Goal: Answer question/provide support: Share knowledge or assist other users

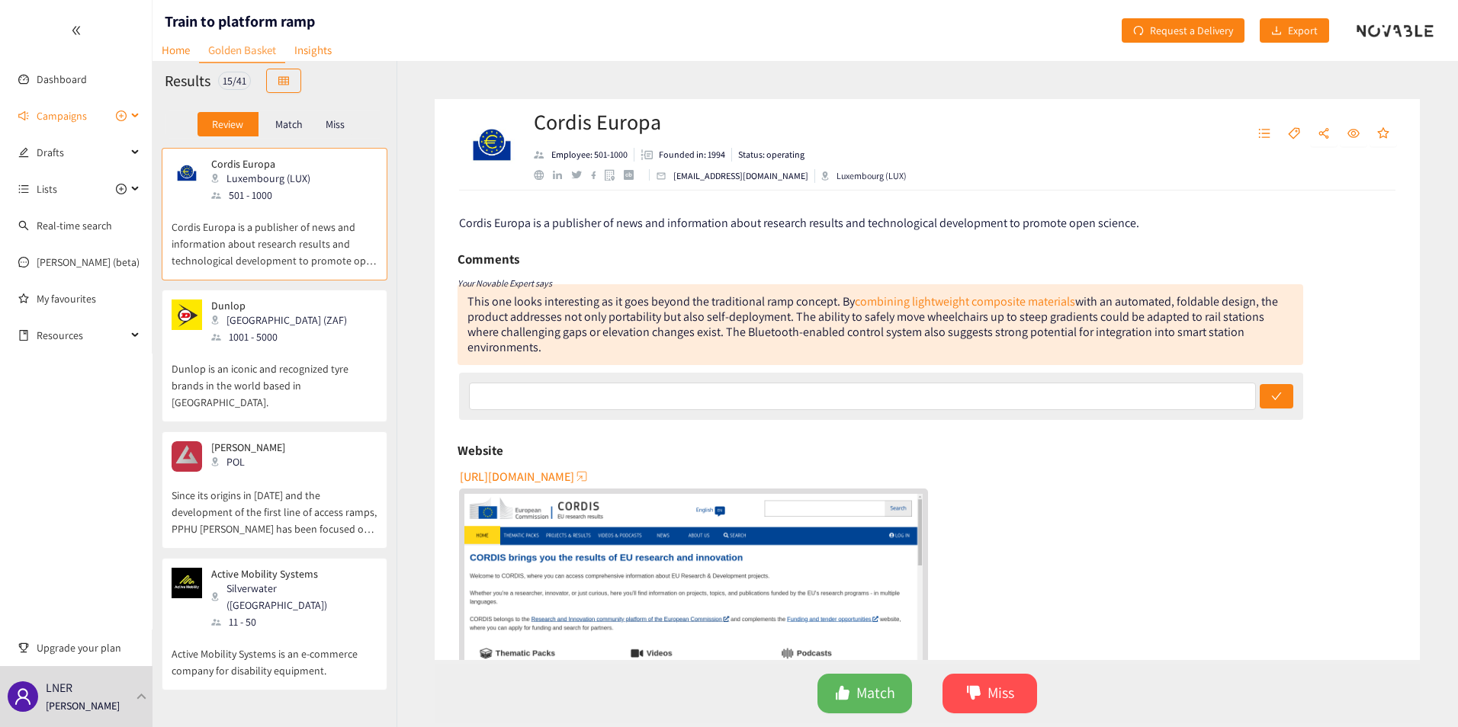
click at [62, 120] on span "Campaigns" at bounding box center [62, 116] width 50 height 31
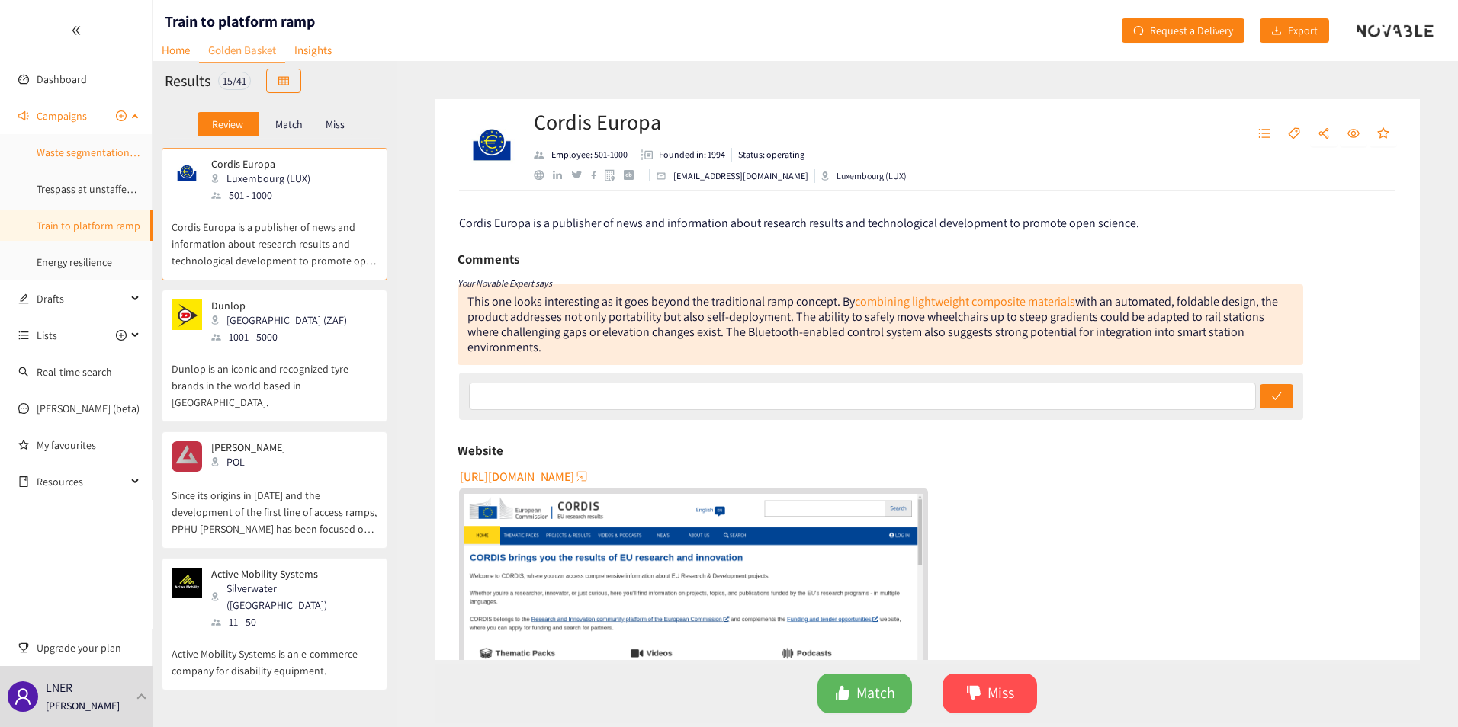
click at [79, 146] on link "Waste segmentation and sorting" at bounding box center [110, 153] width 147 height 14
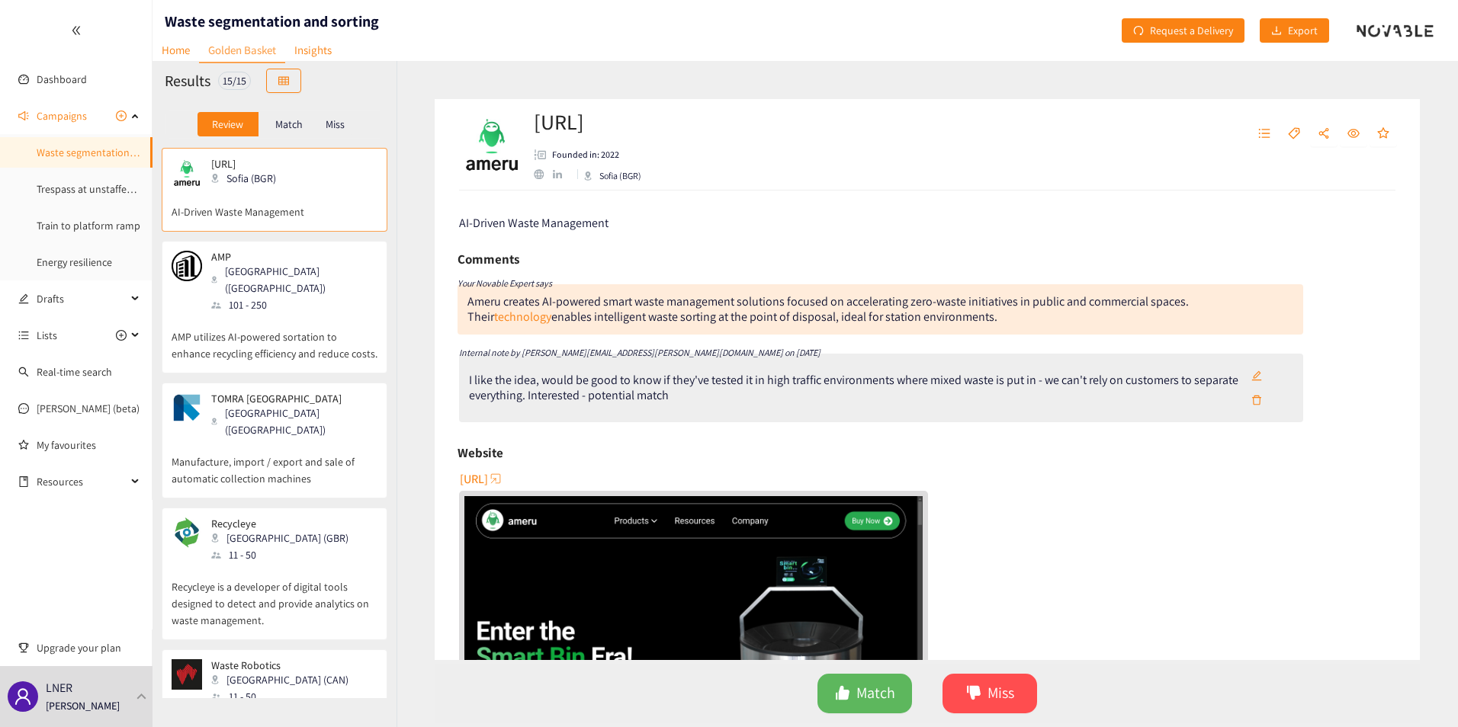
click at [226, 187] on div "Sofia (BGR)" at bounding box center [248, 178] width 74 height 17
click at [1085, 376] on icon "edit" at bounding box center [1257, 376] width 10 height 10
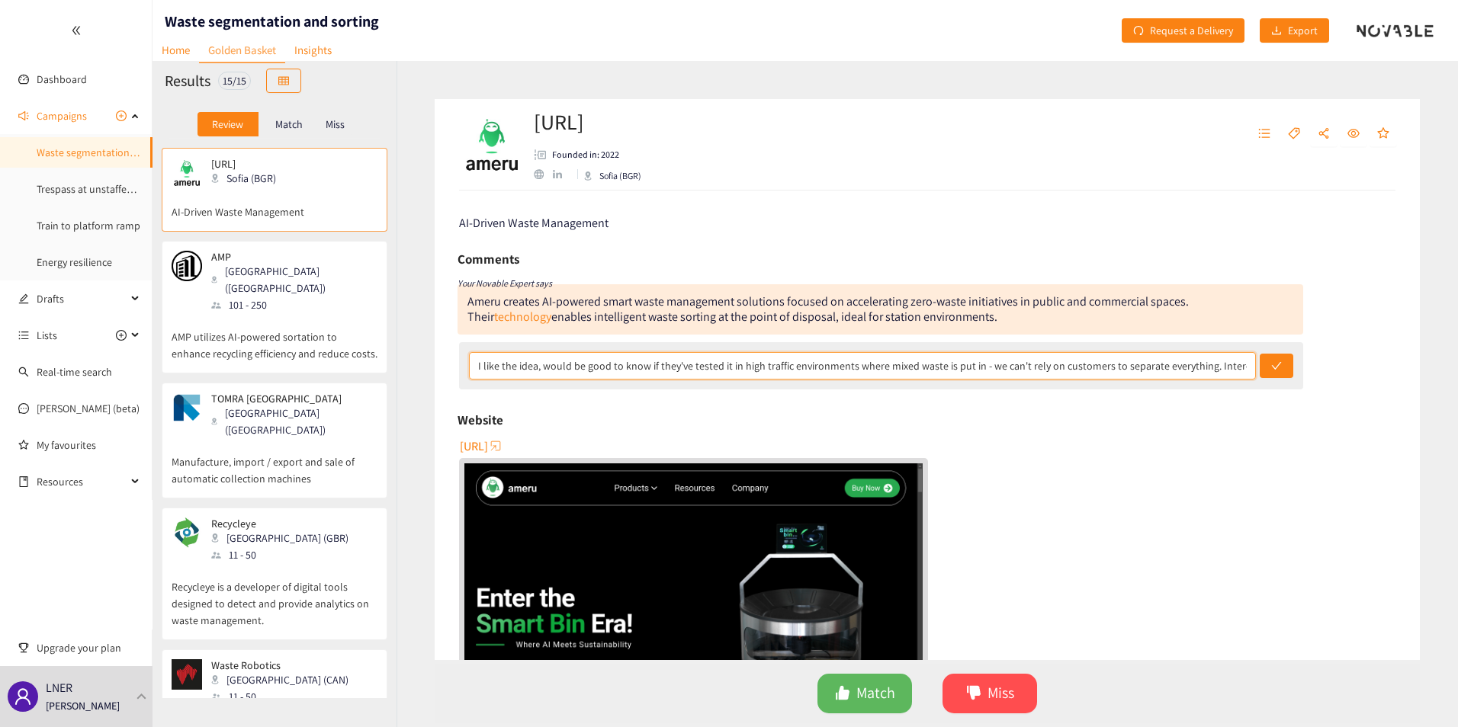
click at [950, 367] on input "I like the idea, would be good to know if they've tested it in high traffic env…" at bounding box center [862, 365] width 787 height 27
click at [1085, 367] on input "I like the idea, would be good to know if they've tested it in high traffic env…" at bounding box center [862, 365] width 787 height 27
click at [1085, 366] on input "I like the idea, would be good to know if they've tested it in high traffic env…" at bounding box center [862, 365] width 787 height 27
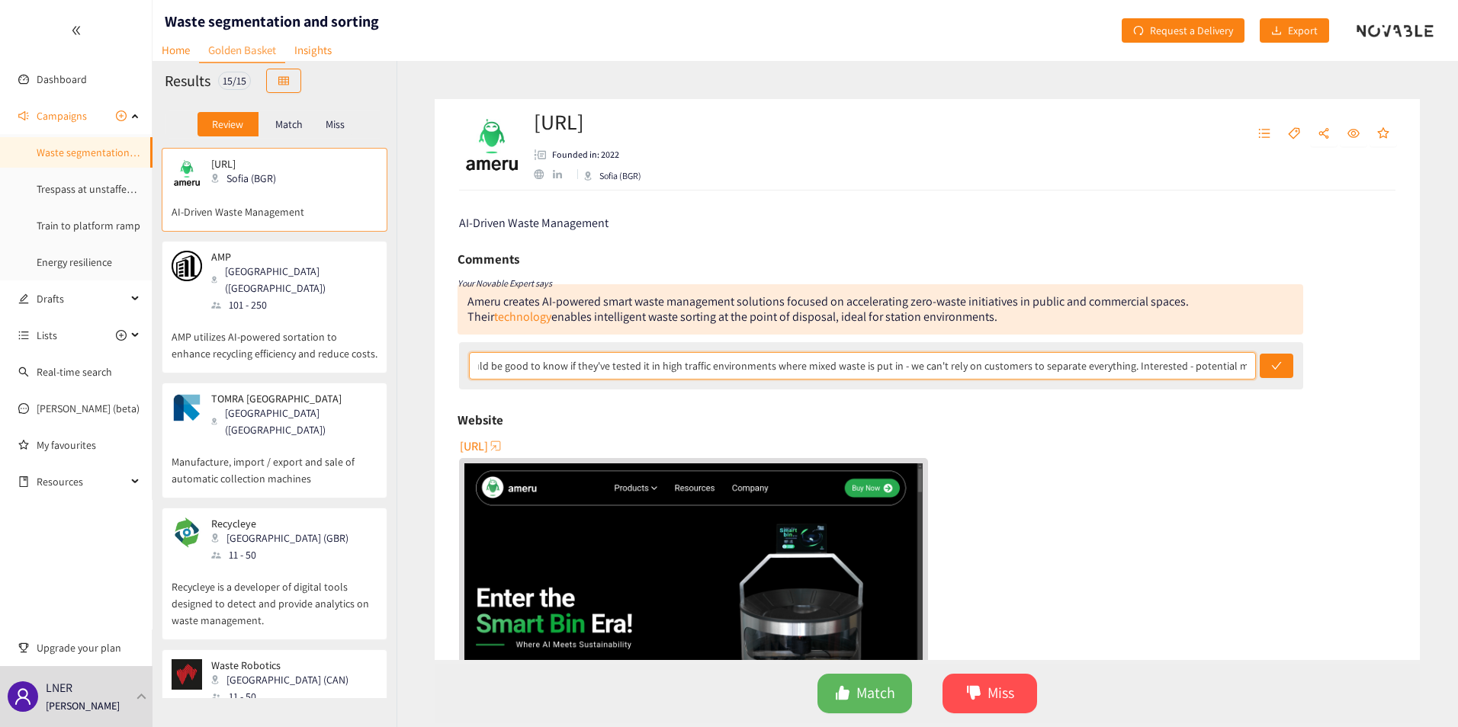
click at [1085, 372] on input "I like the idea, would be good to know if they've tested it in high traffic env…" at bounding box center [862, 365] width 787 height 27
click at [1085, 370] on input "I like the idea, would be good to know if they've tested it in high traffic env…" at bounding box center [862, 365] width 787 height 27
click at [1085, 429] on div "Website" at bounding box center [927, 420] width 939 height 23
click at [1085, 364] on button "submit" at bounding box center [1277, 366] width 34 height 24
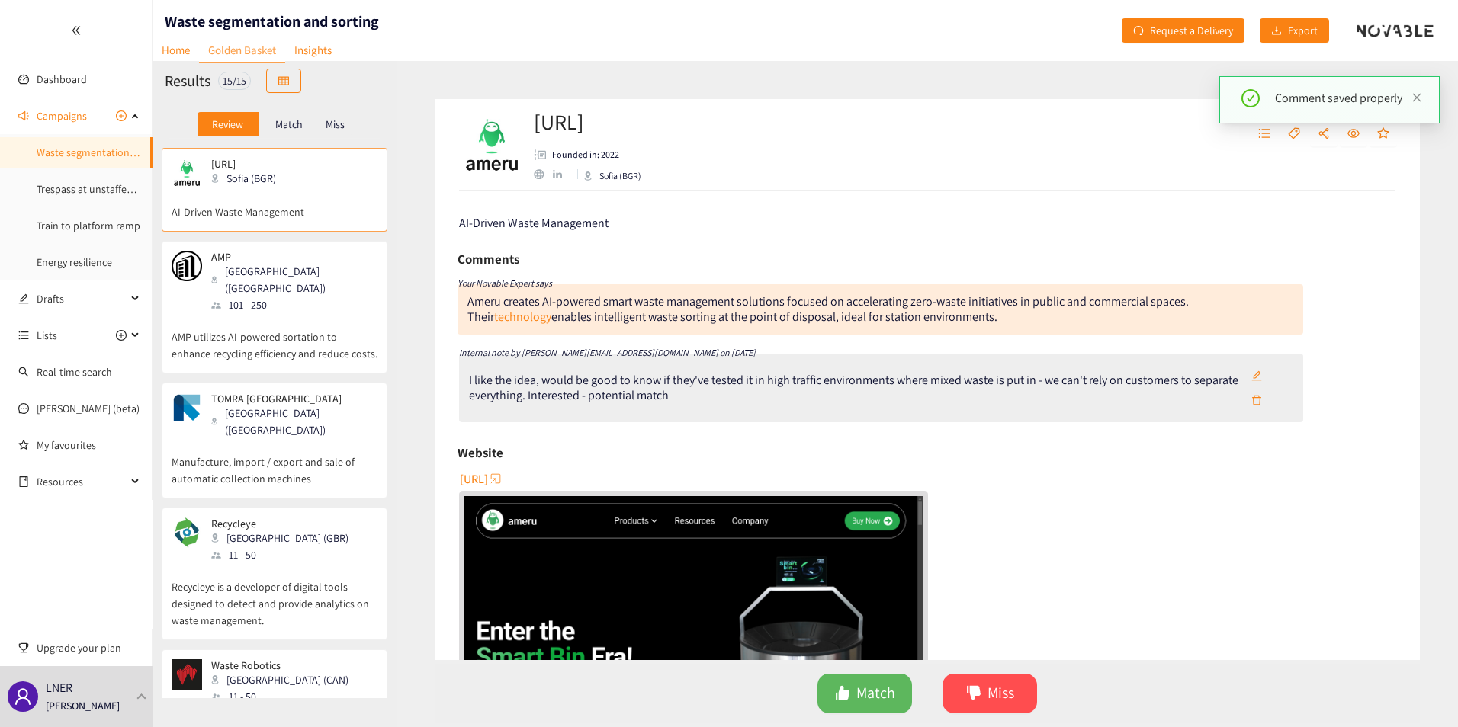
click at [265, 297] on div "101 - 250" at bounding box center [293, 305] width 165 height 17
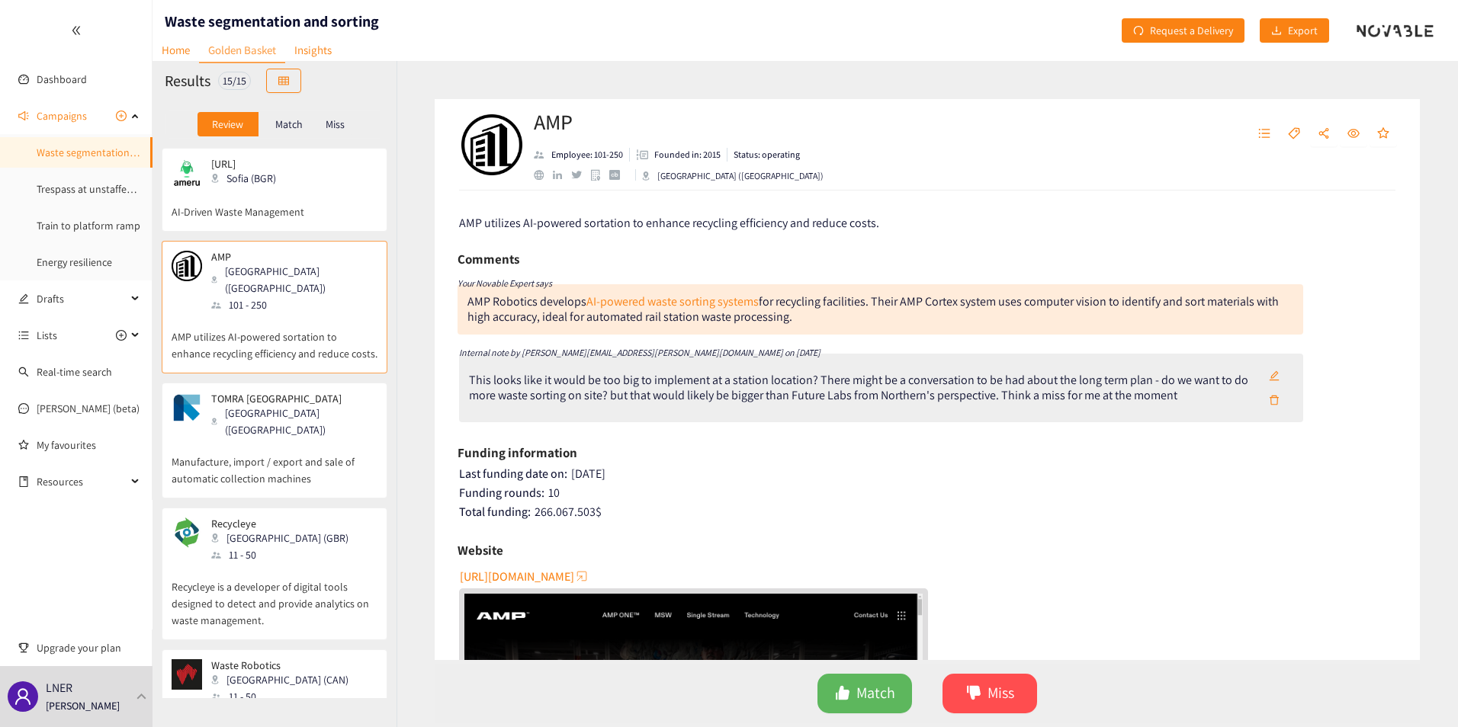
click at [342, 438] on p "Manufacture, import / export and sale of automatic collection machines" at bounding box center [275, 462] width 206 height 49
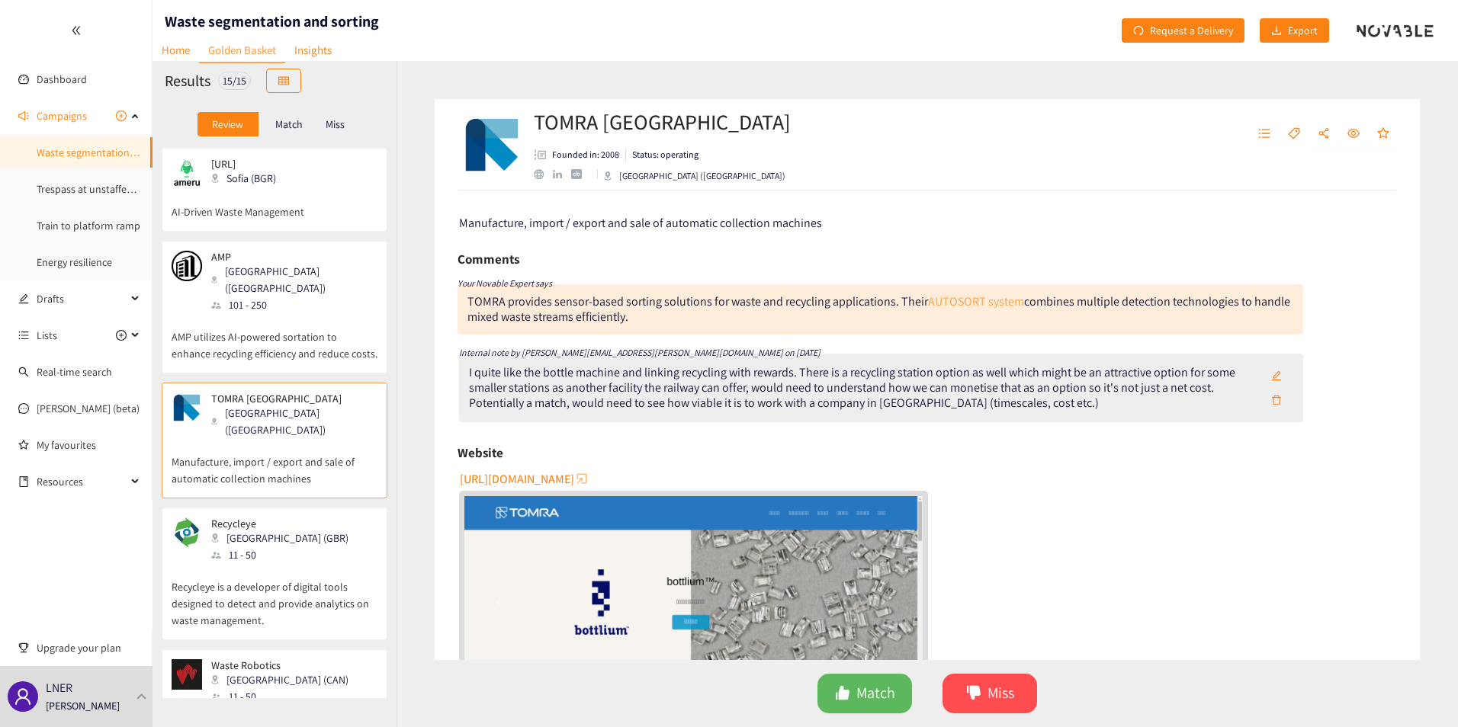
click at [967, 298] on link "AUTOSORT system" at bounding box center [976, 302] width 96 height 16
click at [259, 563] on p "Recycleye is a developer of digital tools designed to detect and provide analyt…" at bounding box center [275, 596] width 206 height 66
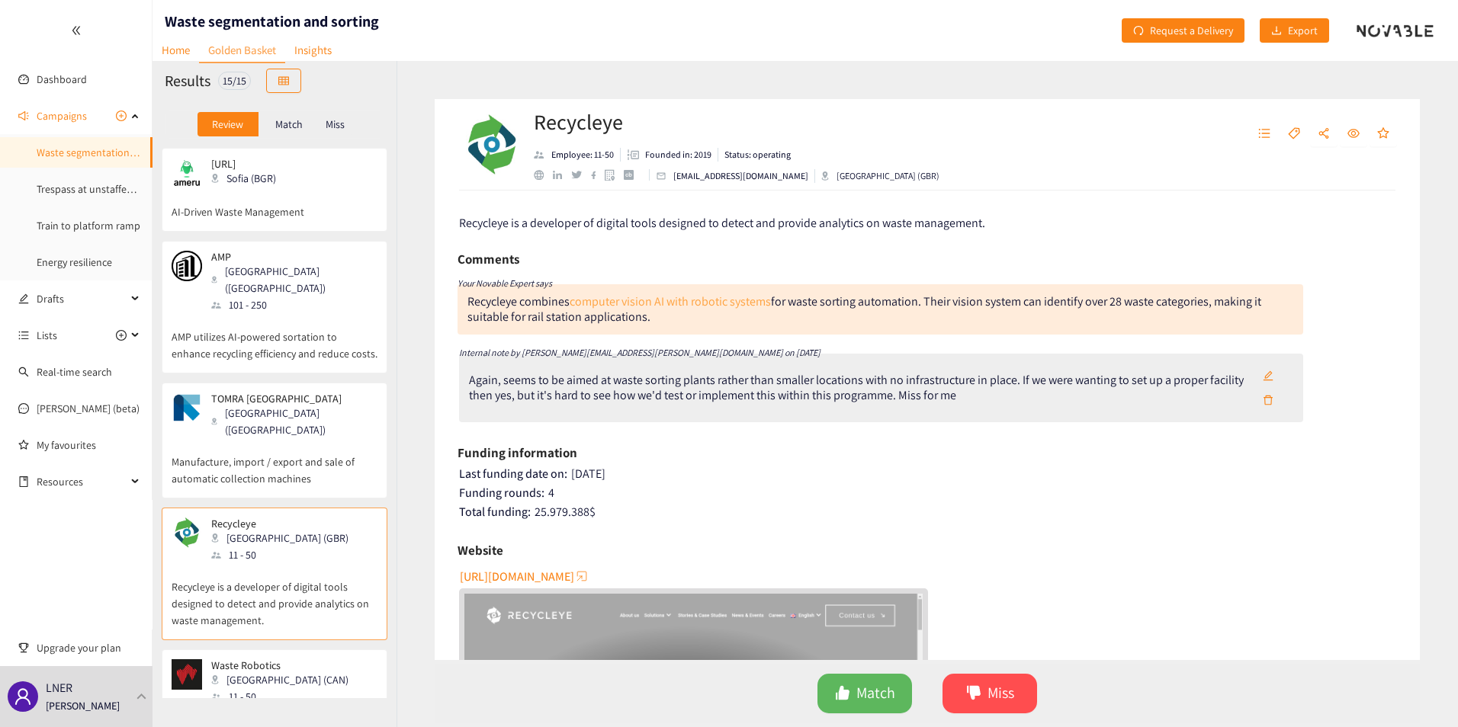
click at [654, 297] on link "computer vision AI with robotic systems" at bounding box center [670, 302] width 201 height 16
click at [1085, 372] on icon "edit" at bounding box center [1268, 376] width 10 height 10
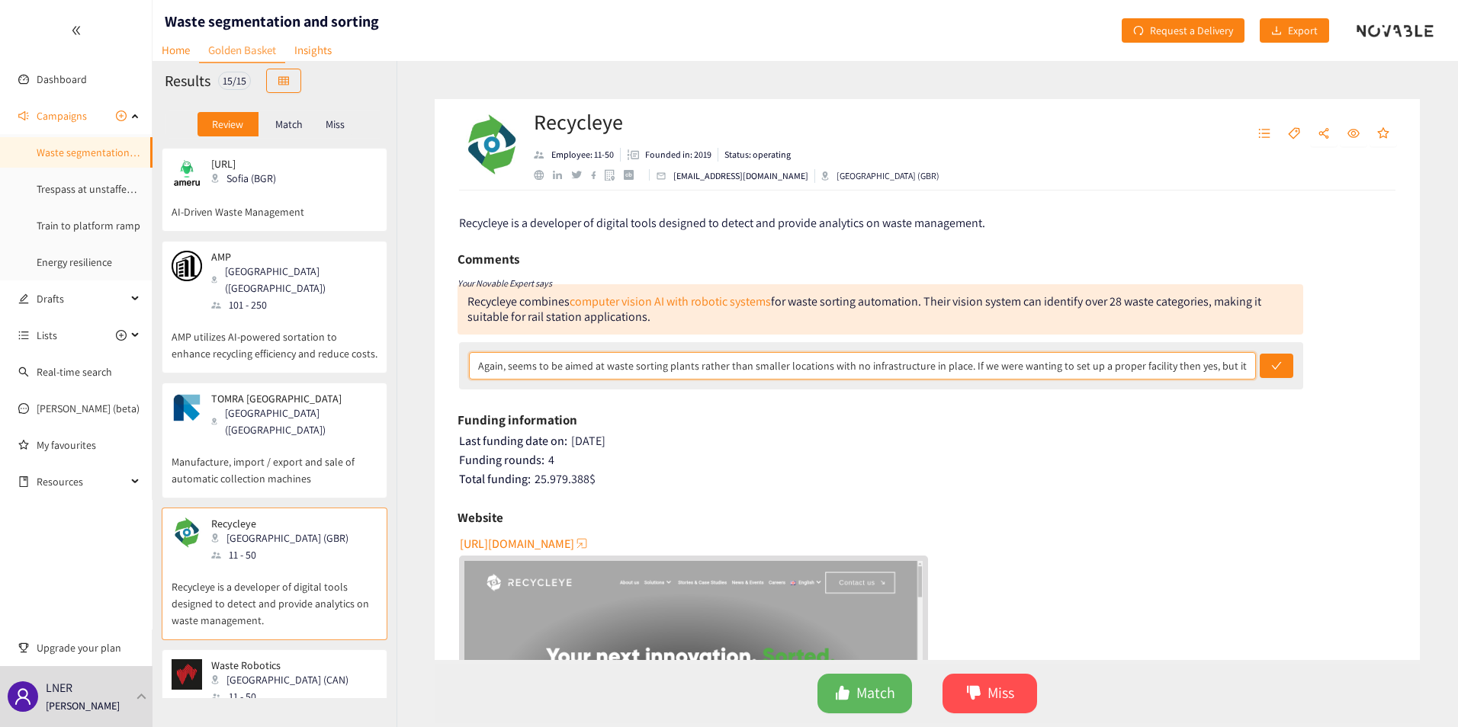
click at [1085, 367] on input "Again, seems to be aimed at waste sorting plants rather than smaller locations …" at bounding box center [862, 365] width 787 height 27
click at [1085, 366] on input "Again, seems to be aimed at waste sorting plants rather than smaller locations …" at bounding box center [862, 365] width 787 height 27
drag, startPoint x: 1164, startPoint y: 365, endPoint x: 1260, endPoint y: 354, distance: 96.8
click at [1085, 354] on div "Again, seems to be aimed at waste sorting plants rather than smaller locations …" at bounding box center [881, 365] width 844 height 47
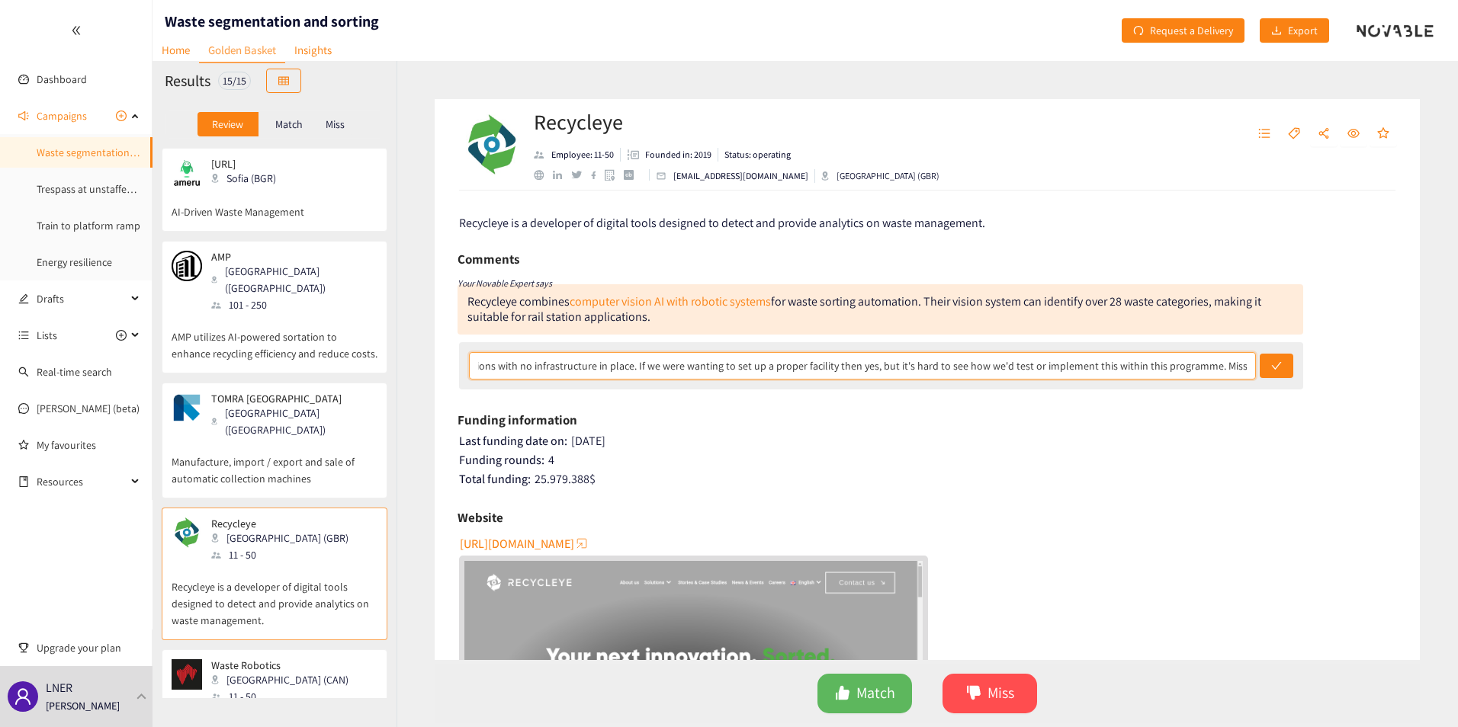
click at [1085, 368] on input "Again, seems to be aimed at waste sorting plants rather than smaller locations …" at bounding box center [862, 365] width 787 height 27
click at [1085, 366] on input "Again, seems to be aimed at waste sorting plants rather than smaller locations …" at bounding box center [862, 365] width 787 height 27
click at [1085, 354] on button "submit" at bounding box center [1277, 366] width 34 height 24
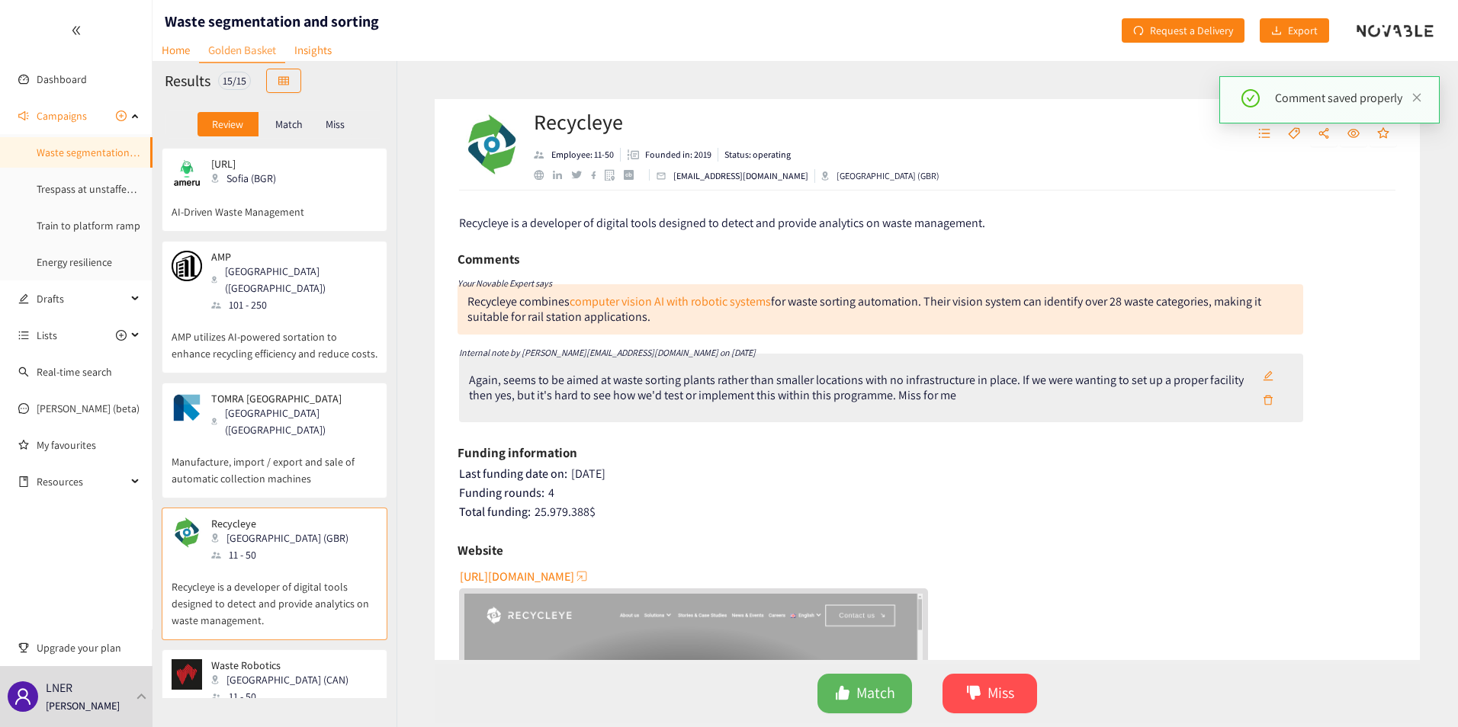
click at [1085, 375] on icon "edit" at bounding box center [1268, 376] width 11 height 11
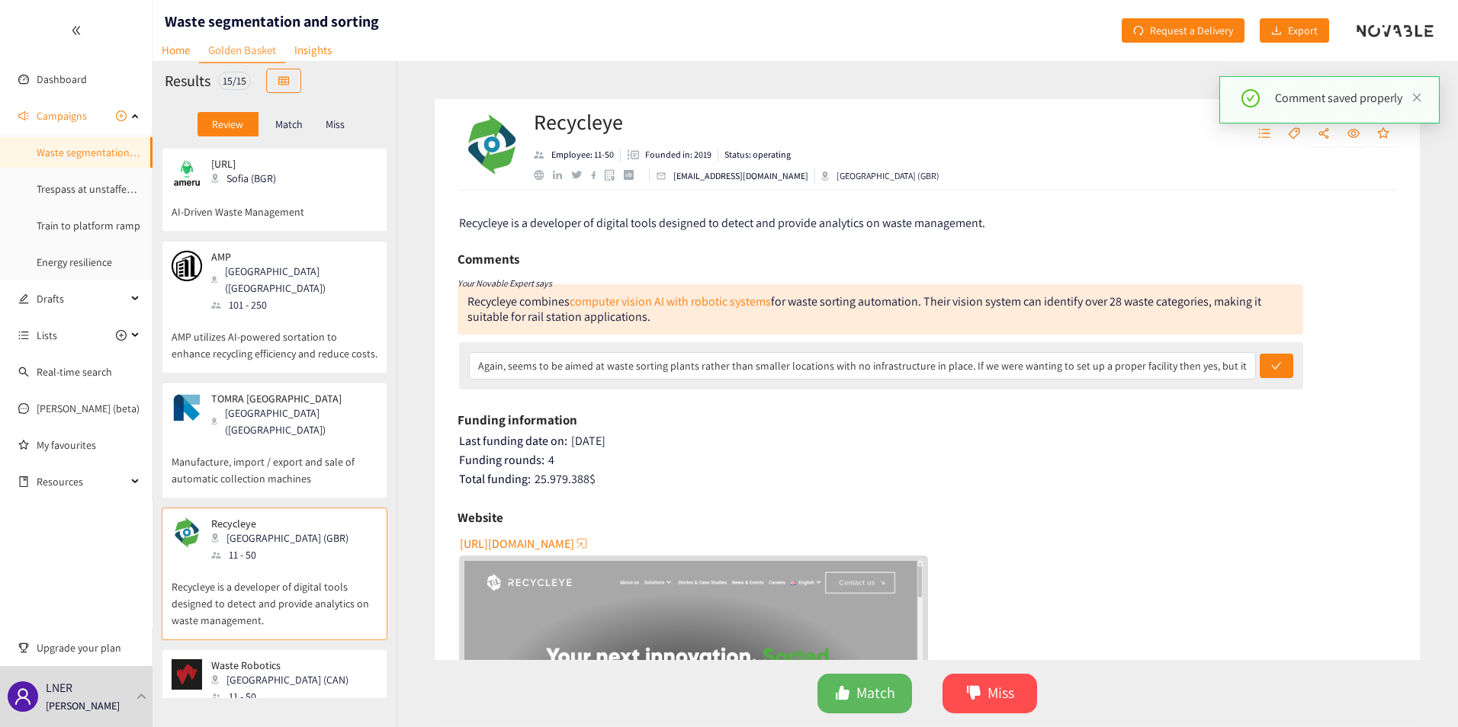
click at [1085, 411] on div "Funding information" at bounding box center [927, 420] width 939 height 23
click at [1085, 375] on button "submit" at bounding box center [1277, 366] width 34 height 24
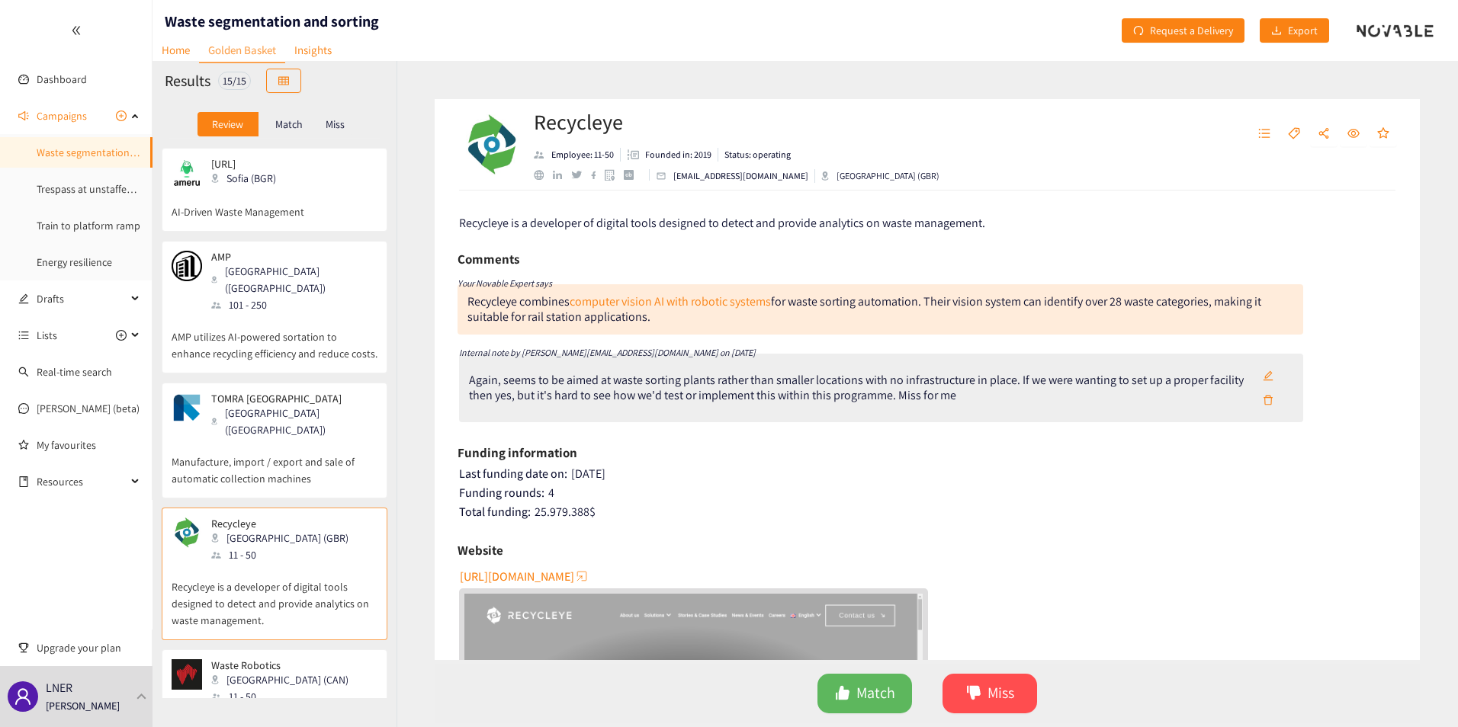
click at [1085, 374] on icon "edit" at bounding box center [1268, 376] width 11 height 11
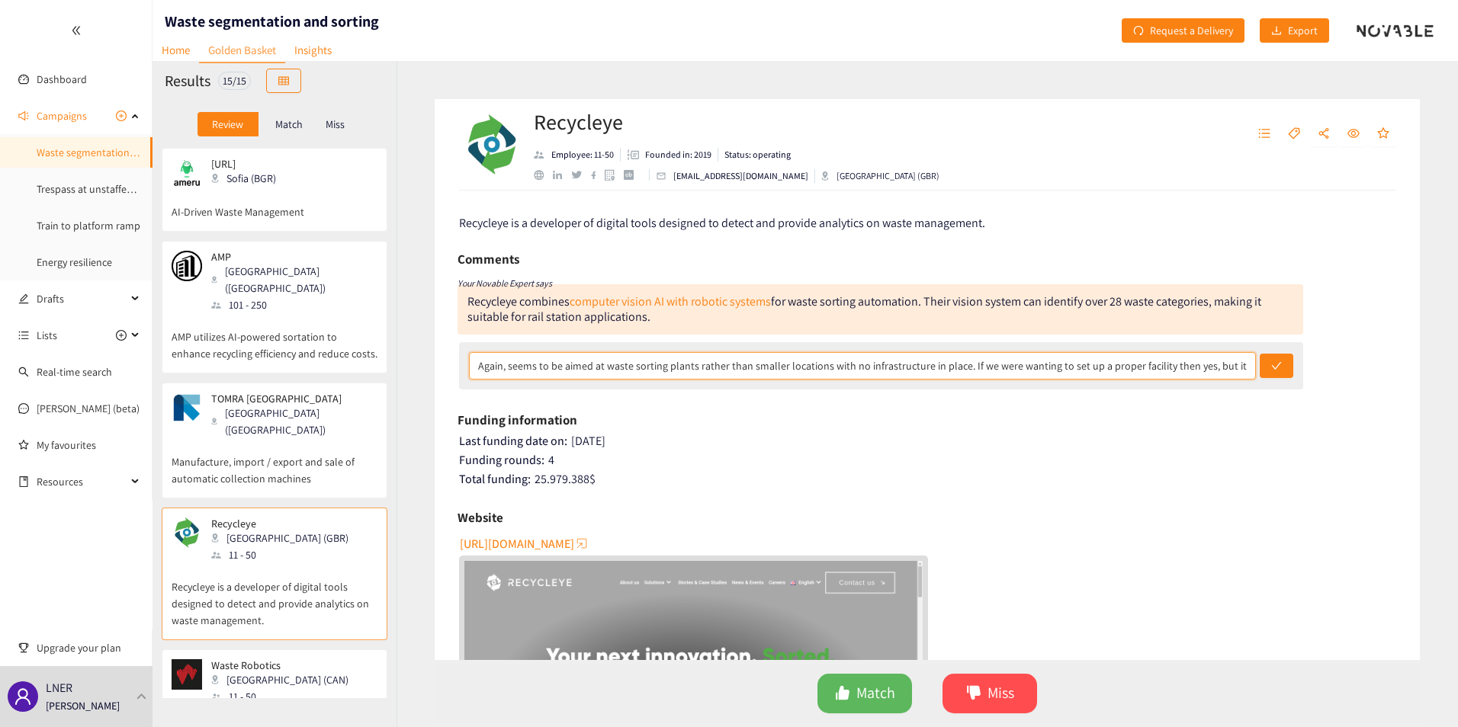
click at [478, 364] on input "Again, seems to be aimed at waste sorting plants rather than smaller locations …" at bounding box center [862, 365] width 787 height 27
type input "[PERSON_NAME]: Again, seems to be aimed at waste sorting plants rather than sma…"
click at [1085, 354] on button "submit" at bounding box center [1277, 366] width 34 height 24
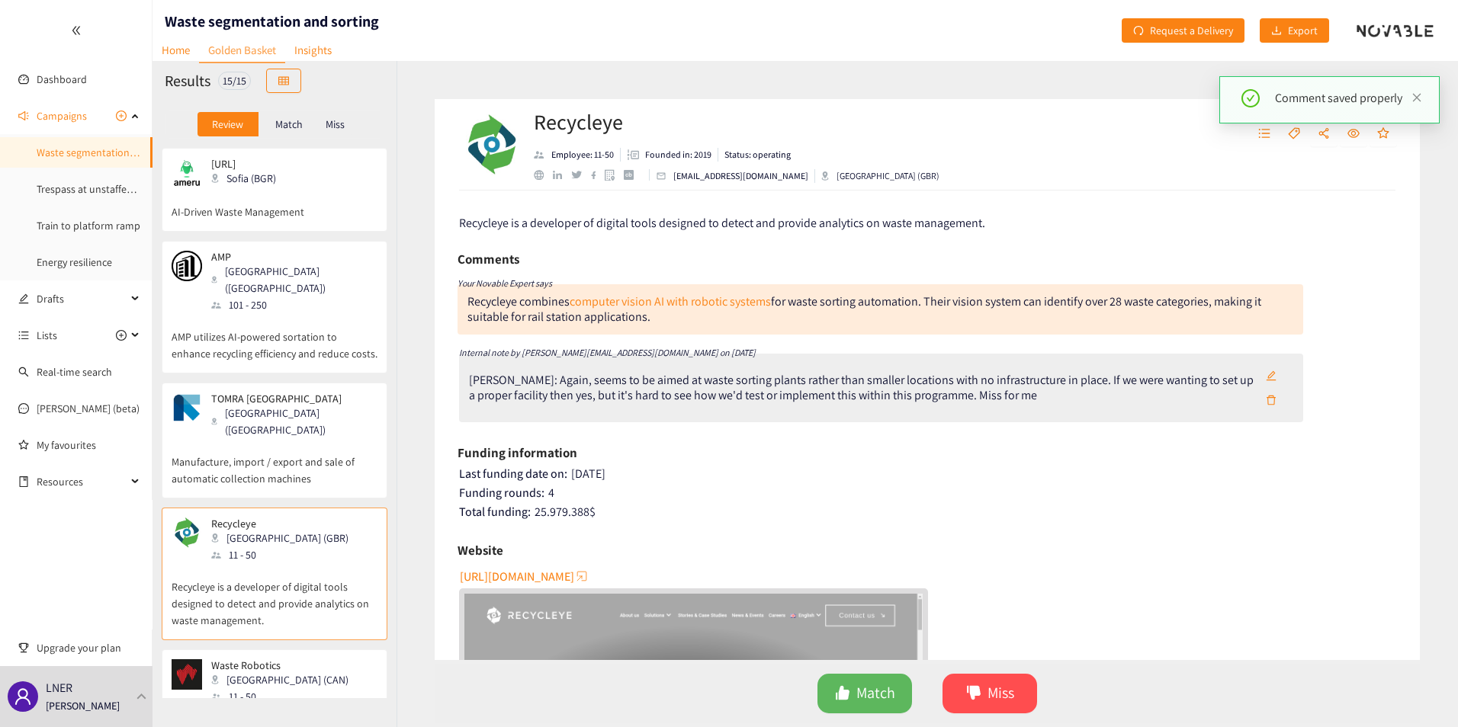
click at [1085, 376] on icon "edit" at bounding box center [1271, 376] width 11 height 11
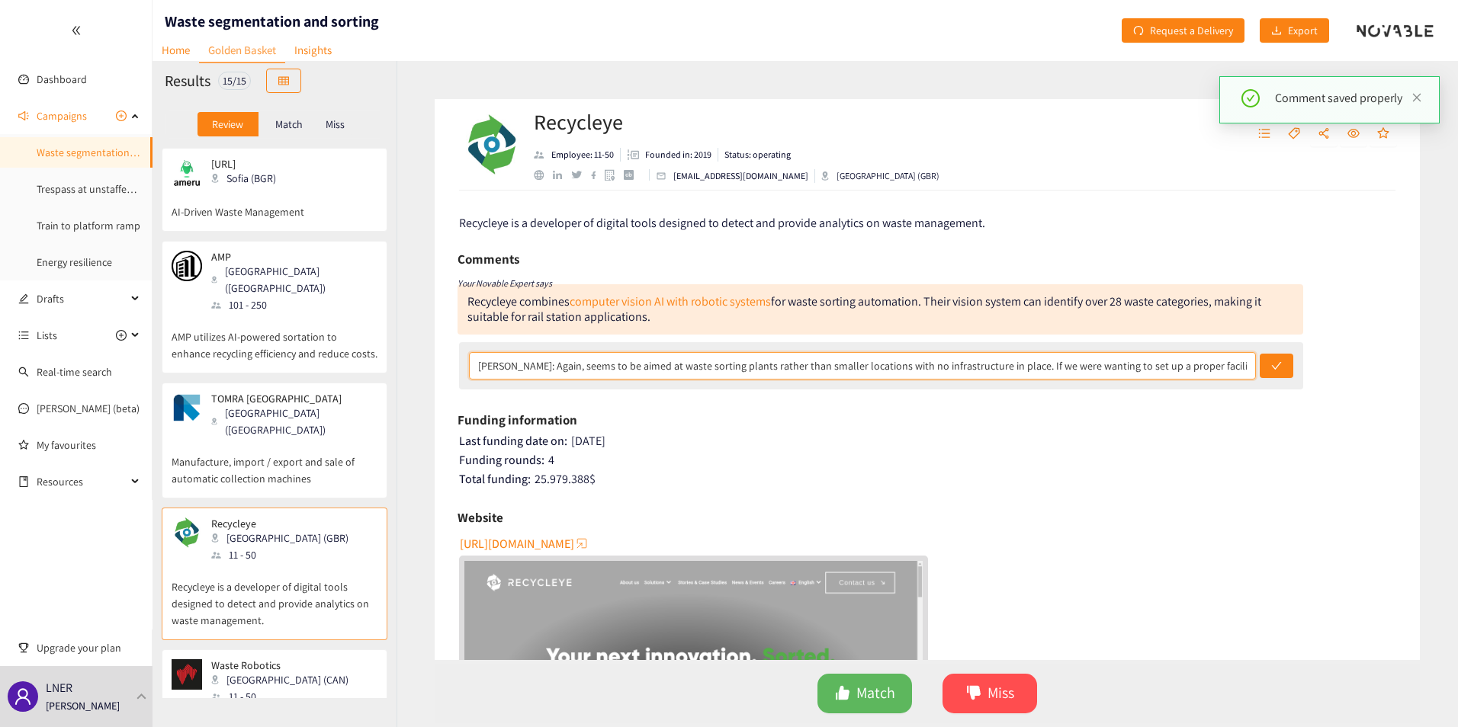
click at [1085, 358] on input "[PERSON_NAME]: Again, seems to be aimed at waste sorting plants rather than sma…" at bounding box center [862, 365] width 787 height 27
click at [1085, 354] on button "submit" at bounding box center [1277, 366] width 34 height 24
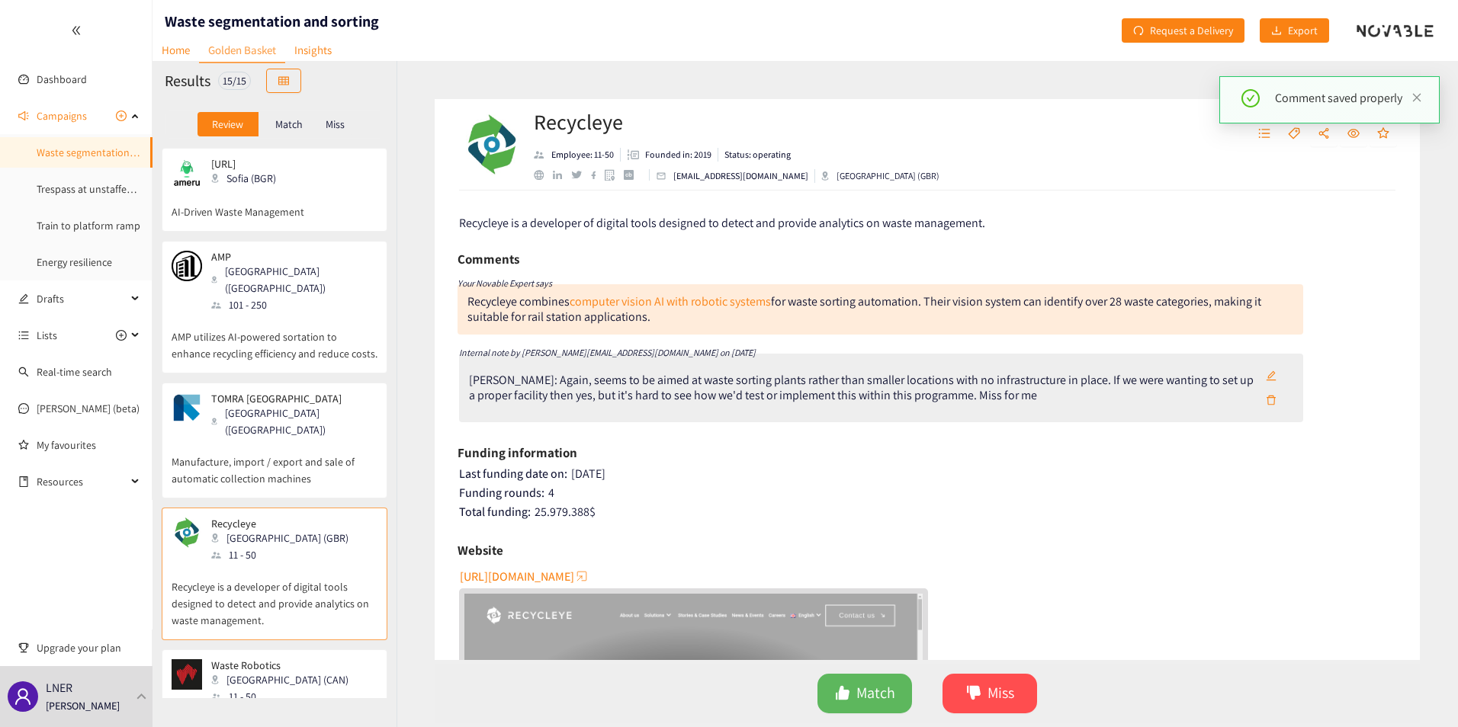
click at [1085, 375] on icon "edit" at bounding box center [1272, 376] width 10 height 10
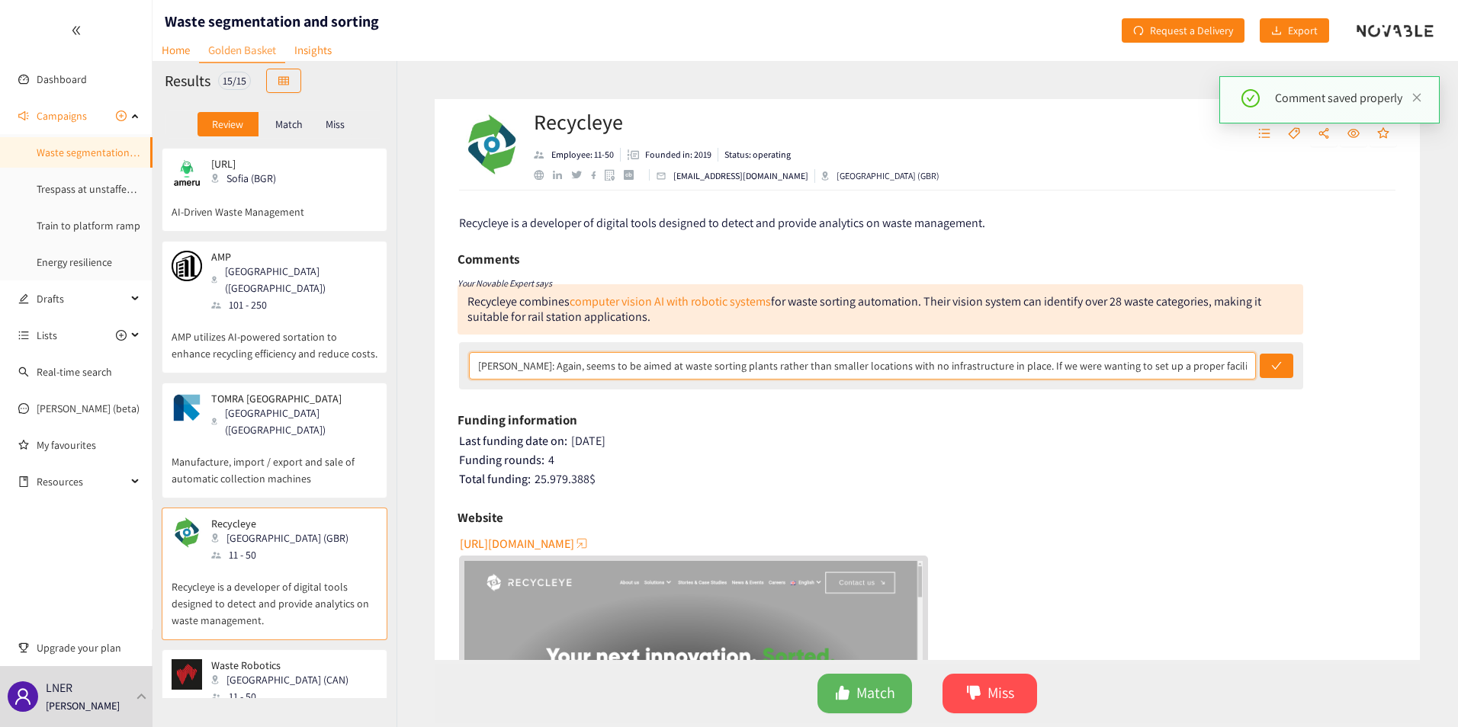
click at [1085, 364] on input "[PERSON_NAME]: Again, seems to be aimed at waste sorting plants rather than sma…" at bounding box center [862, 365] width 787 height 27
type input "[PERSON_NAME]: Again, seems to be aimed at waste sorting plants rather than sma…"
click at [1085, 354] on button "submit" at bounding box center [1277, 366] width 34 height 24
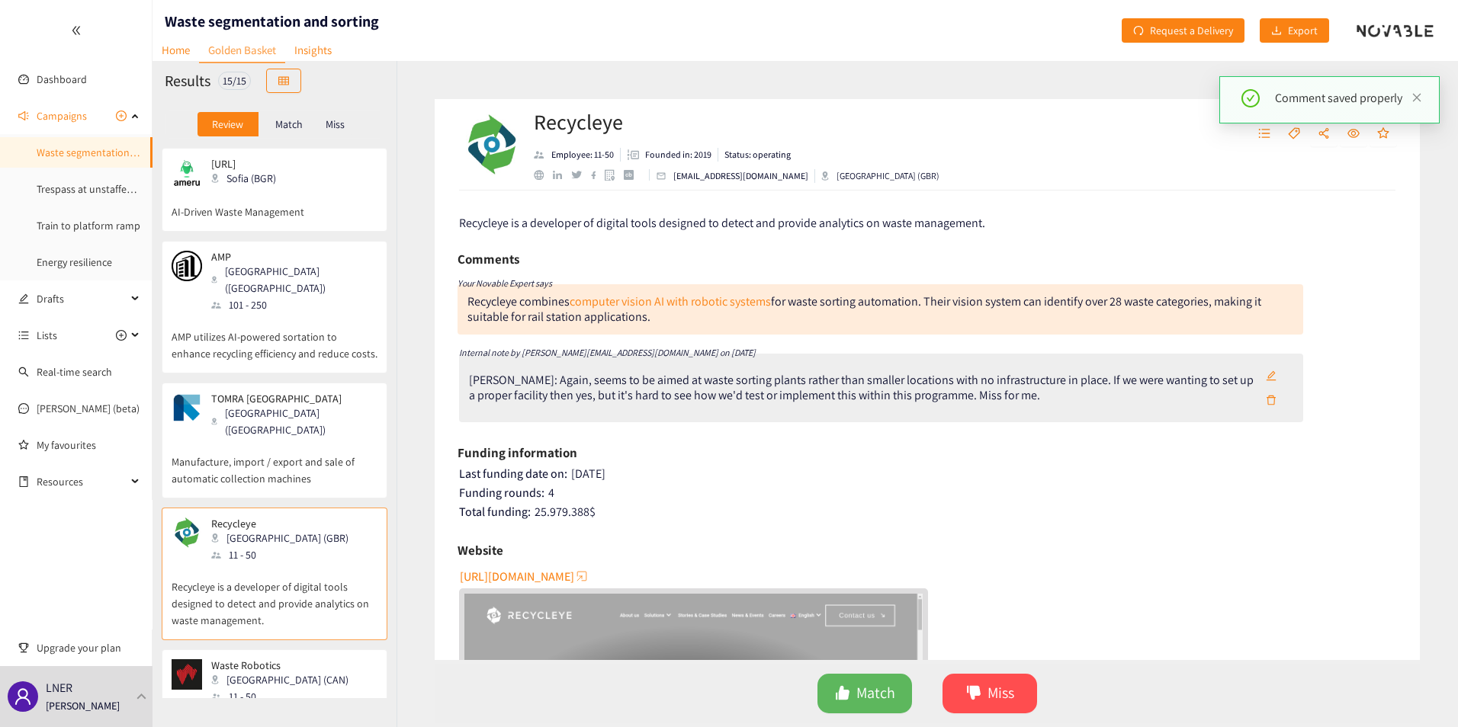
click at [1085, 132] on div "Comment saved properly" at bounding box center [1329, 105] width 220 height 59
click at [1085, 138] on icon "unordered-list" at bounding box center [1264, 133] width 12 height 12
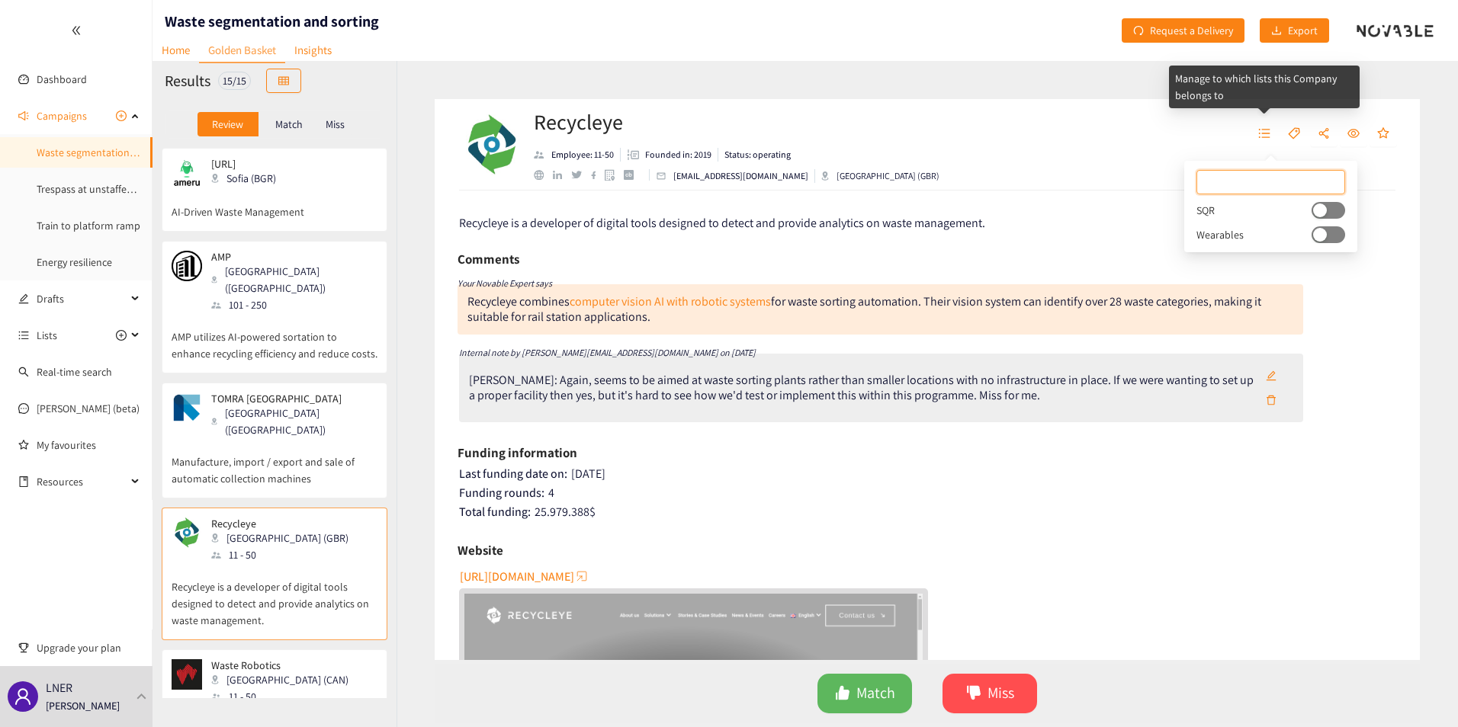
click at [1085, 153] on div "Recycleye Employee: 11-50 Founded in: 2019 Status: operating [EMAIL_ADDRESS][DO…" at bounding box center [927, 145] width 985 height 92
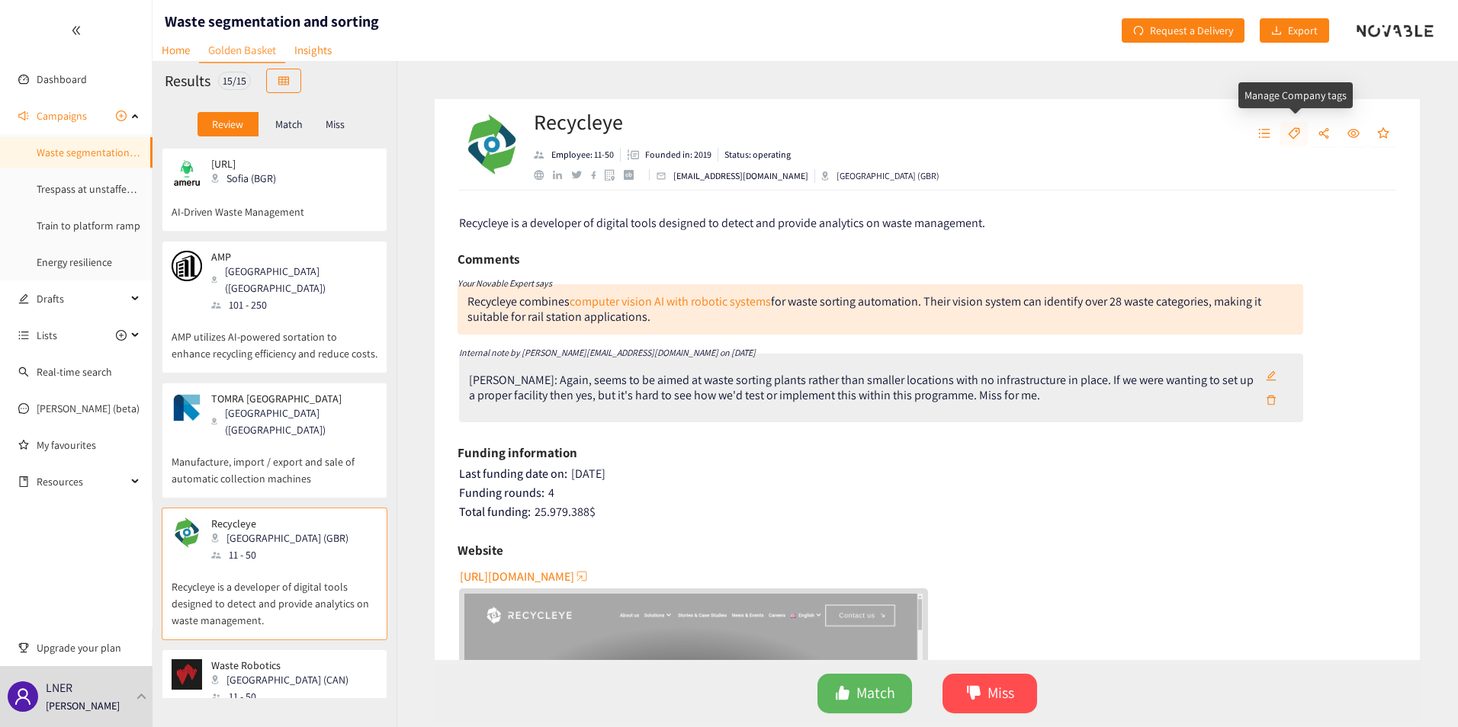
click at [1085, 136] on icon "tag" at bounding box center [1294, 133] width 12 height 12
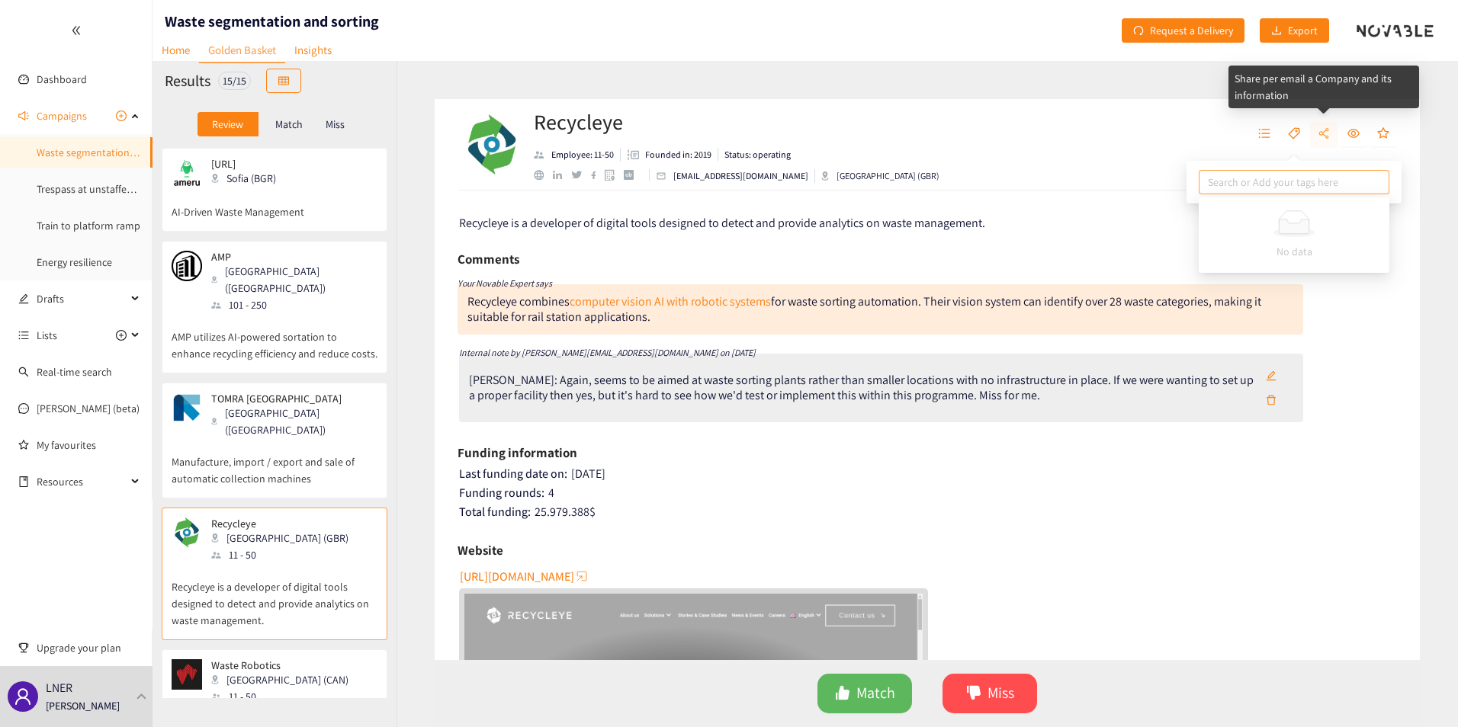
click at [1085, 131] on icon "share-alt" at bounding box center [1324, 133] width 12 height 12
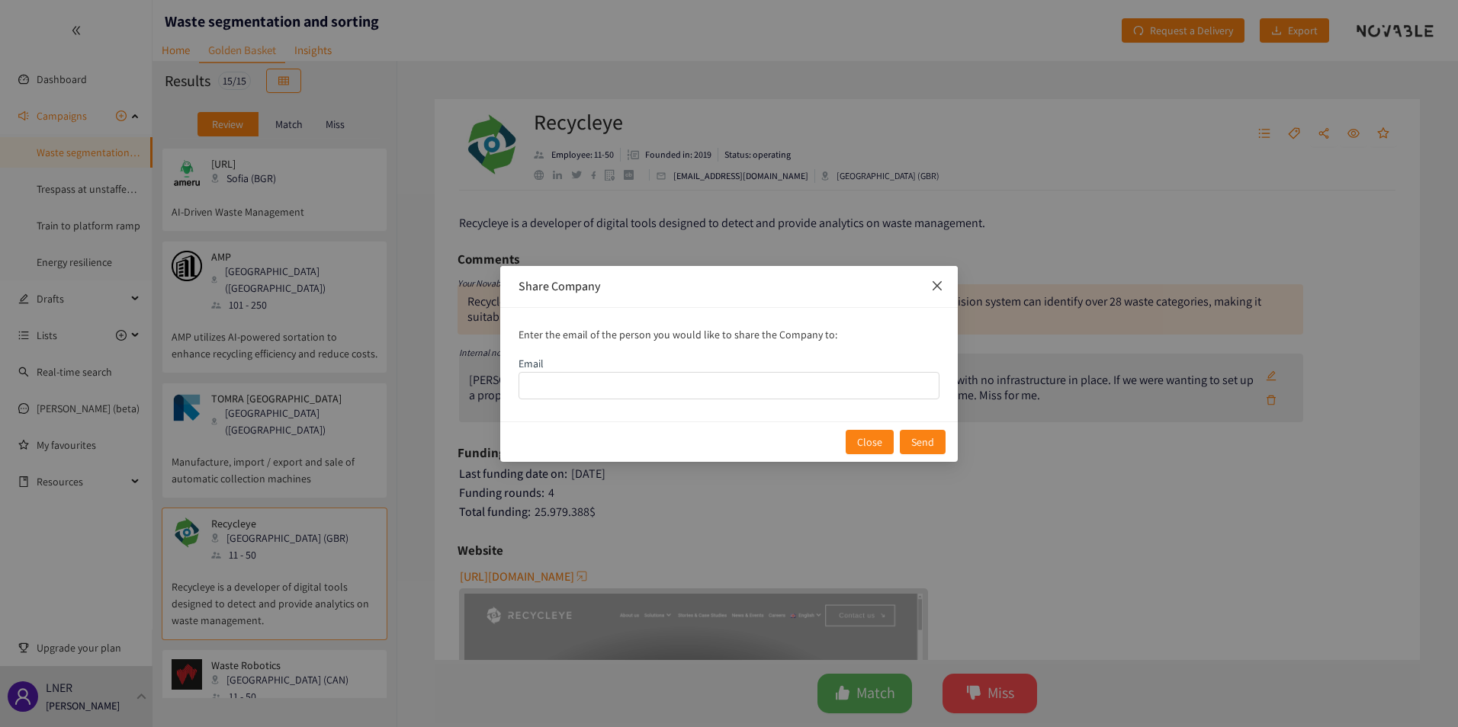
click at [943, 287] on span "Close" at bounding box center [937, 286] width 41 height 41
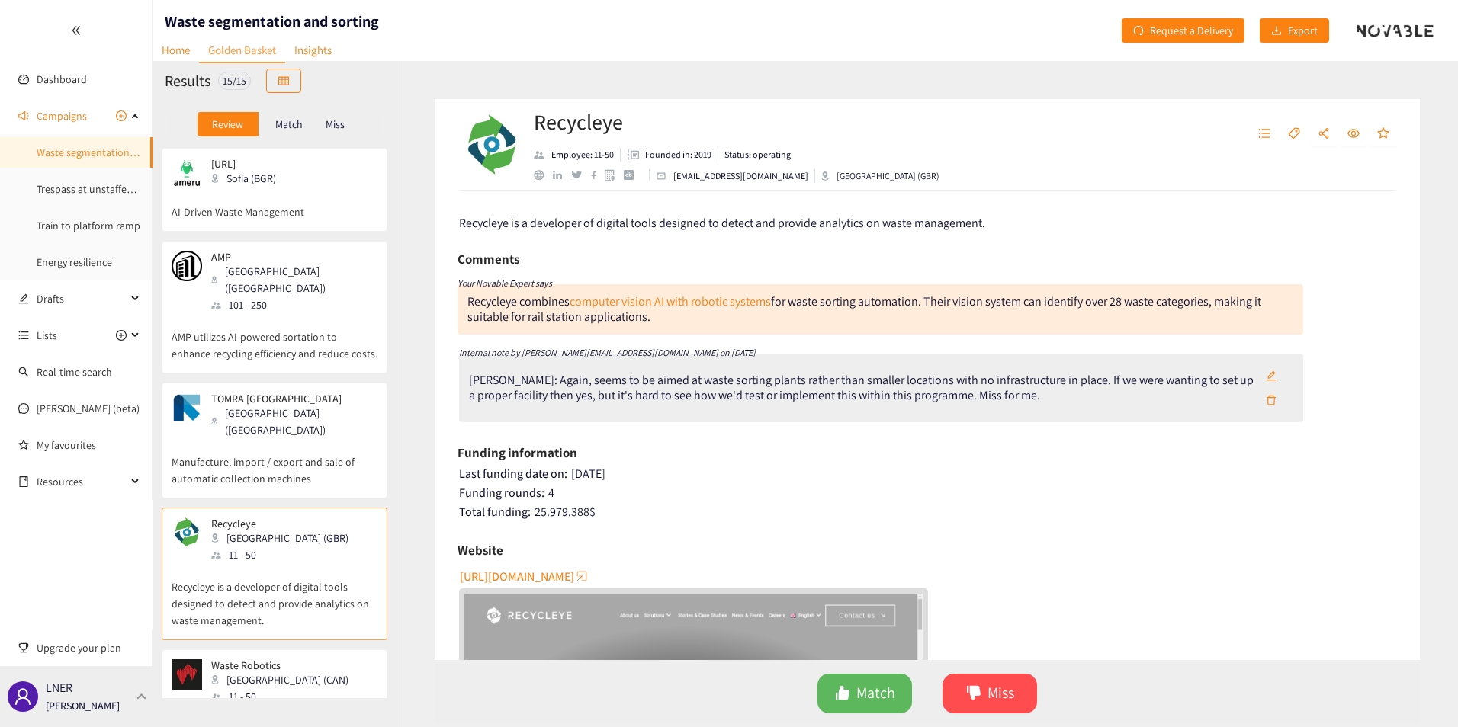
click at [98, 589] on p "[PERSON_NAME]" at bounding box center [83, 706] width 74 height 17
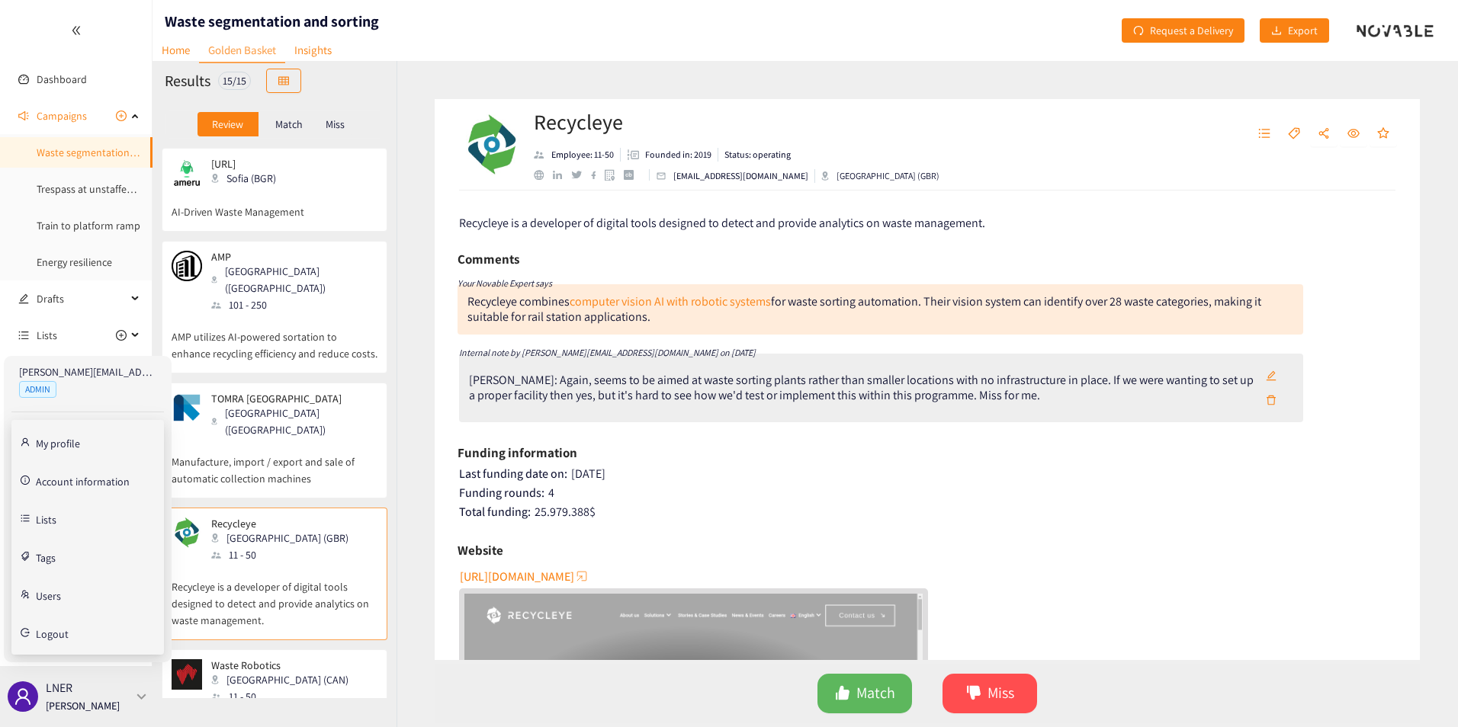
click at [142, 589] on div at bounding box center [142, 696] width 14 height 7
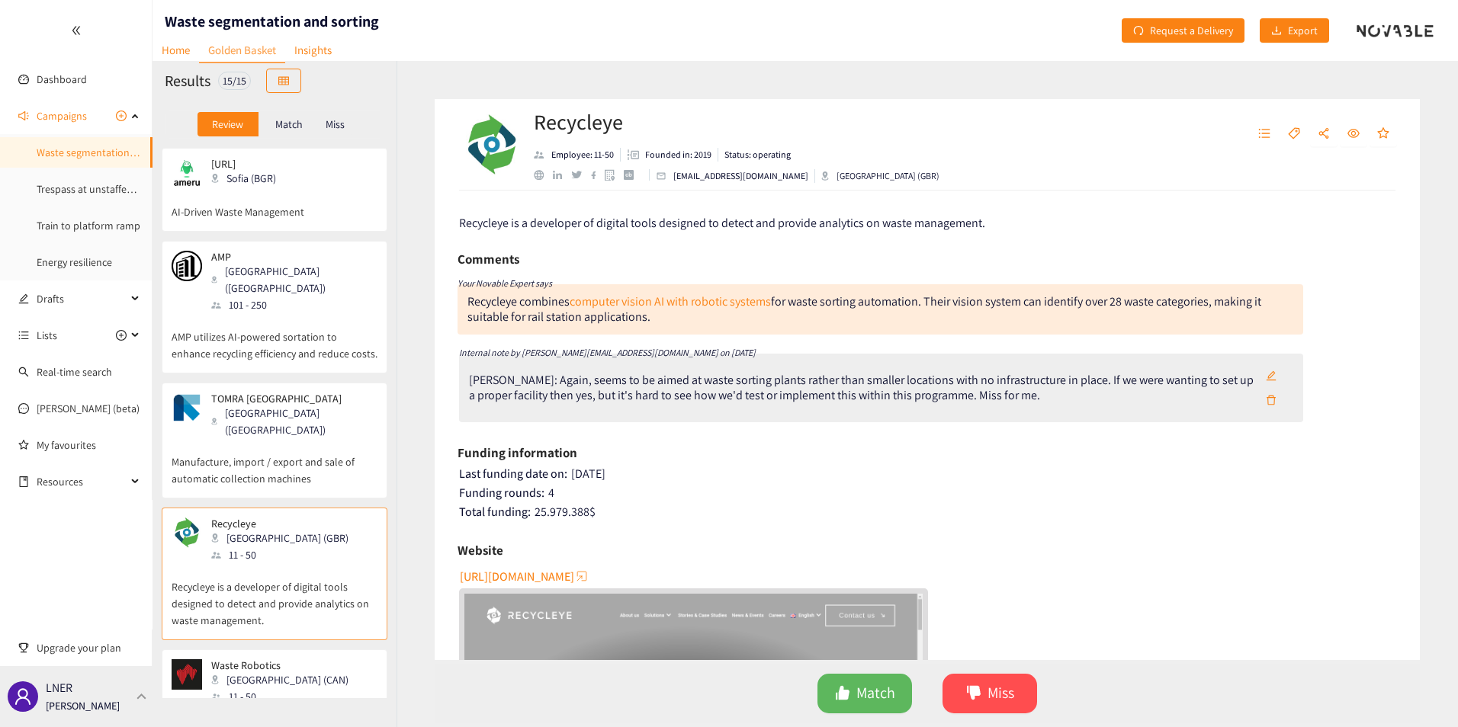
click at [142, 589] on div at bounding box center [142, 696] width 14 height 7
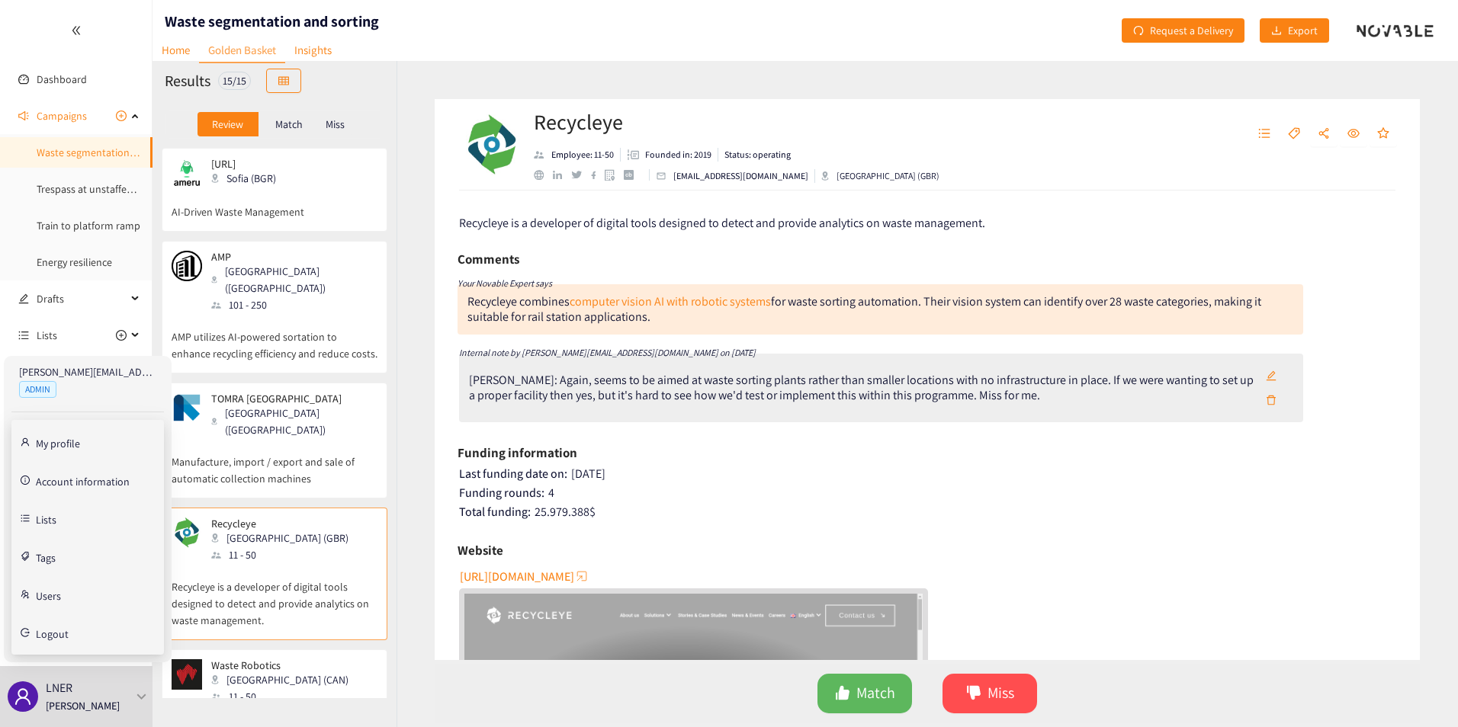
click at [47, 589] on link "Users" at bounding box center [48, 595] width 25 height 14
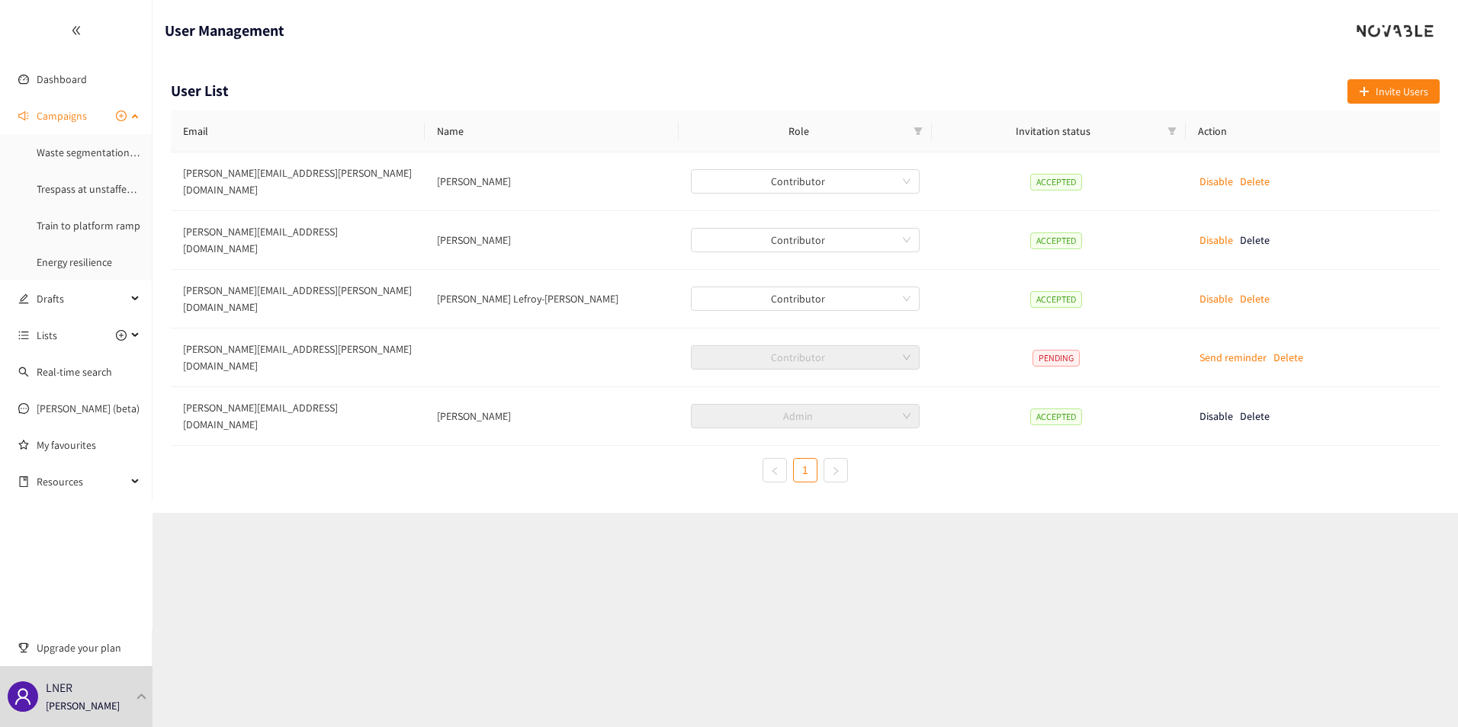
click at [137, 112] on div "Campaigns" at bounding box center [76, 116] width 153 height 31
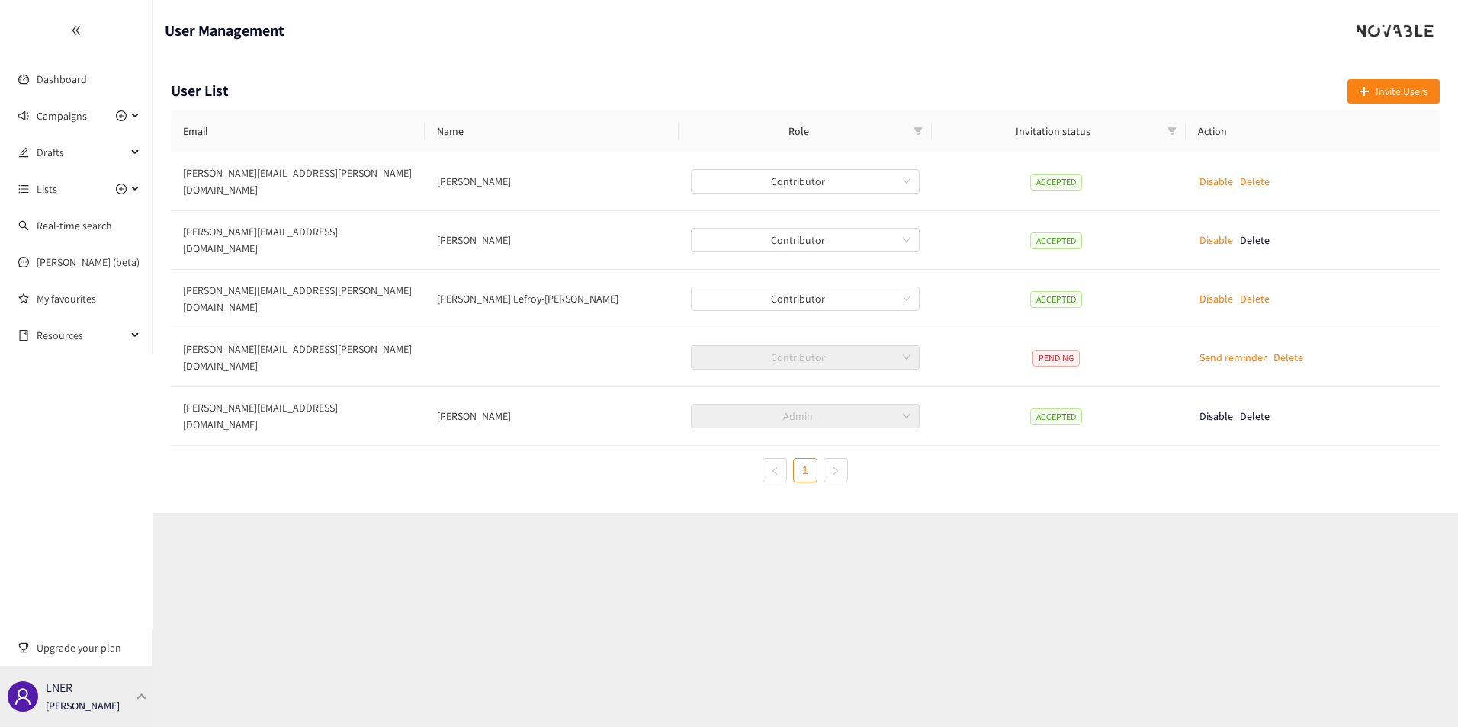
click at [87, 589] on div "LNER [PERSON_NAME]" at bounding box center [83, 697] width 74 height 23
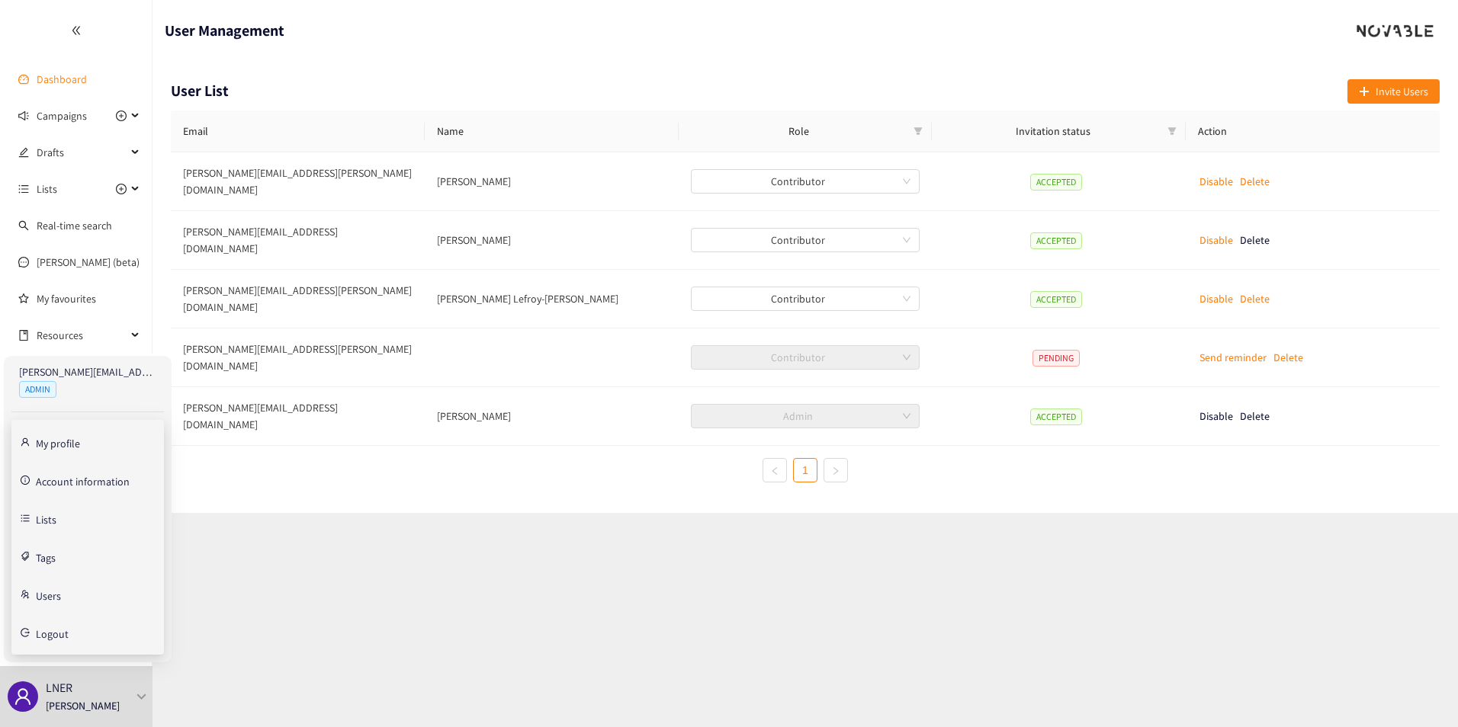
click at [87, 72] on link "Dashboard" at bounding box center [62, 79] width 50 height 14
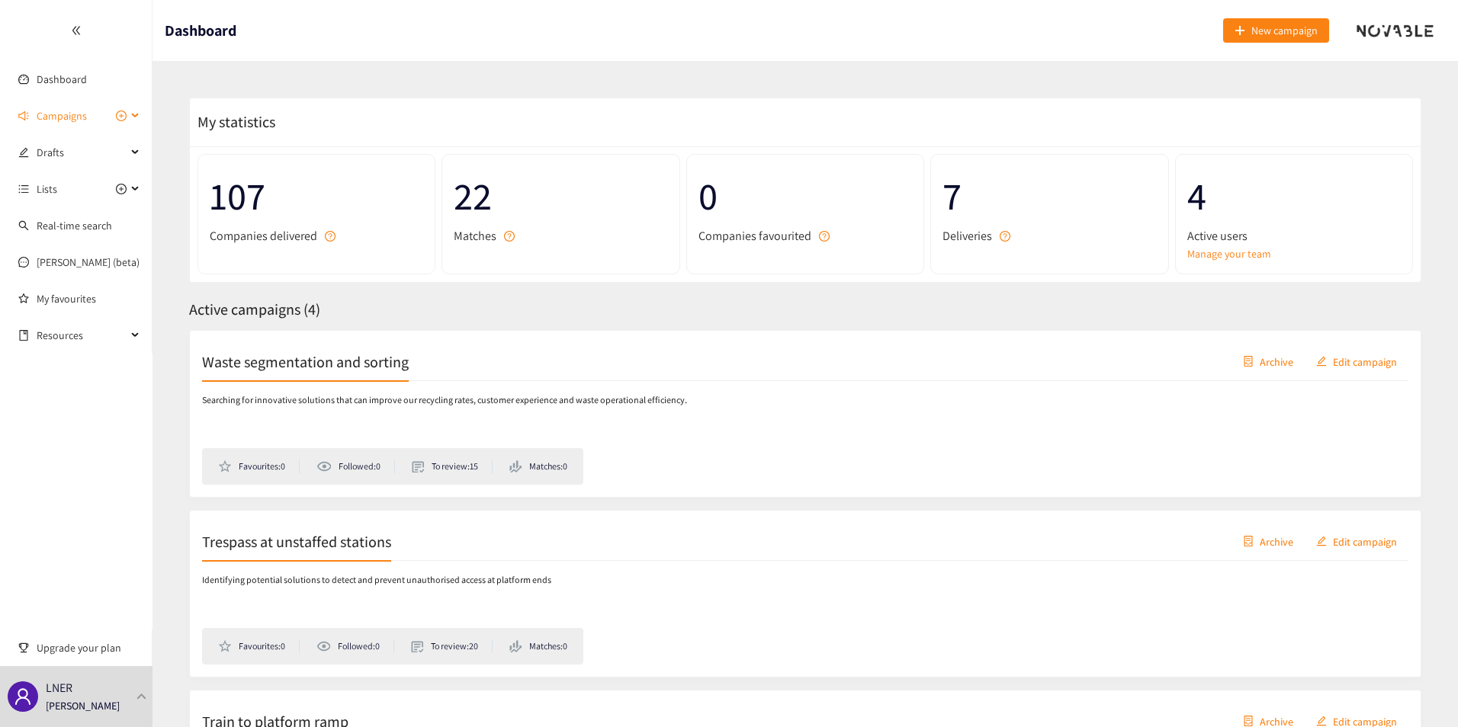
click at [72, 114] on span "Campaigns" at bounding box center [62, 116] width 50 height 31
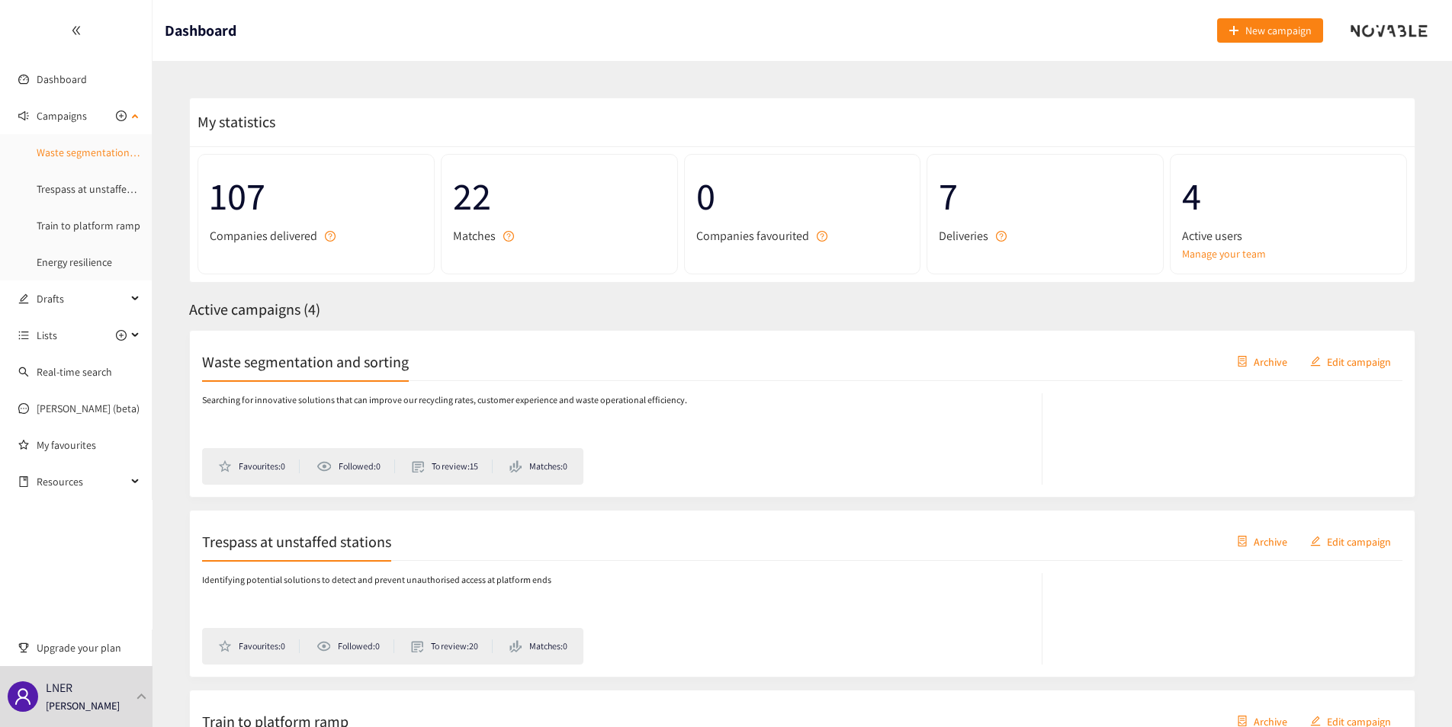
click at [86, 153] on link "Waste segmentation and sorting" at bounding box center [110, 153] width 147 height 14
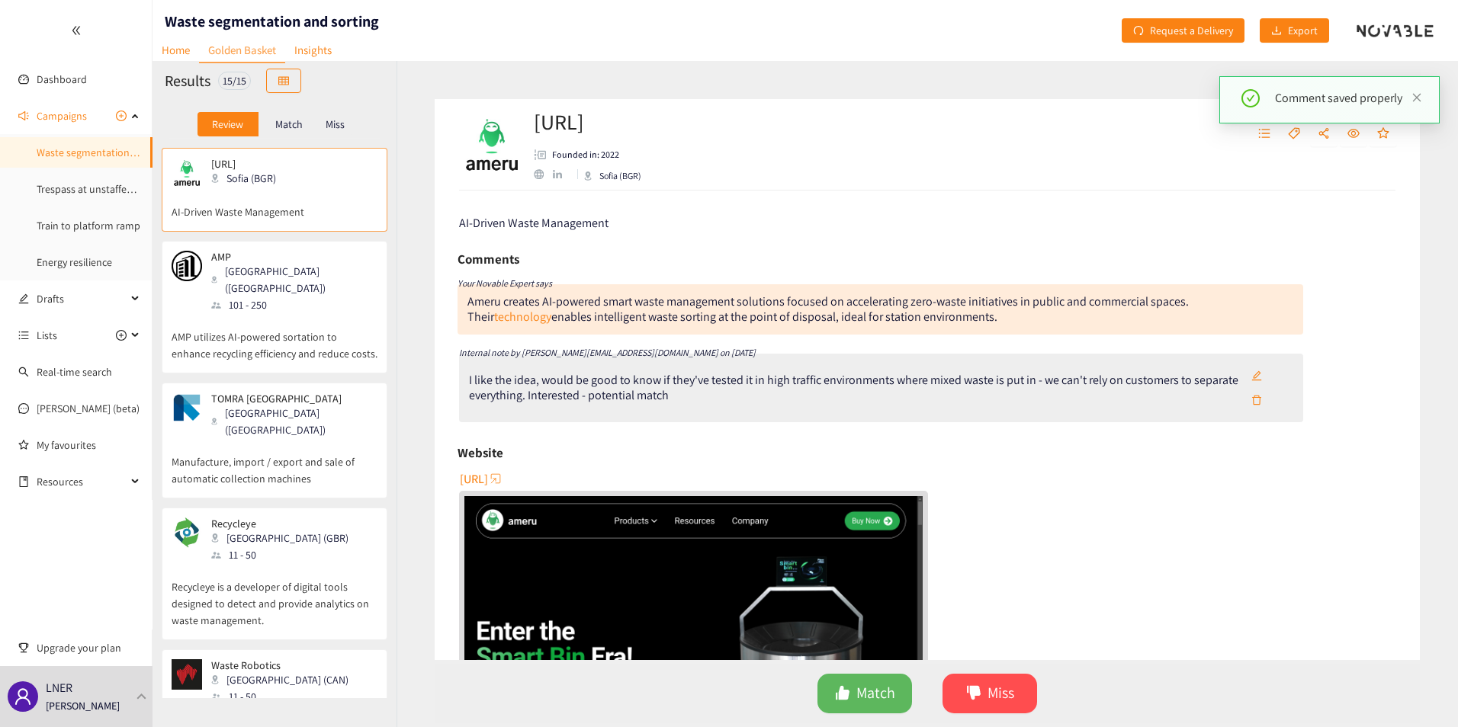
click at [290, 438] on p "Manufacture, import / export and sale of automatic collection machines" at bounding box center [275, 462] width 206 height 49
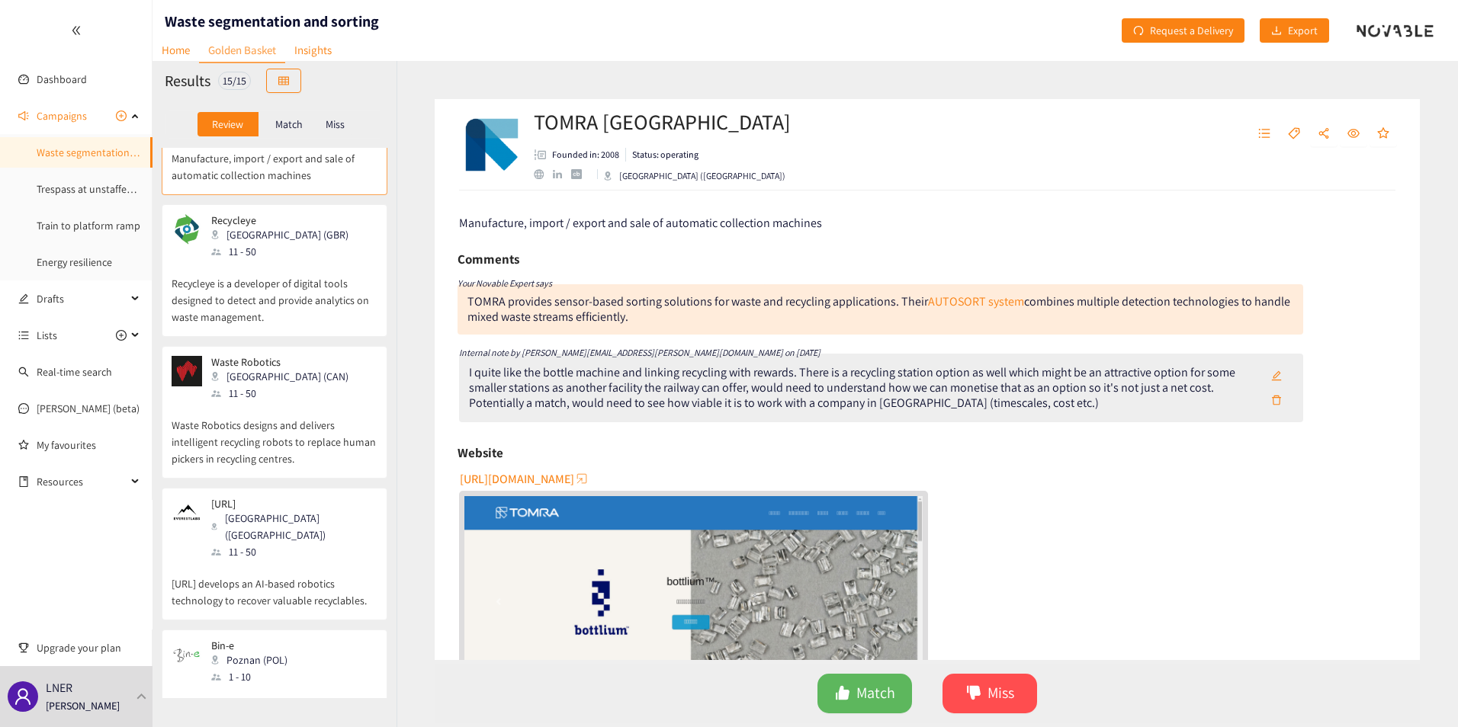
scroll to position [305, 0]
click at [278, 406] on p "Waste Robotics designs and delivers intelligent recycling robots to replace hum…" at bounding box center [275, 433] width 206 height 66
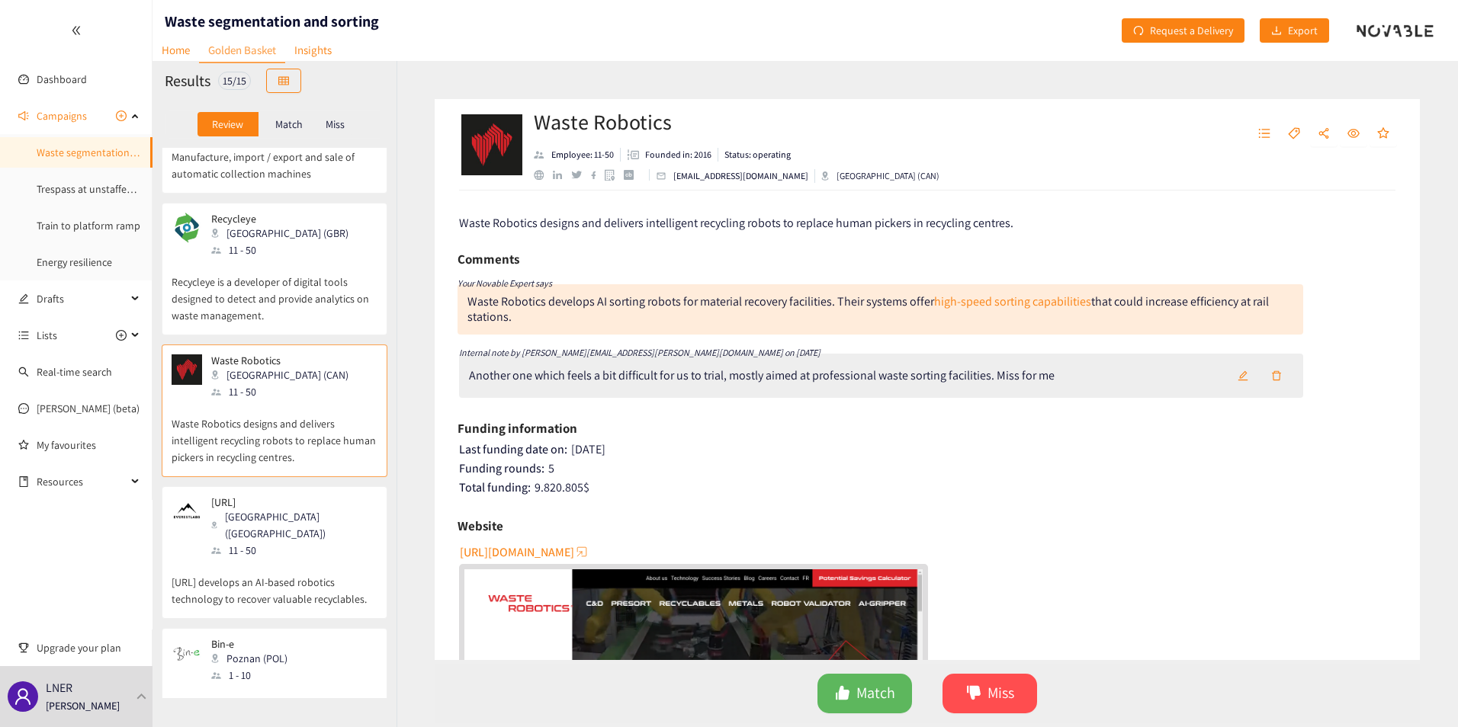
click at [281, 542] on div "11 - 50" at bounding box center [293, 550] width 165 height 17
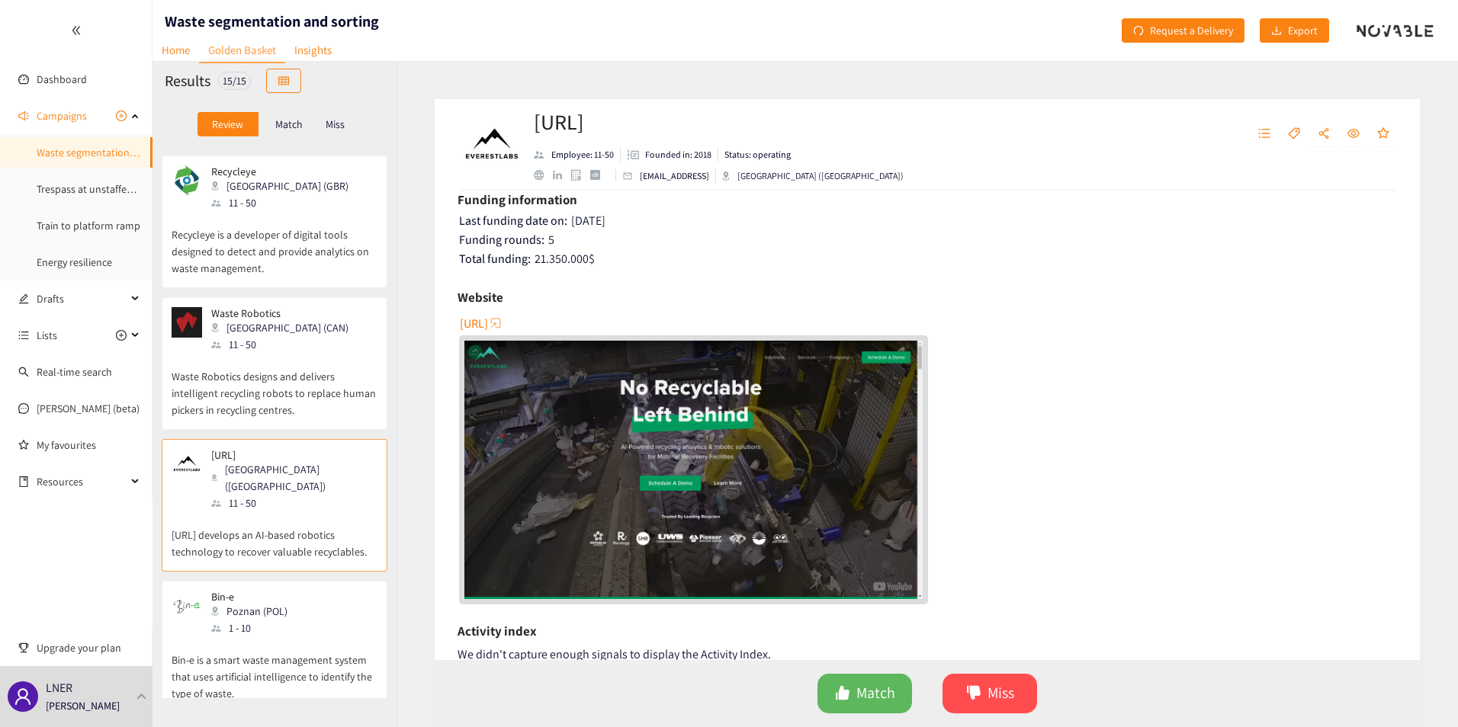
scroll to position [458, 0]
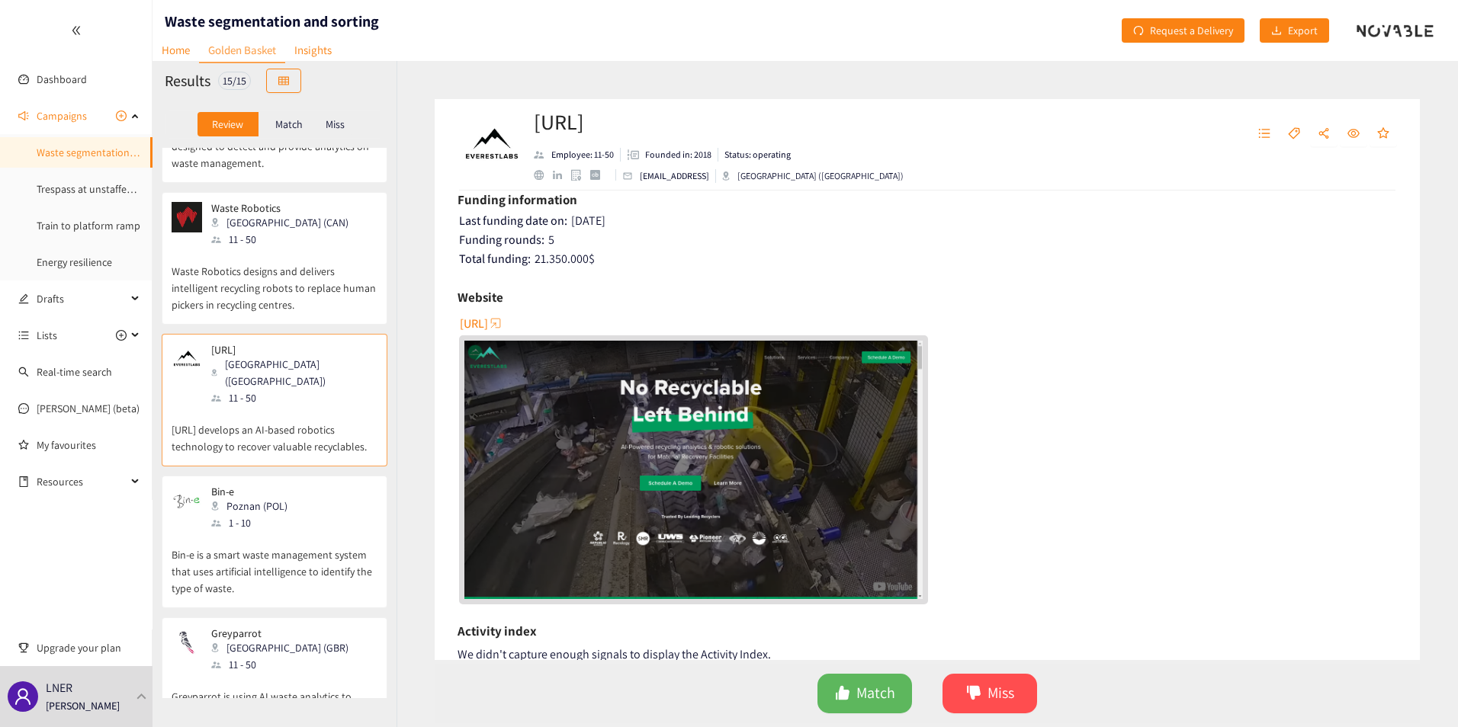
click at [275, 515] on div "1 - 10" at bounding box center [253, 523] width 85 height 17
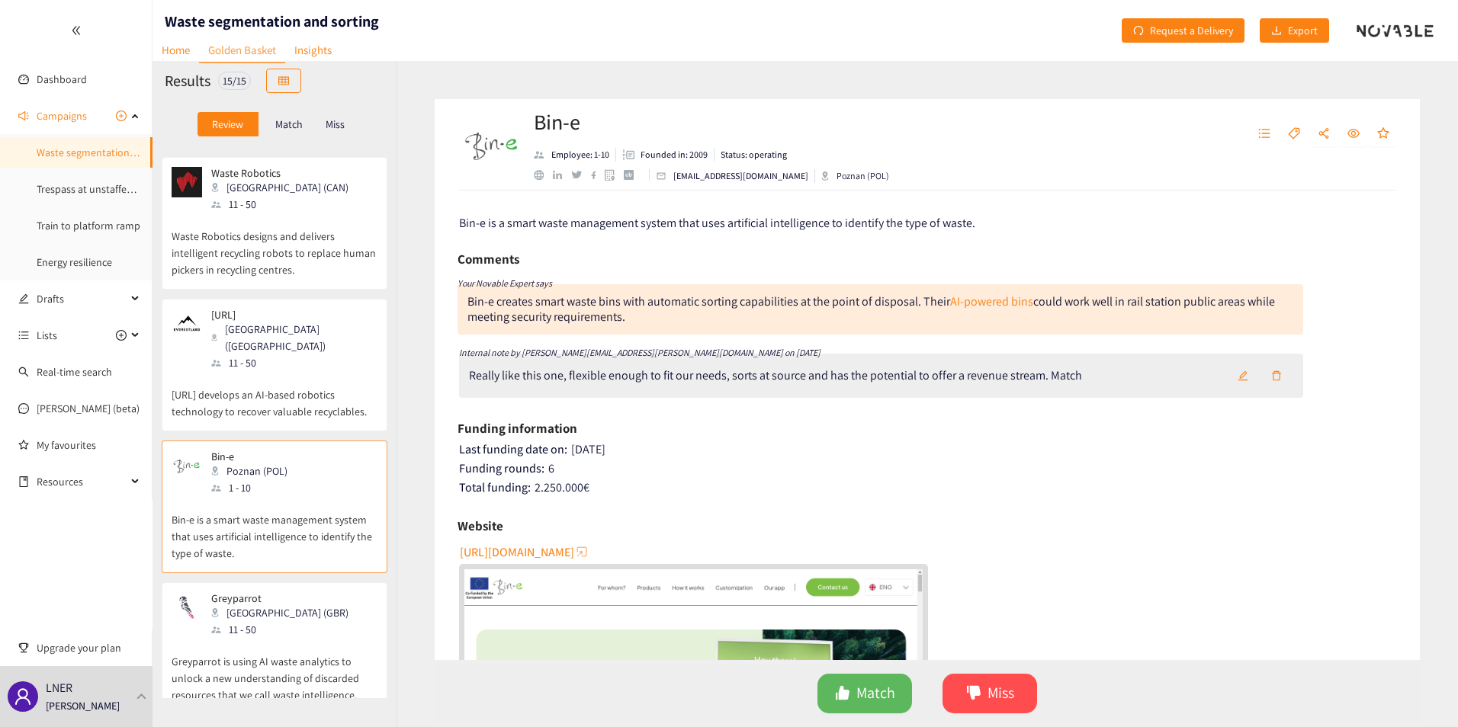
scroll to position [610, 0]
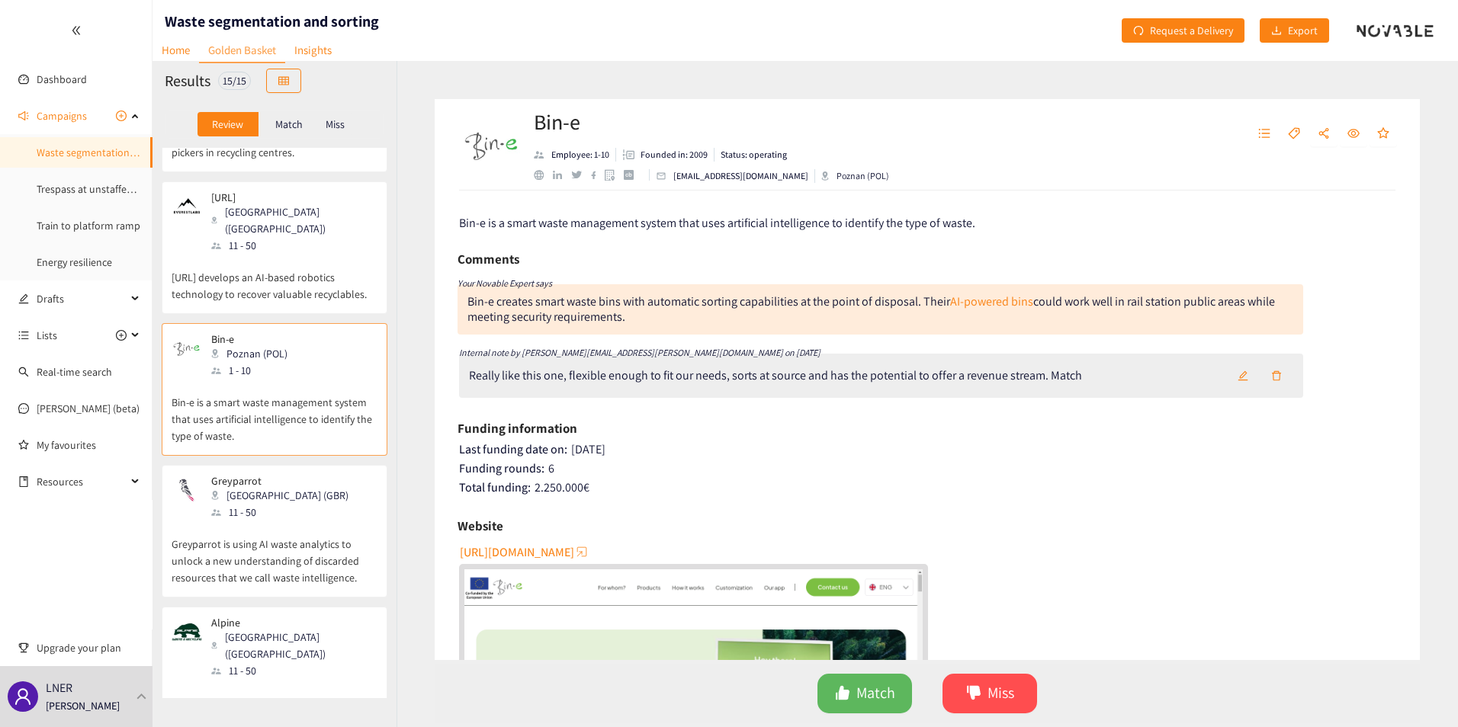
click at [293, 521] on p "Greyparrot is using AI waste analytics to unlock a new understanding of discard…" at bounding box center [275, 554] width 206 height 66
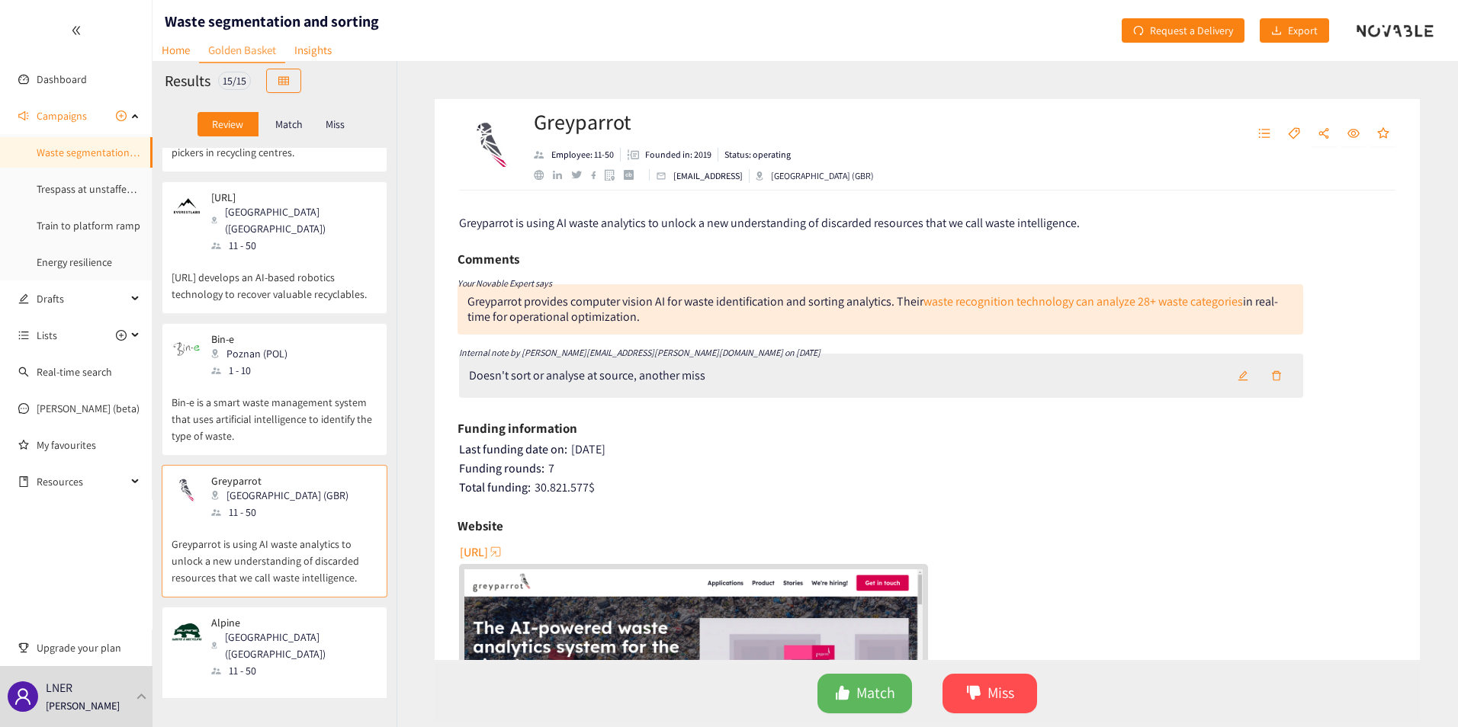
scroll to position [686, 0]
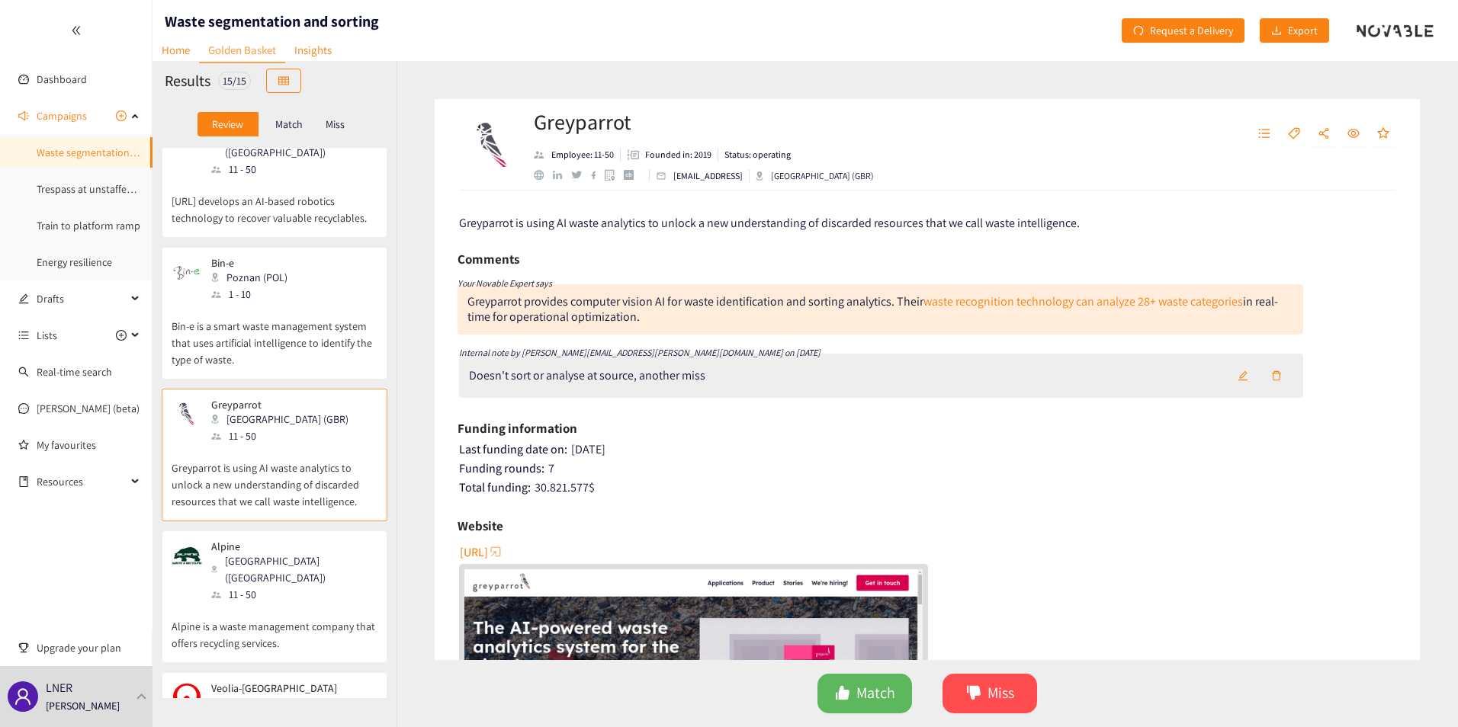
click at [265, 589] on p "Alpine is a waste management company that offers recycling services." at bounding box center [275, 627] width 206 height 49
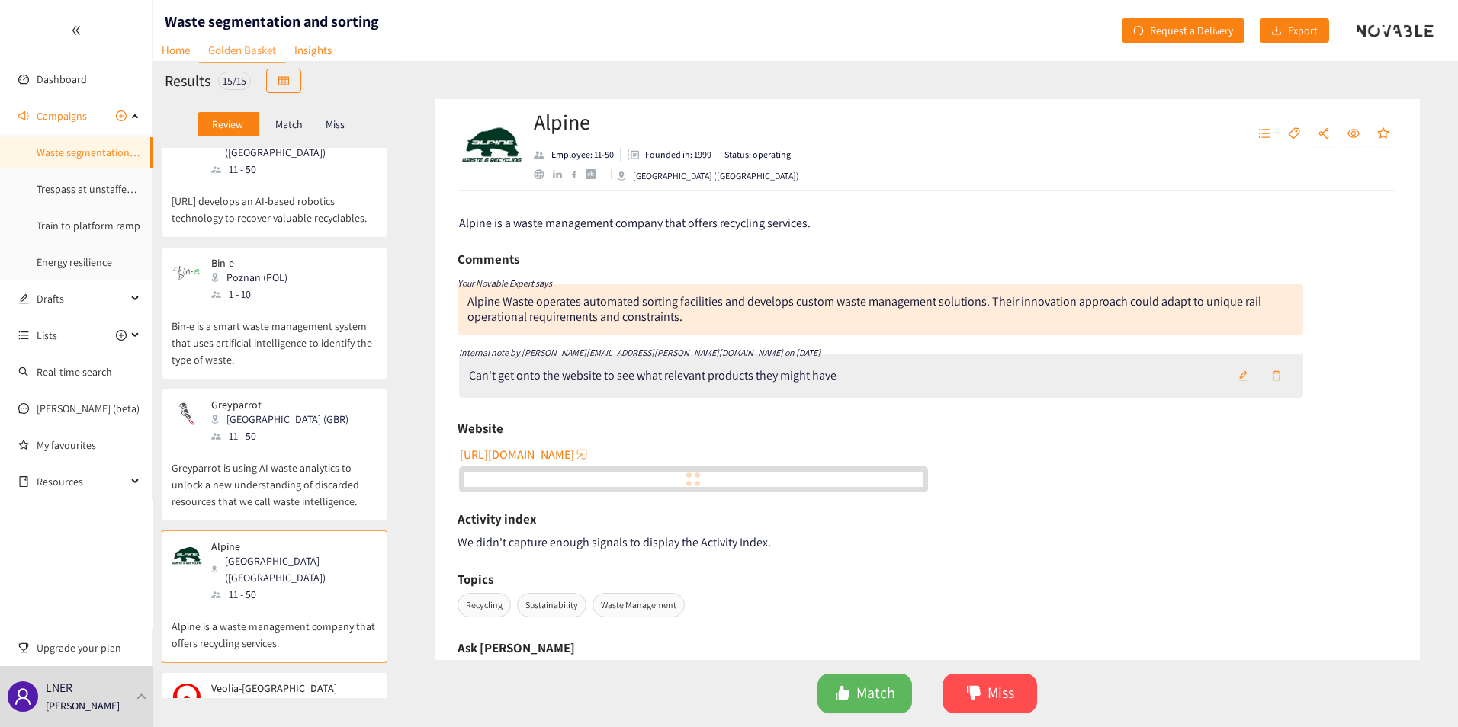
click at [549, 454] on span "[URL][DOMAIN_NAME]" at bounding box center [517, 454] width 114 height 19
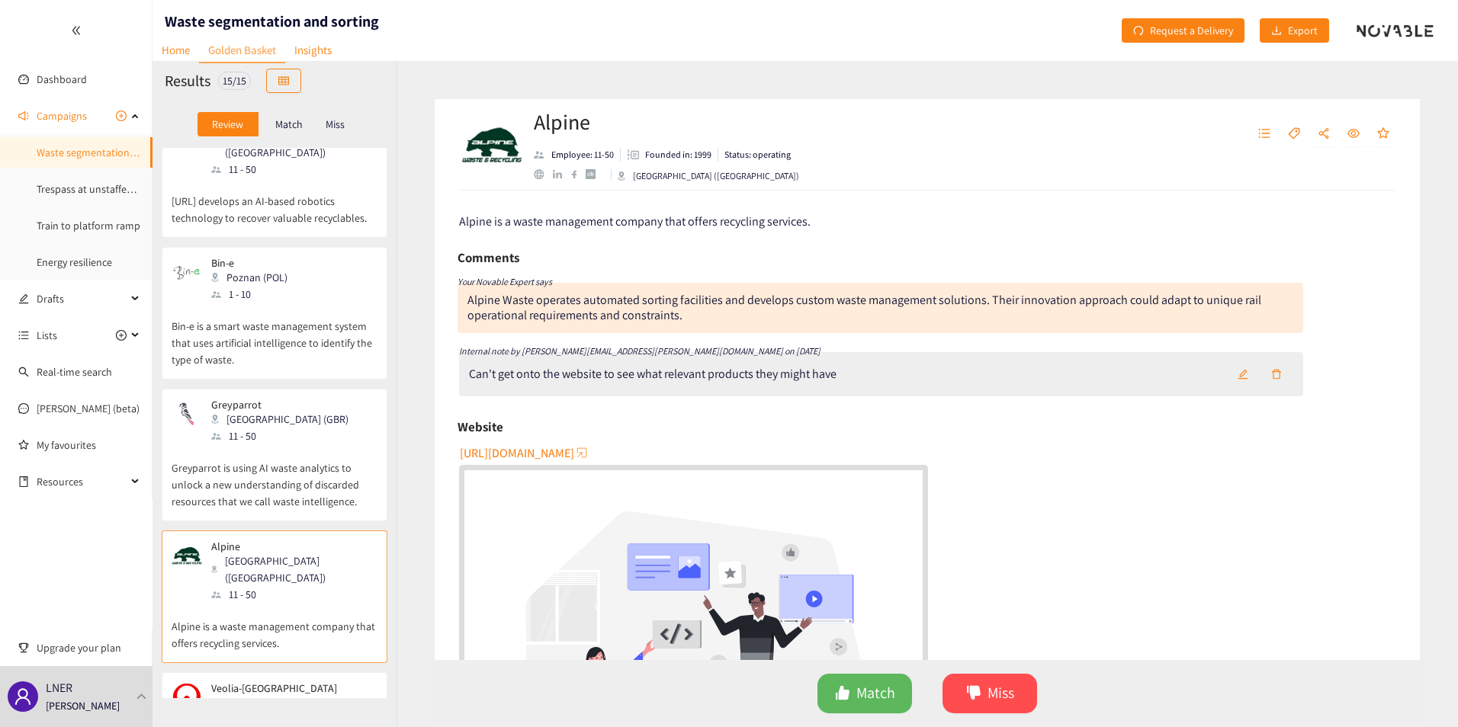
scroll to position [0, 0]
click at [258, 589] on p "Veolia-[GEOGRAPHIC_DATA]" at bounding box center [274, 688] width 126 height 12
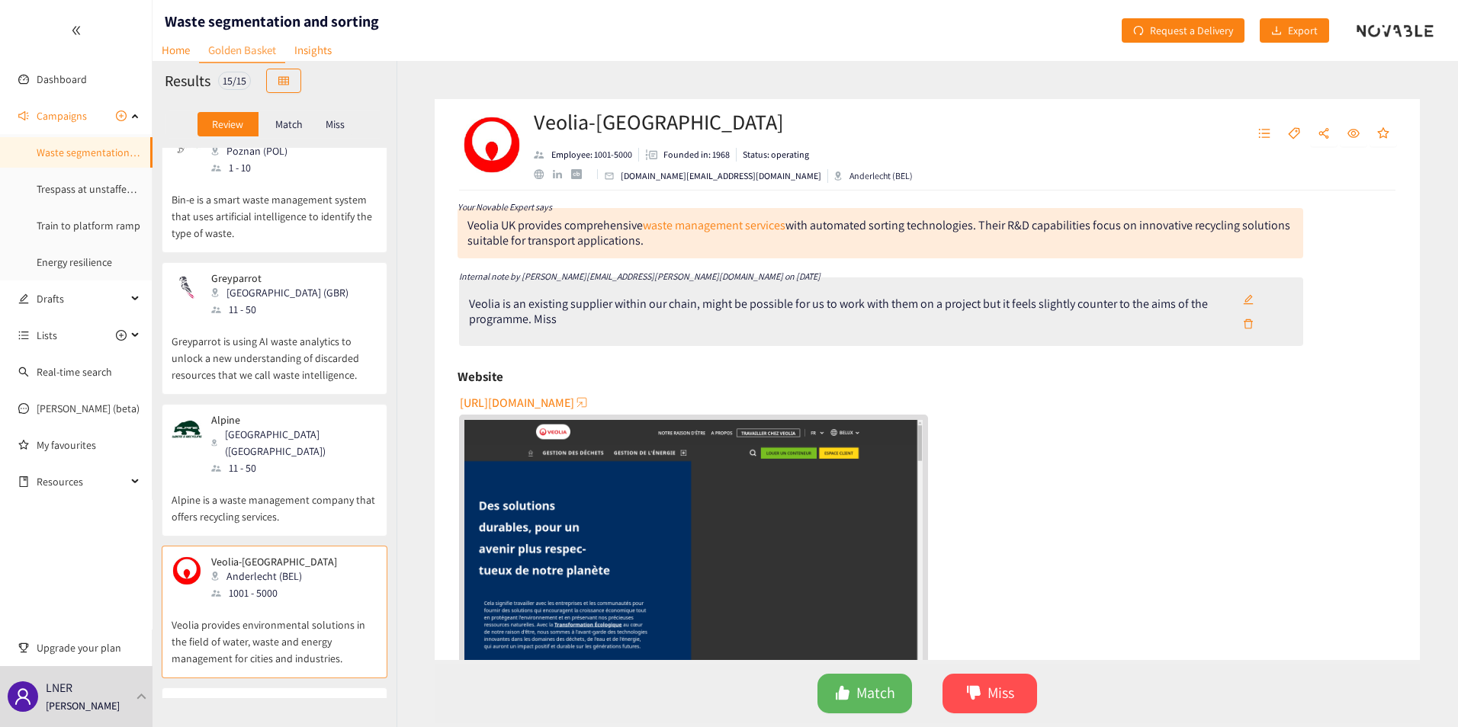
scroll to position [839, 0]
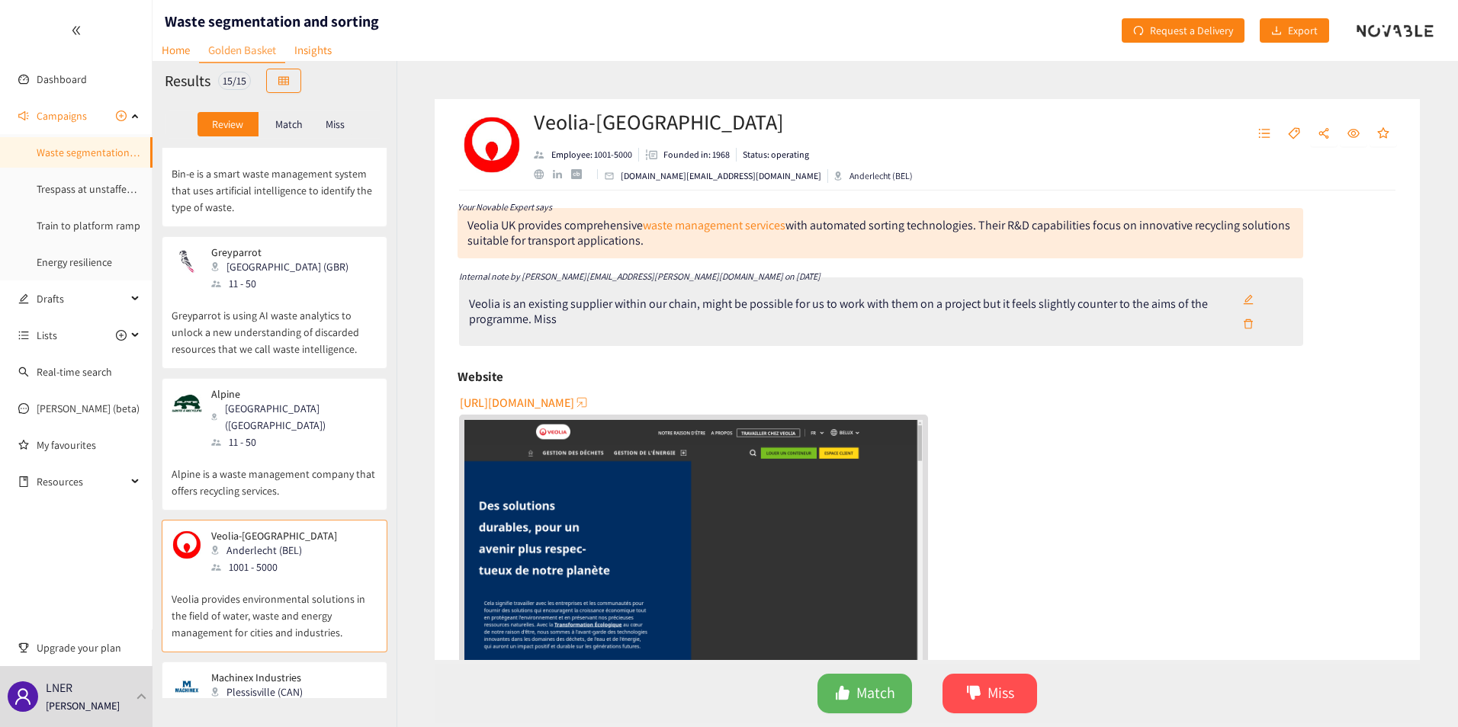
click at [254, 589] on p "Machinex Industries" at bounding box center [257, 678] width 92 height 12
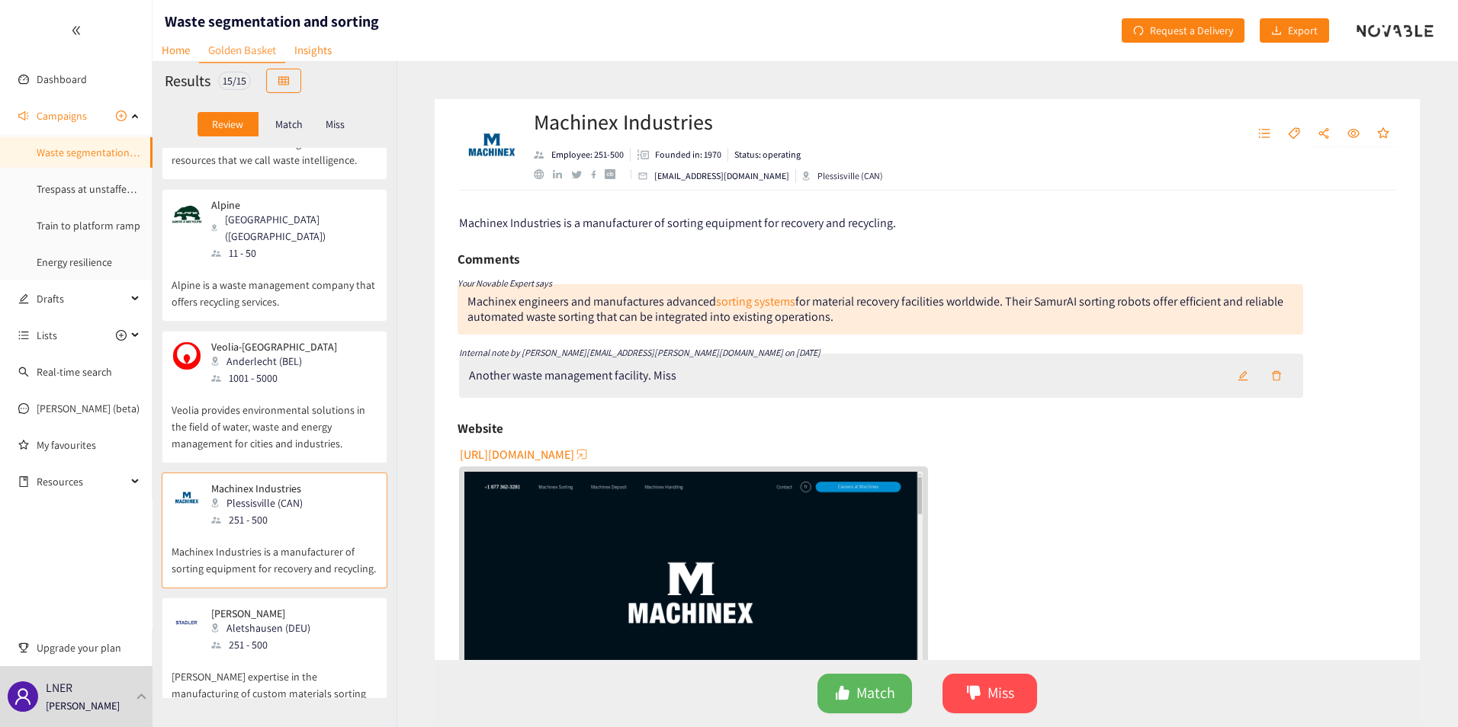
scroll to position [1068, 0]
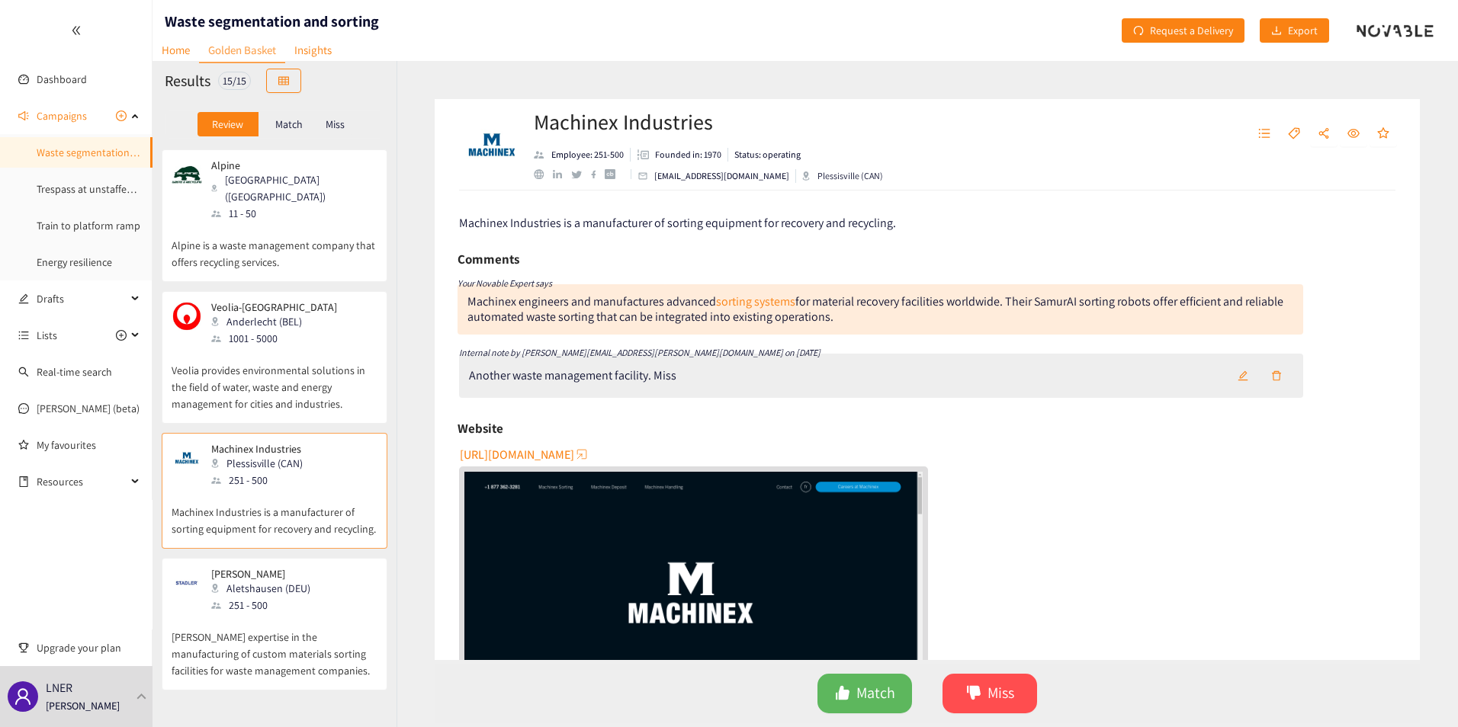
click at [303, 589] on div "251 - 500" at bounding box center [265, 605] width 108 height 17
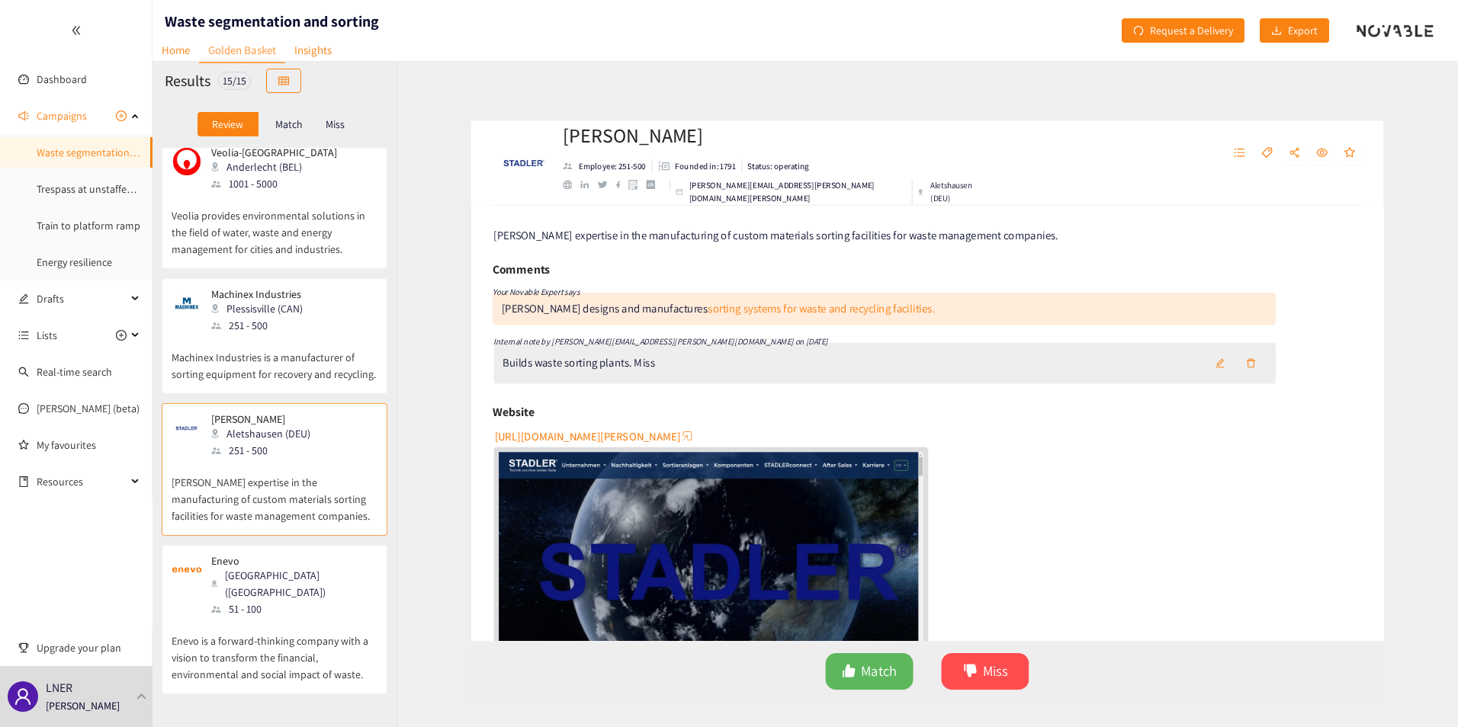
scroll to position [1296, 0]
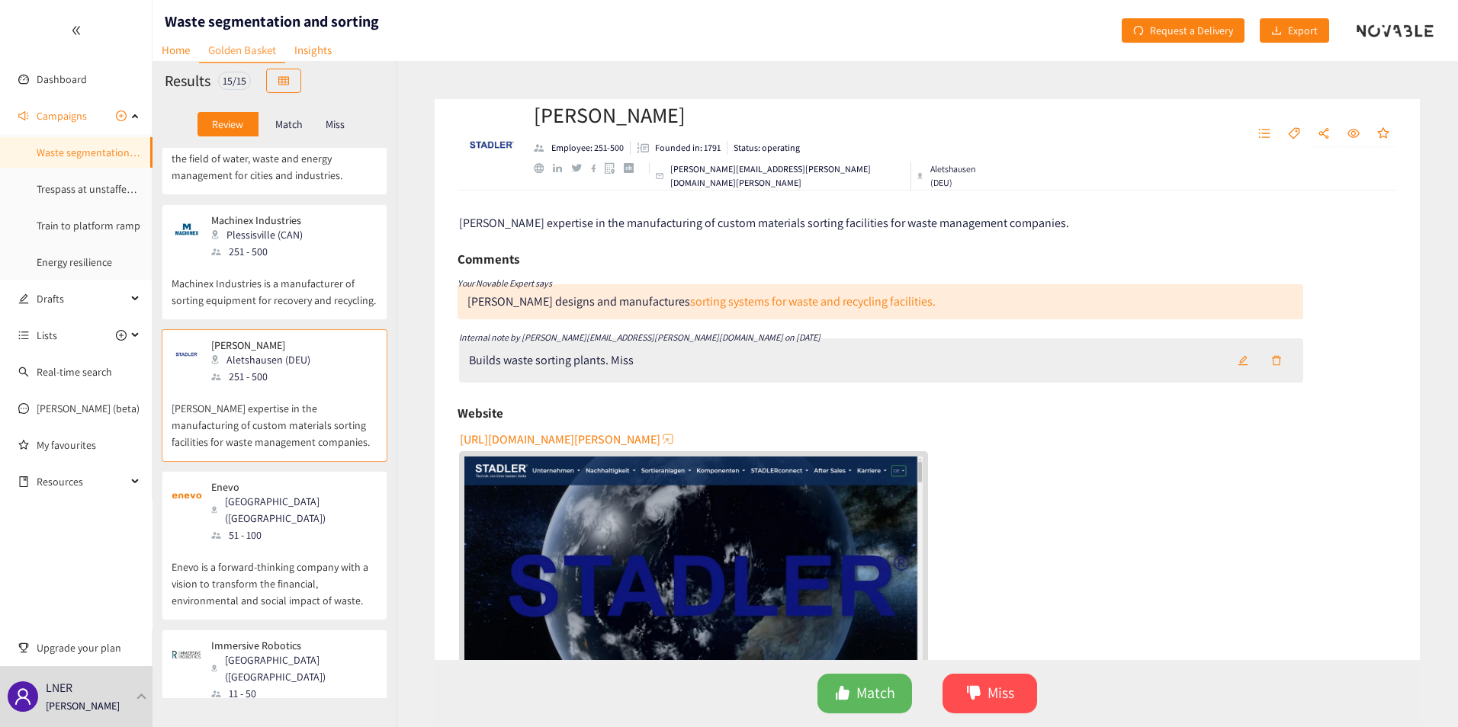
click at [281, 544] on p "Enevo is a forward-thinking company with a vision to transform the financial, e…" at bounding box center [275, 577] width 206 height 66
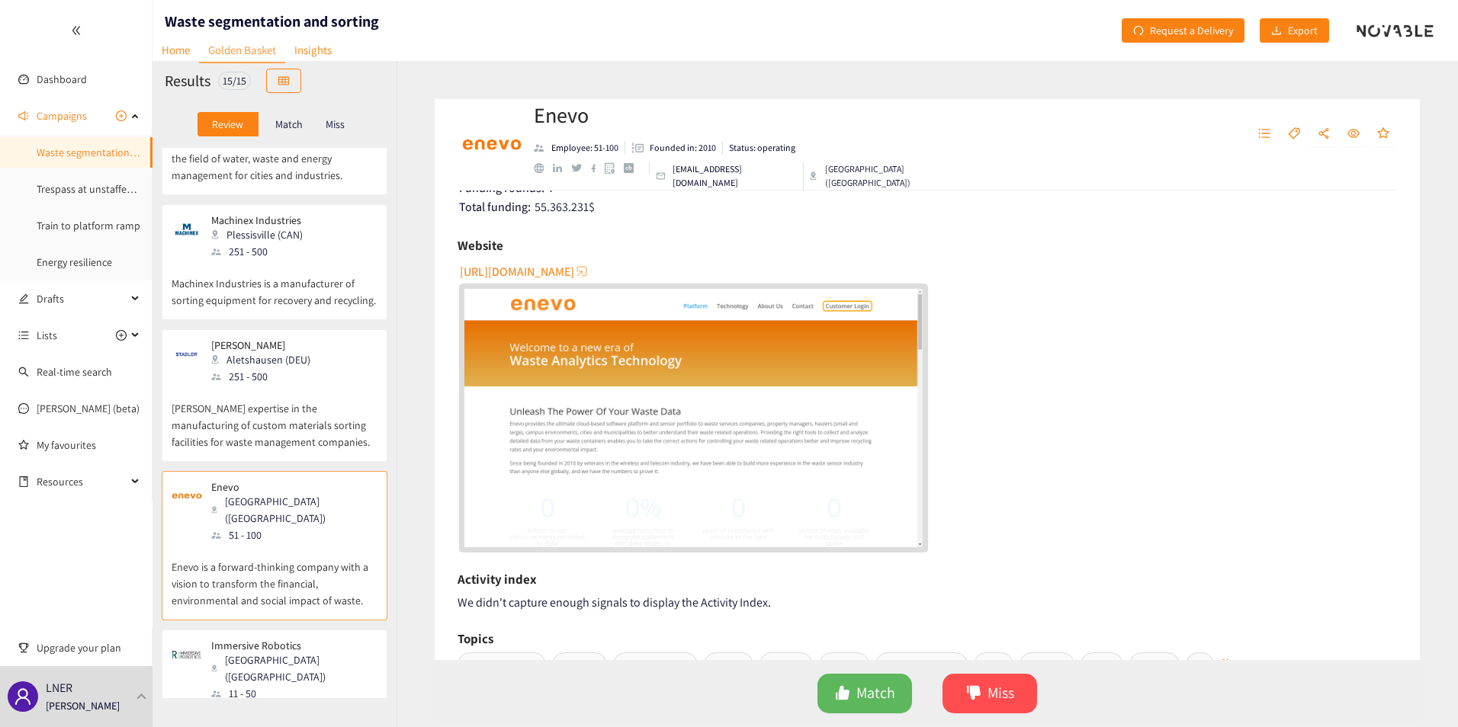
scroll to position [1373, 0]
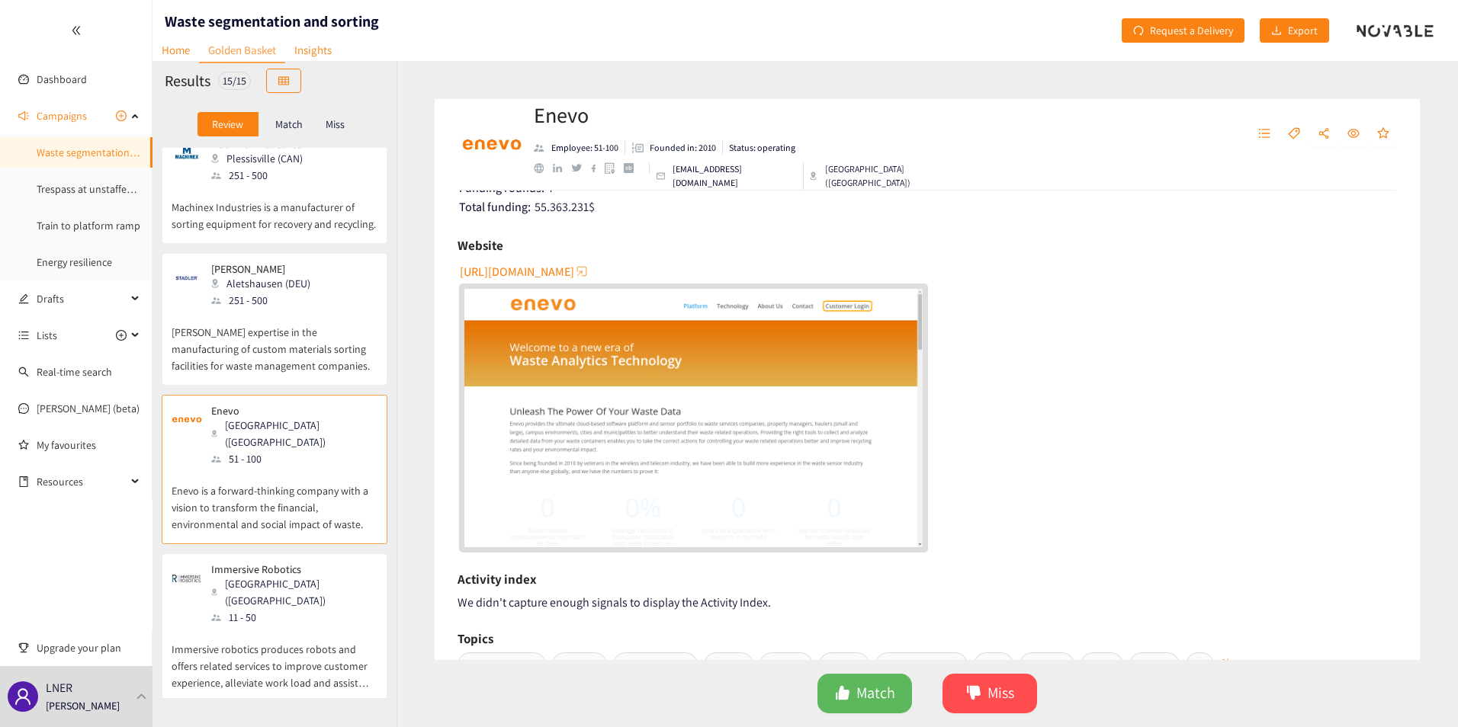
click at [272, 589] on p "Immersive robotics produces robots and offers related services to improve custo…" at bounding box center [275, 659] width 206 height 66
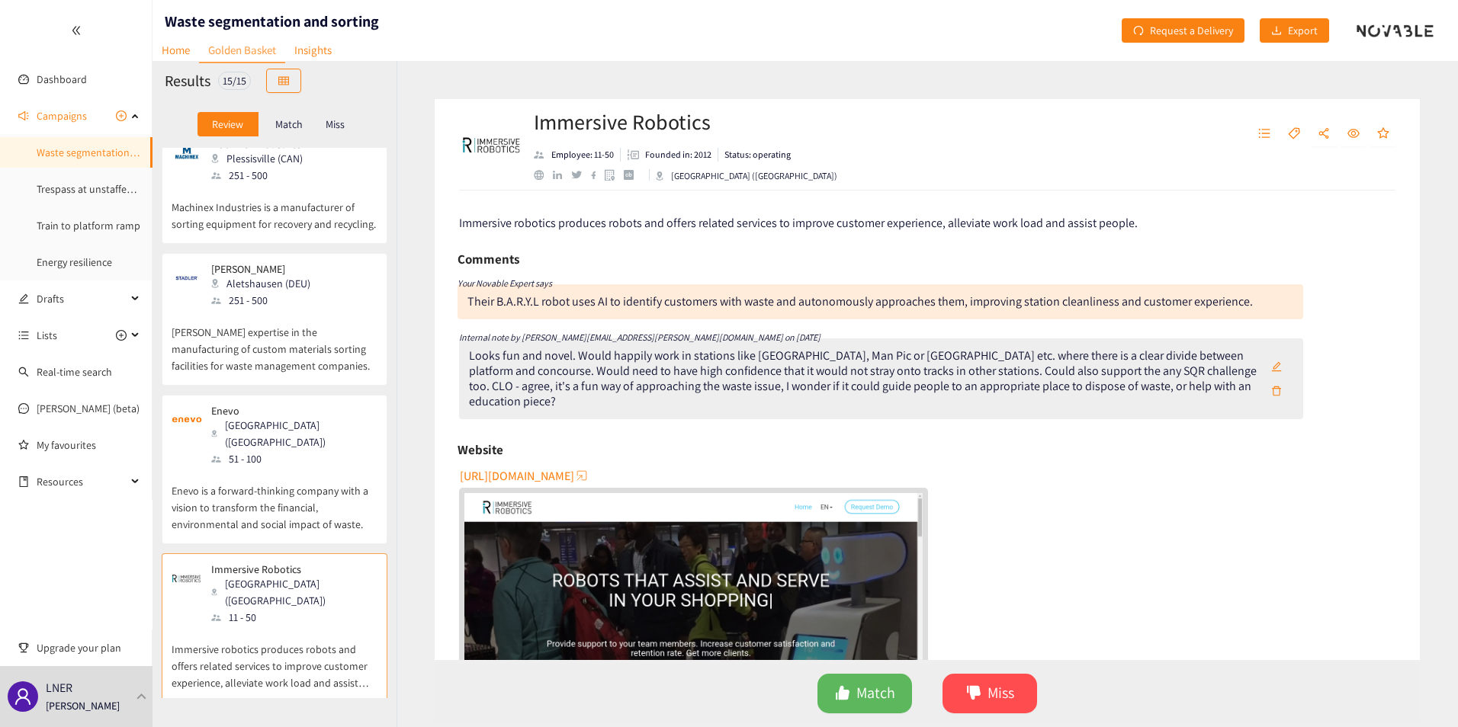
scroll to position [1446, 0]
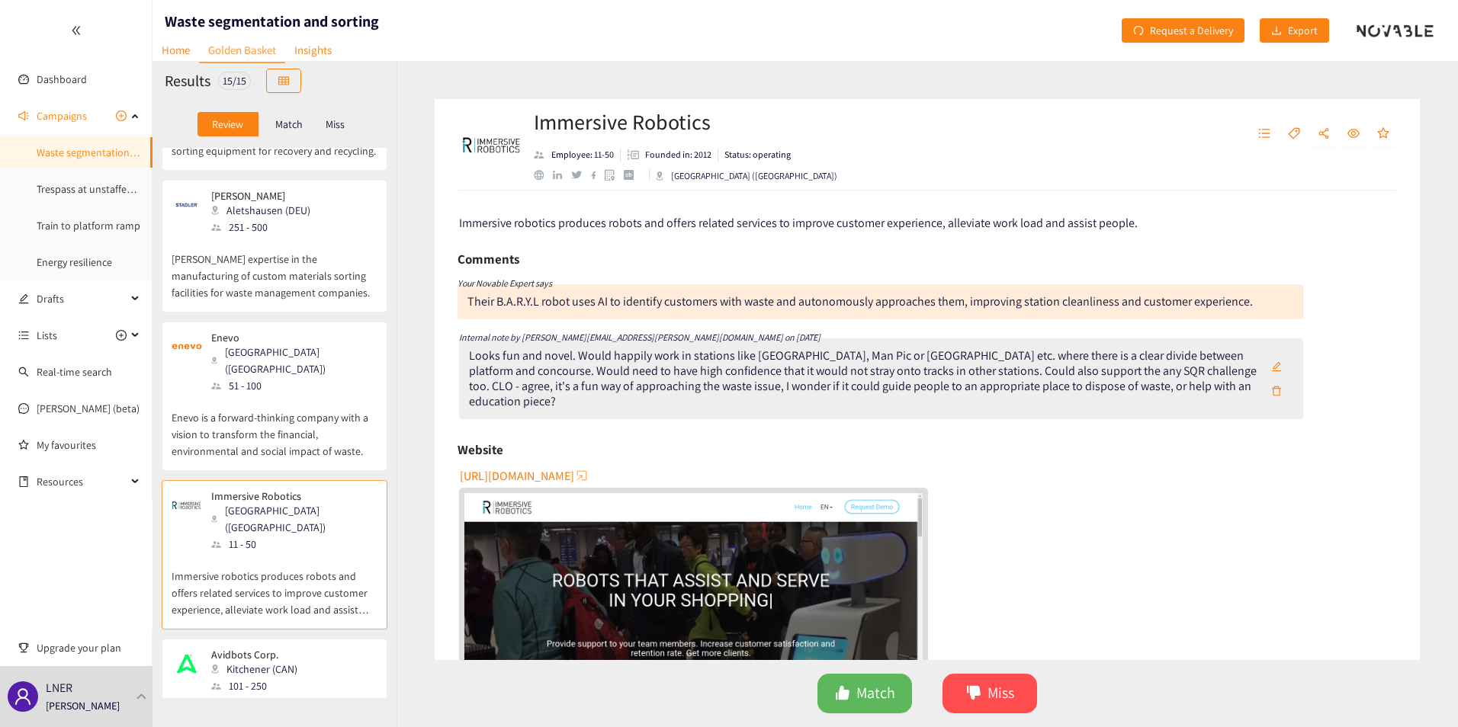
click at [266, 589] on div "101 - 250" at bounding box center [258, 686] width 95 height 17
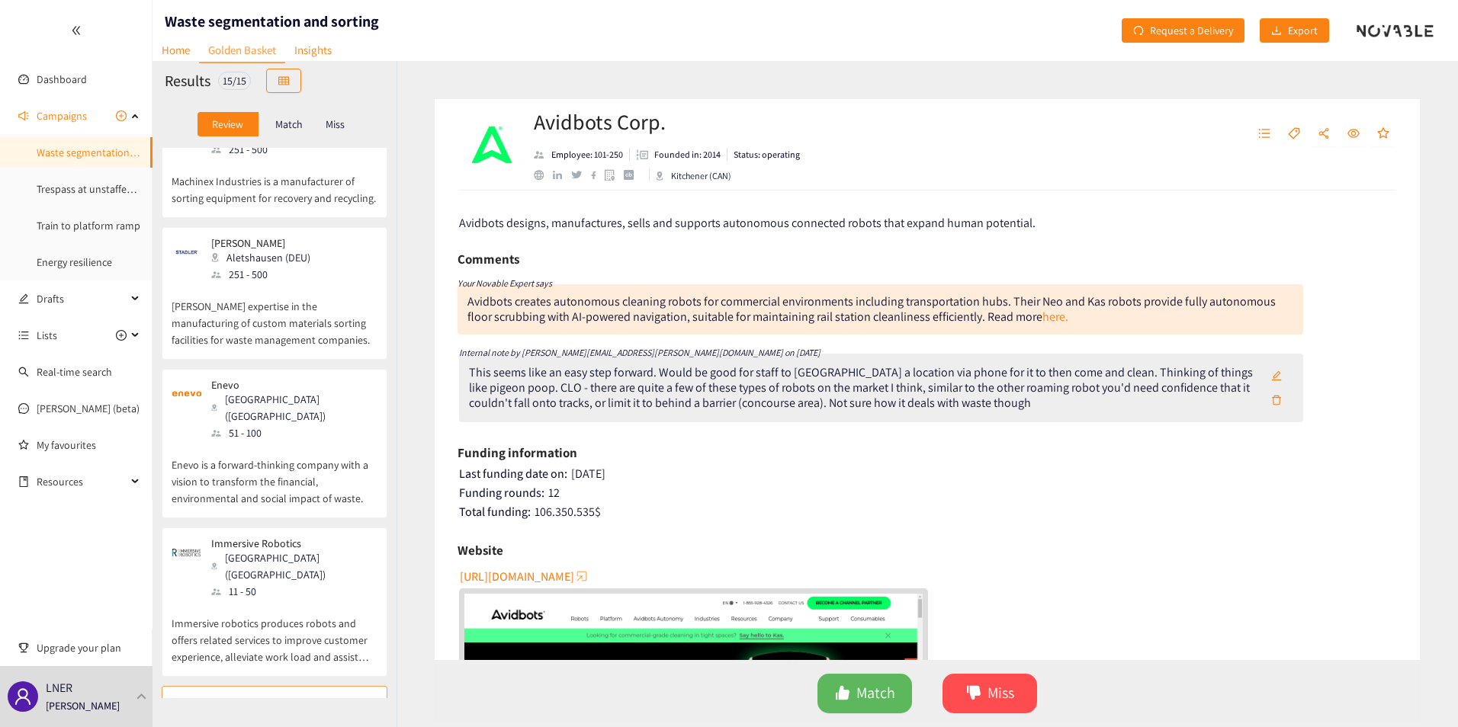
scroll to position [1293, 0]
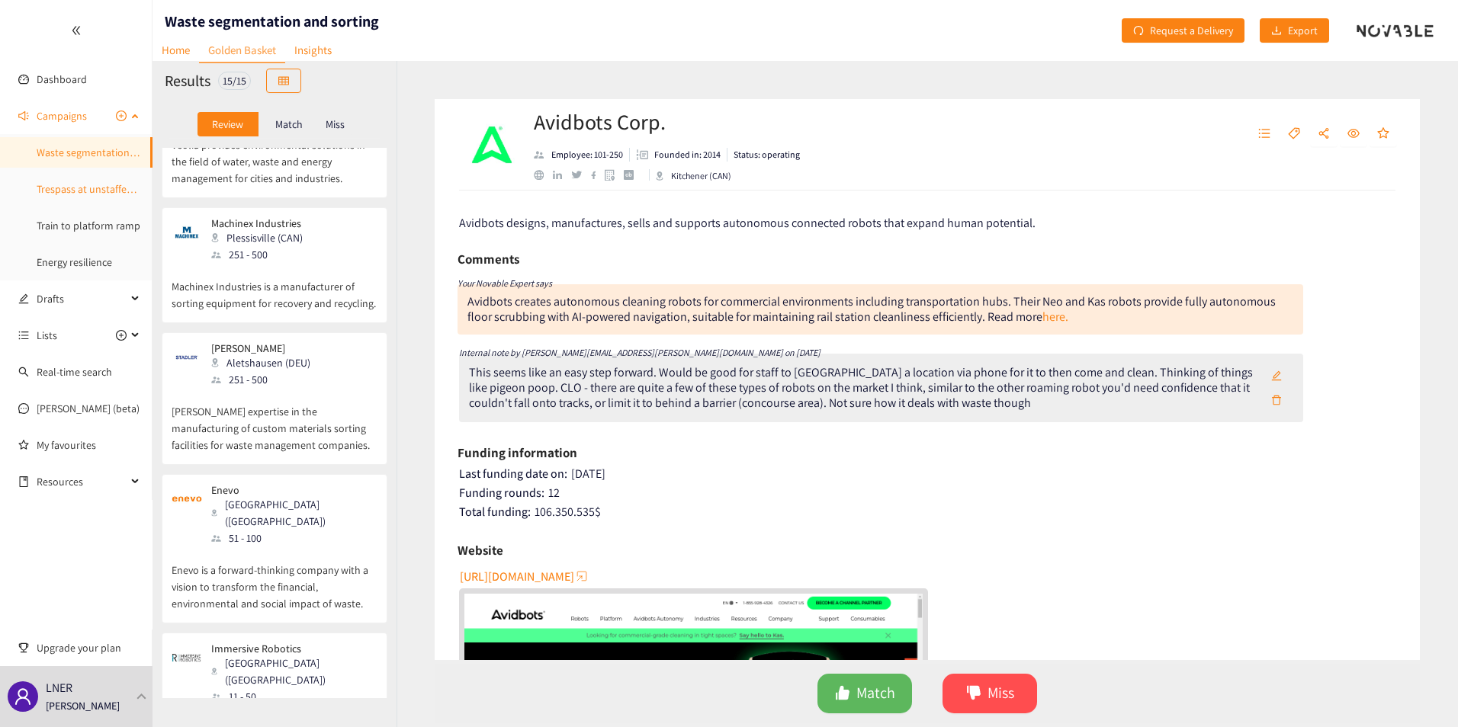
click at [63, 187] on link "Trespass at unstaffed stations" at bounding box center [104, 189] width 135 height 14
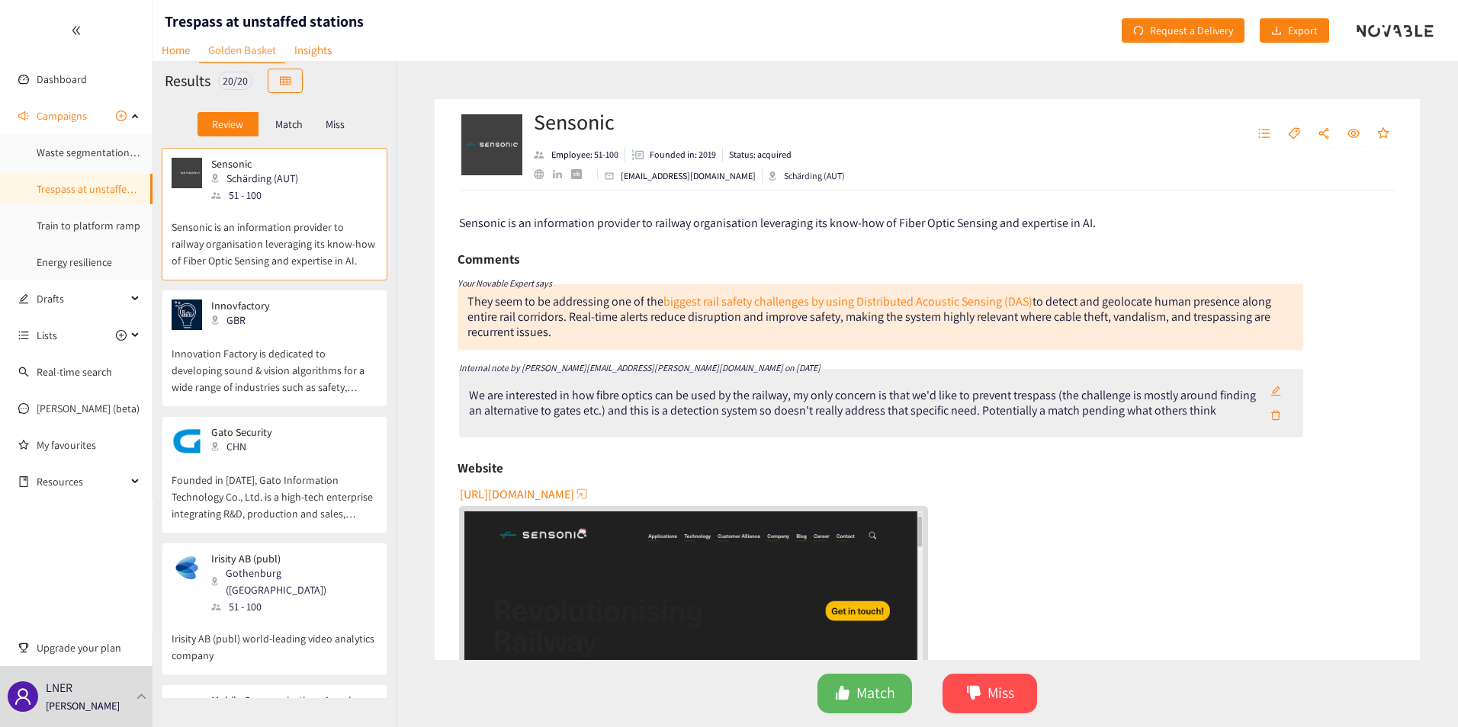
click at [239, 363] on p "Innovation Factory is dedicated to developing sound & vision algorithms for a w…" at bounding box center [275, 363] width 206 height 66
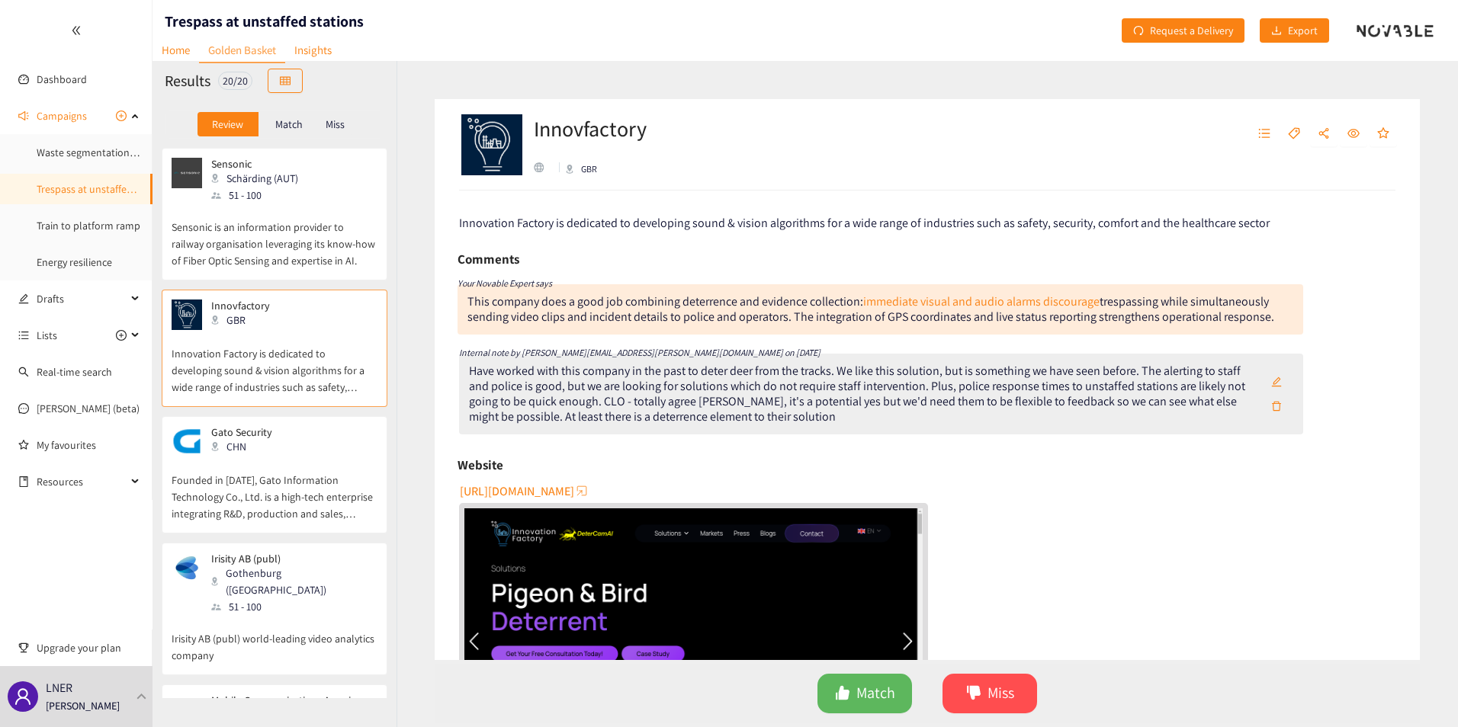
click at [273, 471] on p "Founded in [DATE], Gato Information Technology Co., Ltd. is a high-tech enterpr…" at bounding box center [275, 490] width 206 height 66
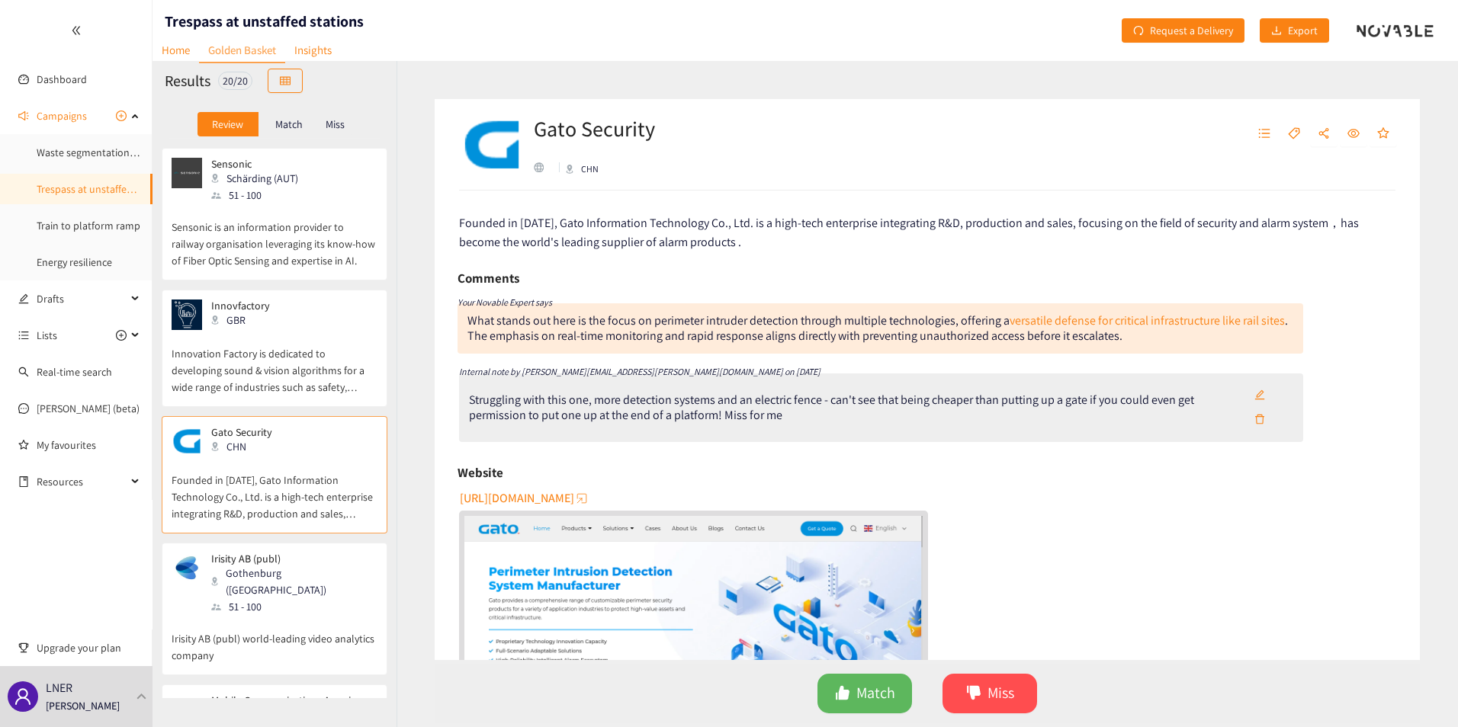
click at [258, 589] on p "Irisity AB (publ) world-leading video analytics company" at bounding box center [275, 639] width 206 height 49
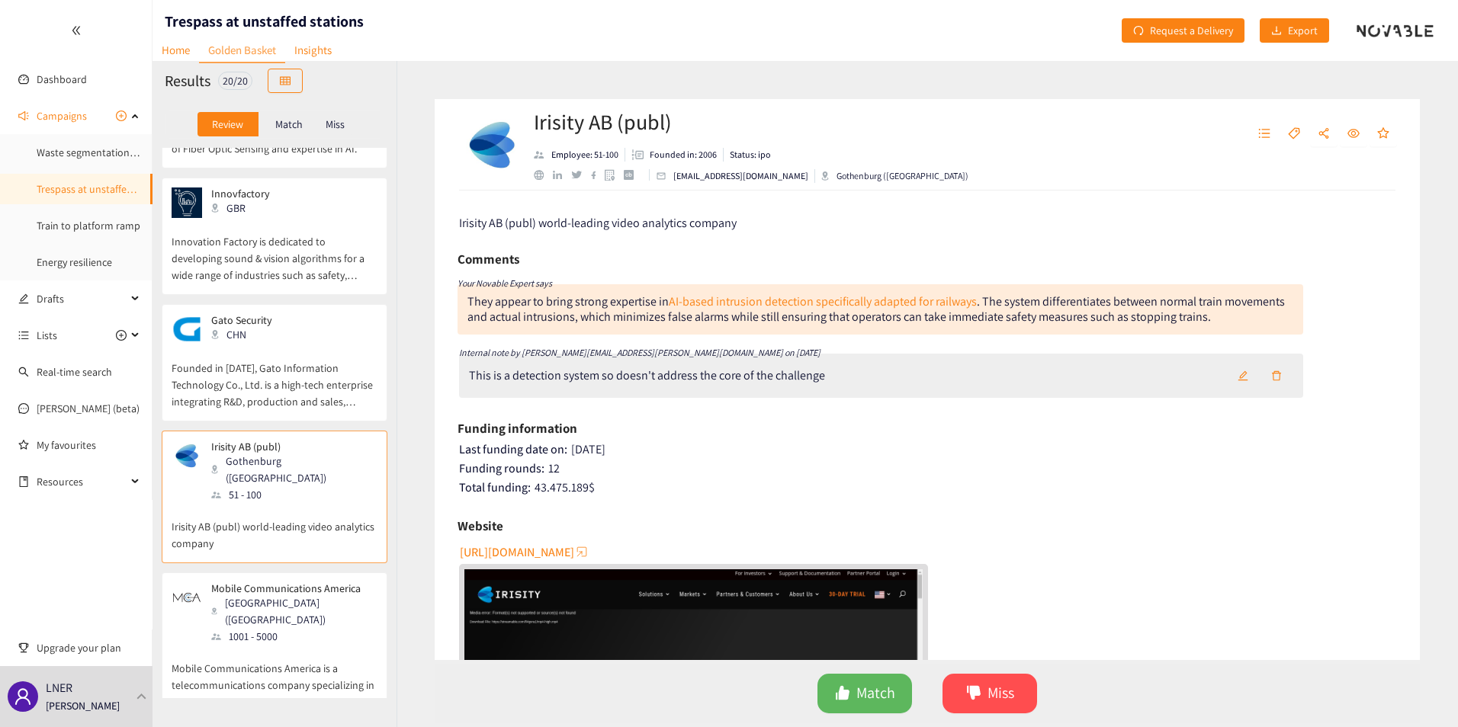
scroll to position [153, 0]
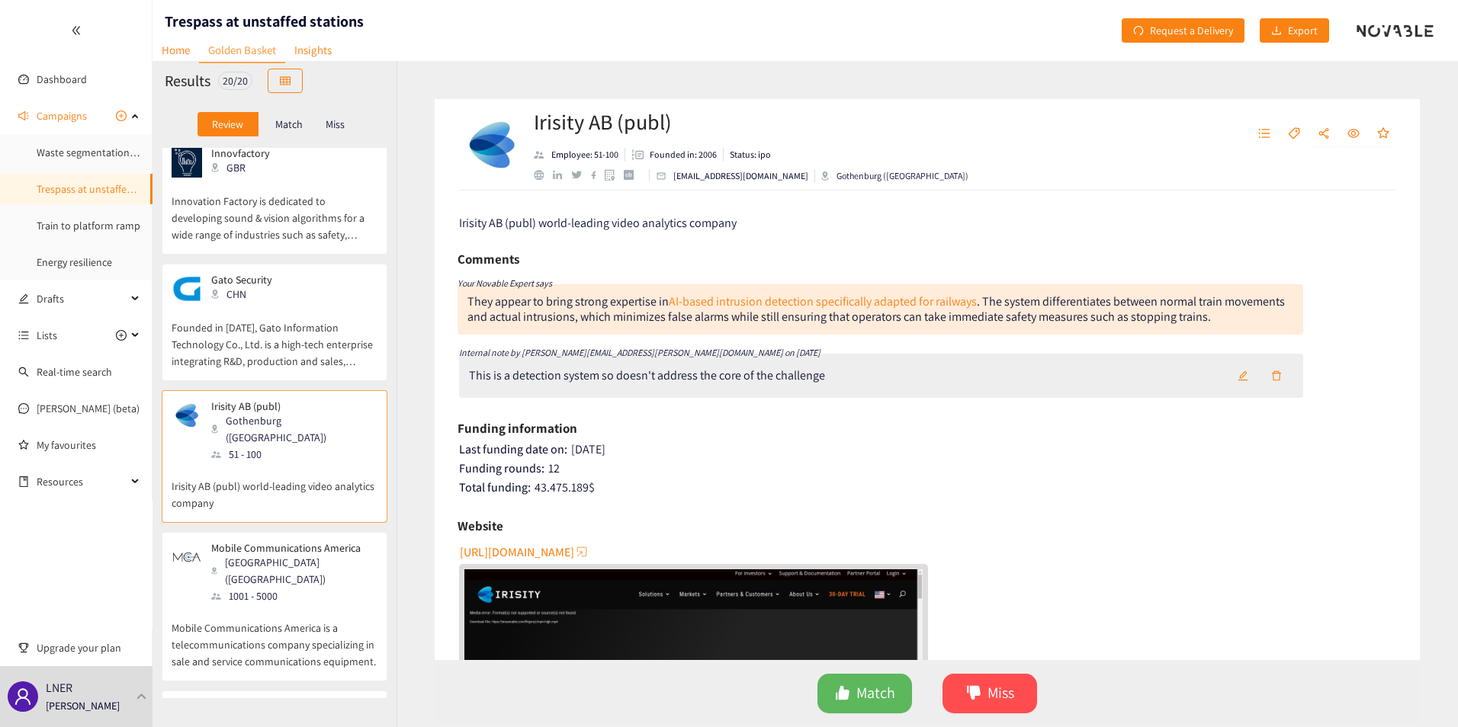
click at [306, 588] on div "1001 - 5000" at bounding box center [293, 596] width 165 height 17
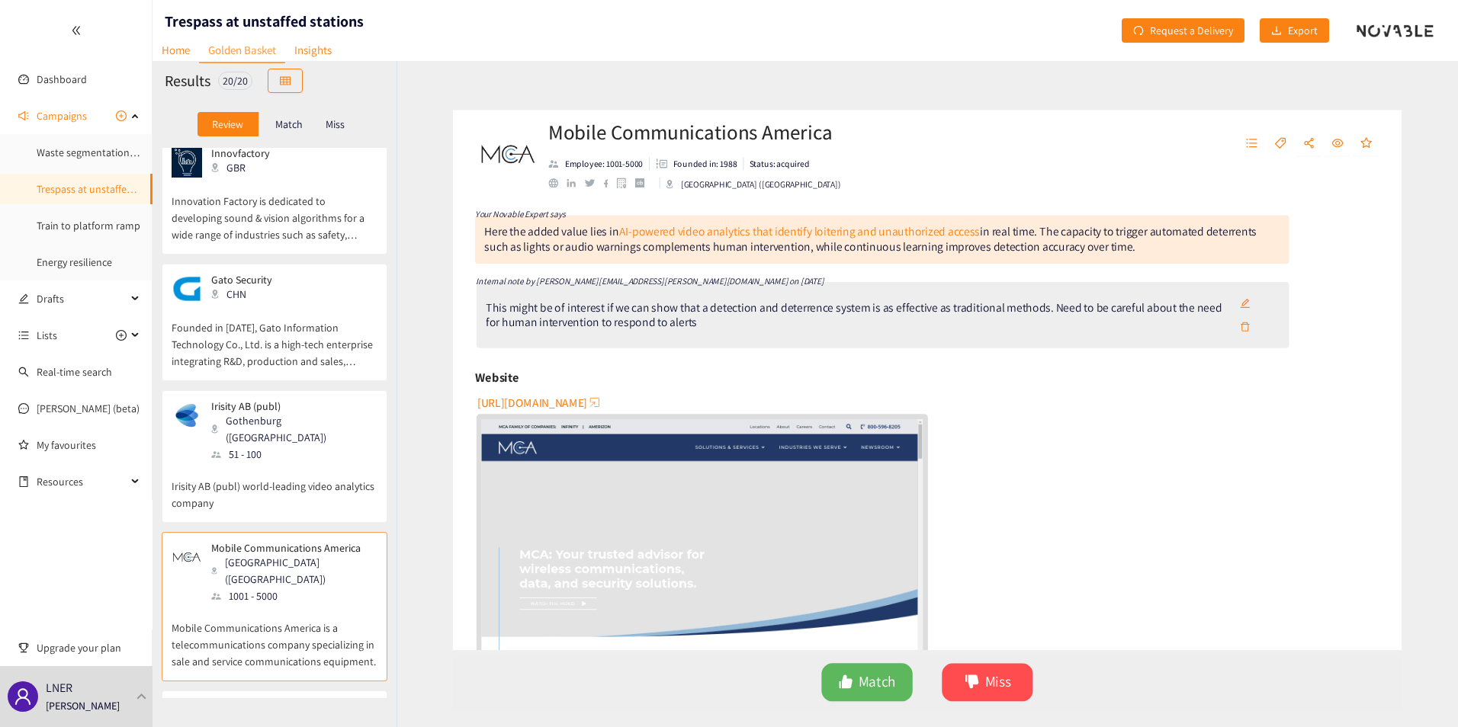
scroll to position [0, 0]
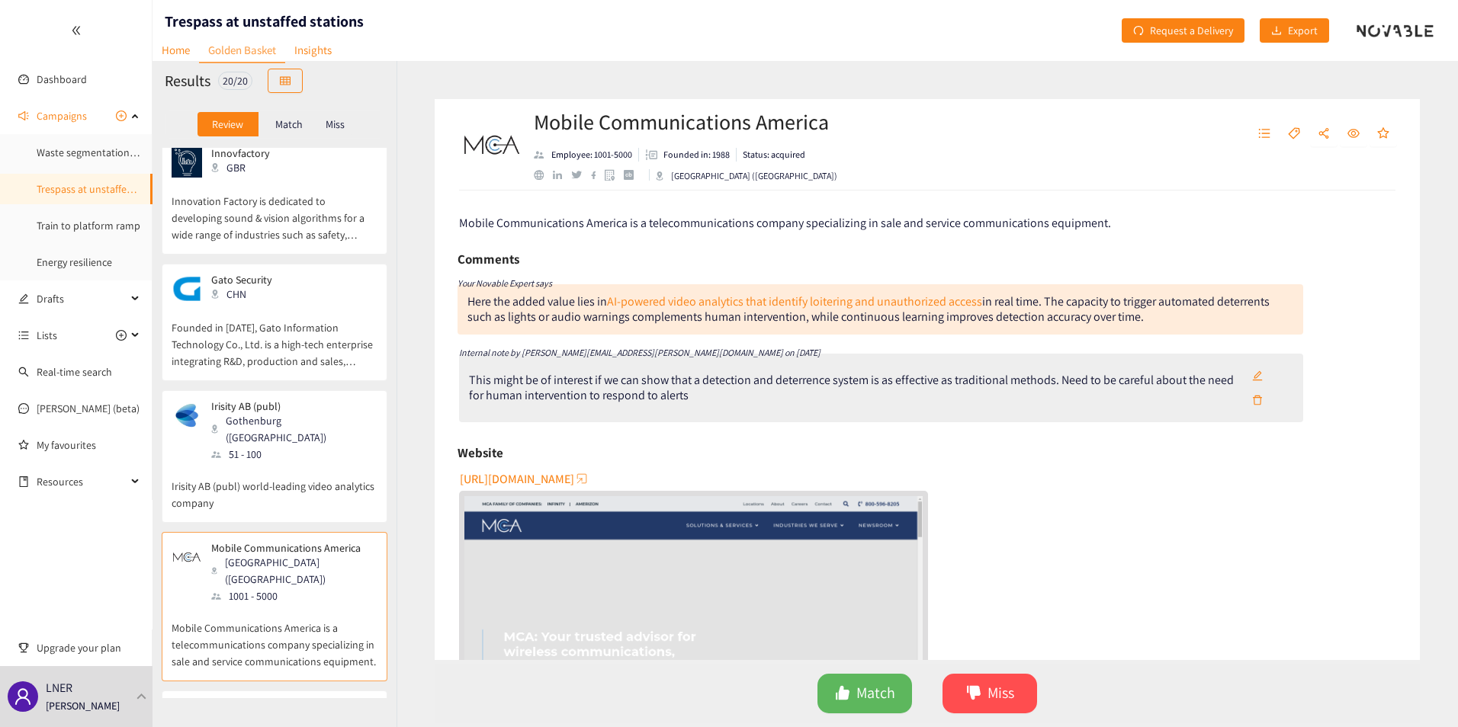
click at [1085, 374] on icon "edit" at bounding box center [1257, 376] width 11 height 11
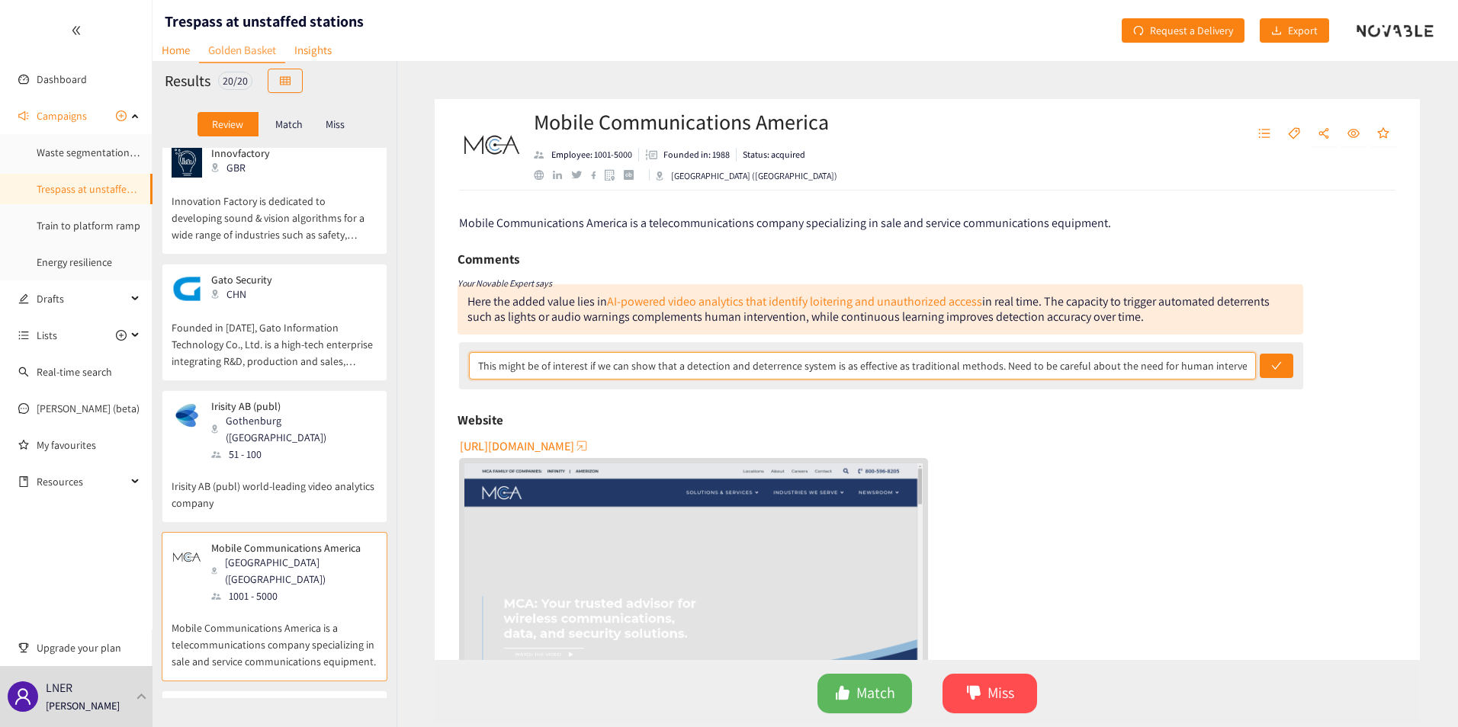
click at [1085, 374] on input "This might be of interest if we can show that a detection and deterrence system…" at bounding box center [862, 365] width 787 height 27
type input "This might be of interest if we can show that a detection and deterrence system…"
click at [1085, 354] on button "submit" at bounding box center [1277, 366] width 34 height 24
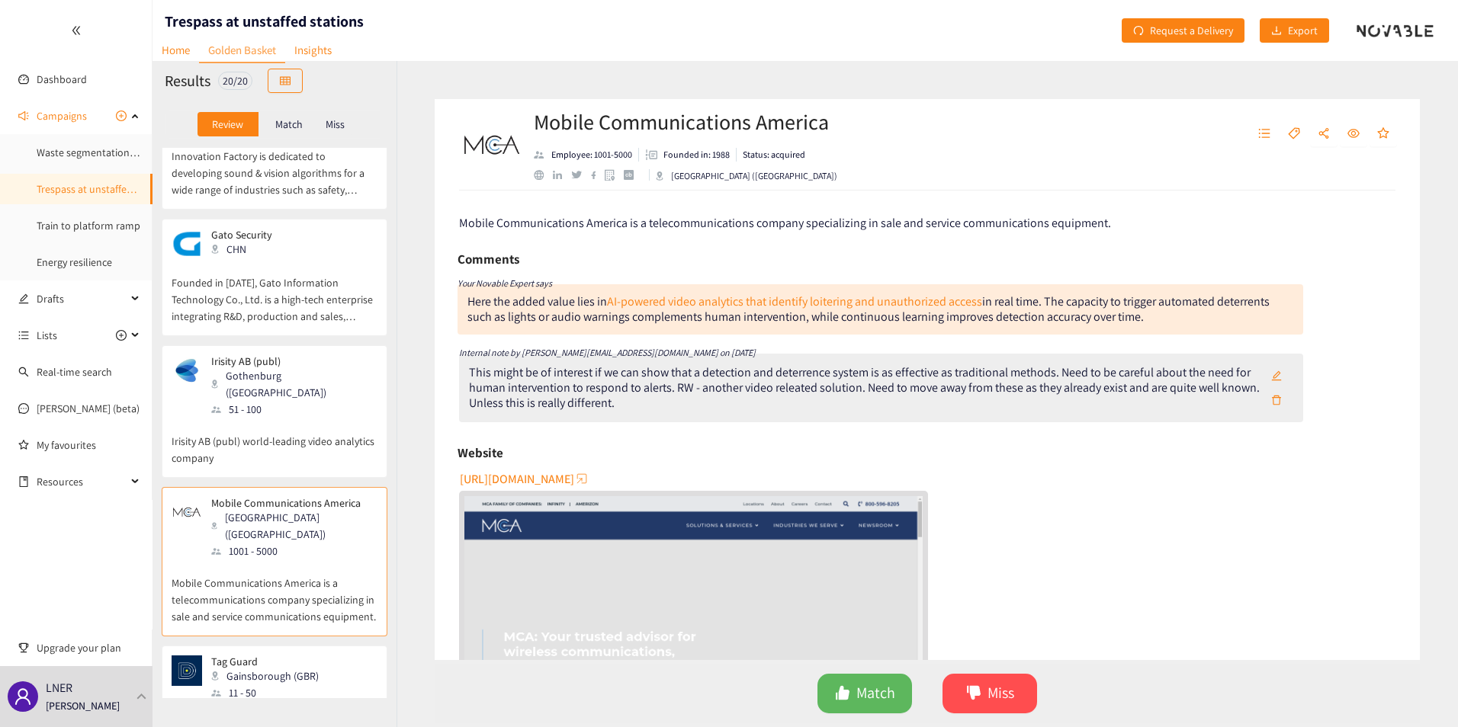
scroll to position [229, 0]
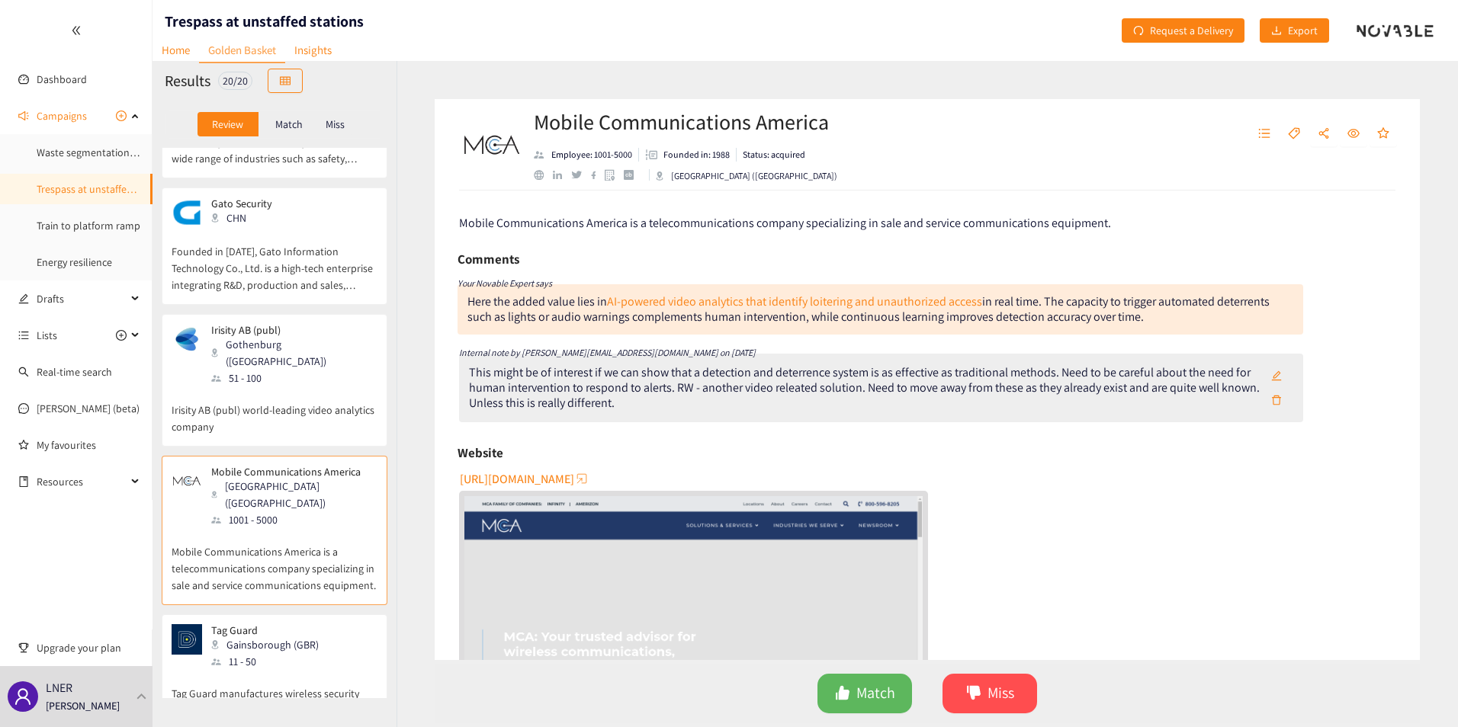
click at [282, 589] on div "Gainsborough (GBR)" at bounding box center [269, 645] width 117 height 17
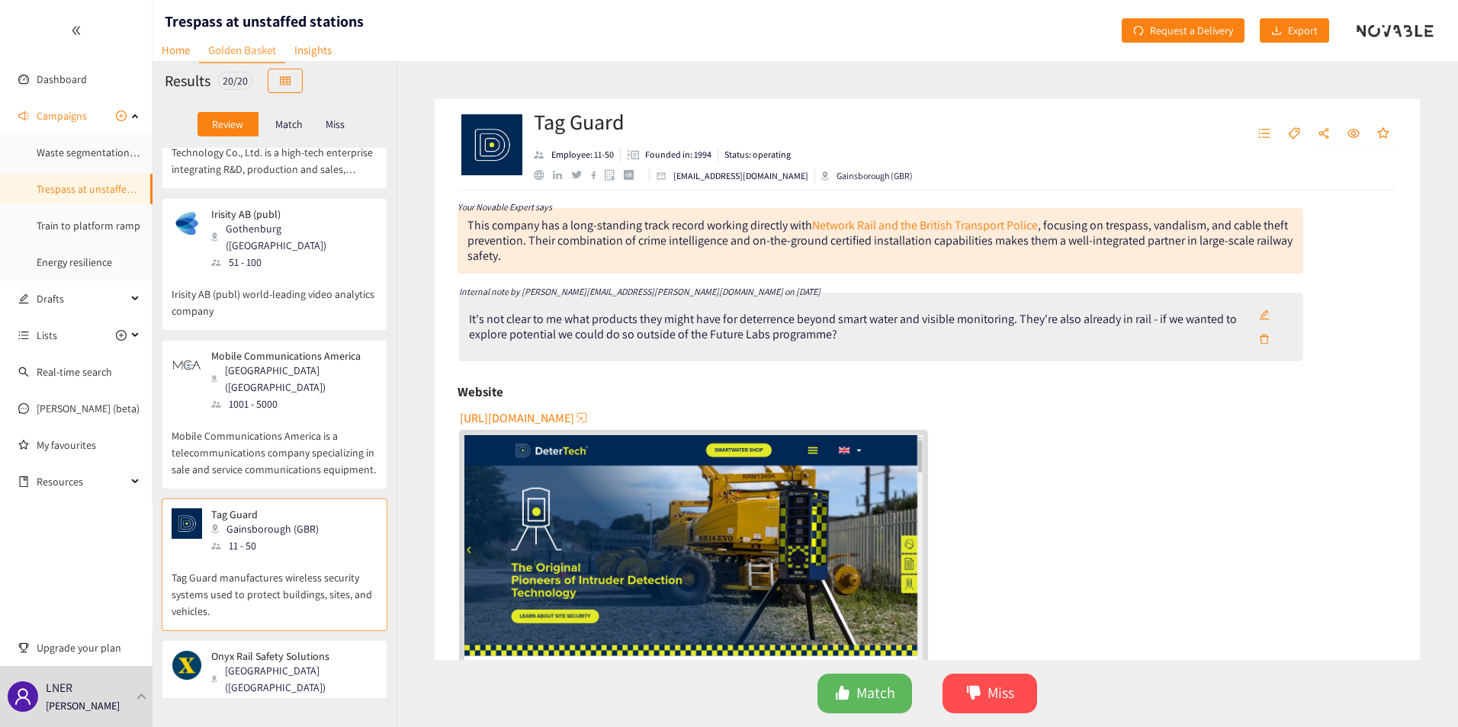
scroll to position [381, 0]
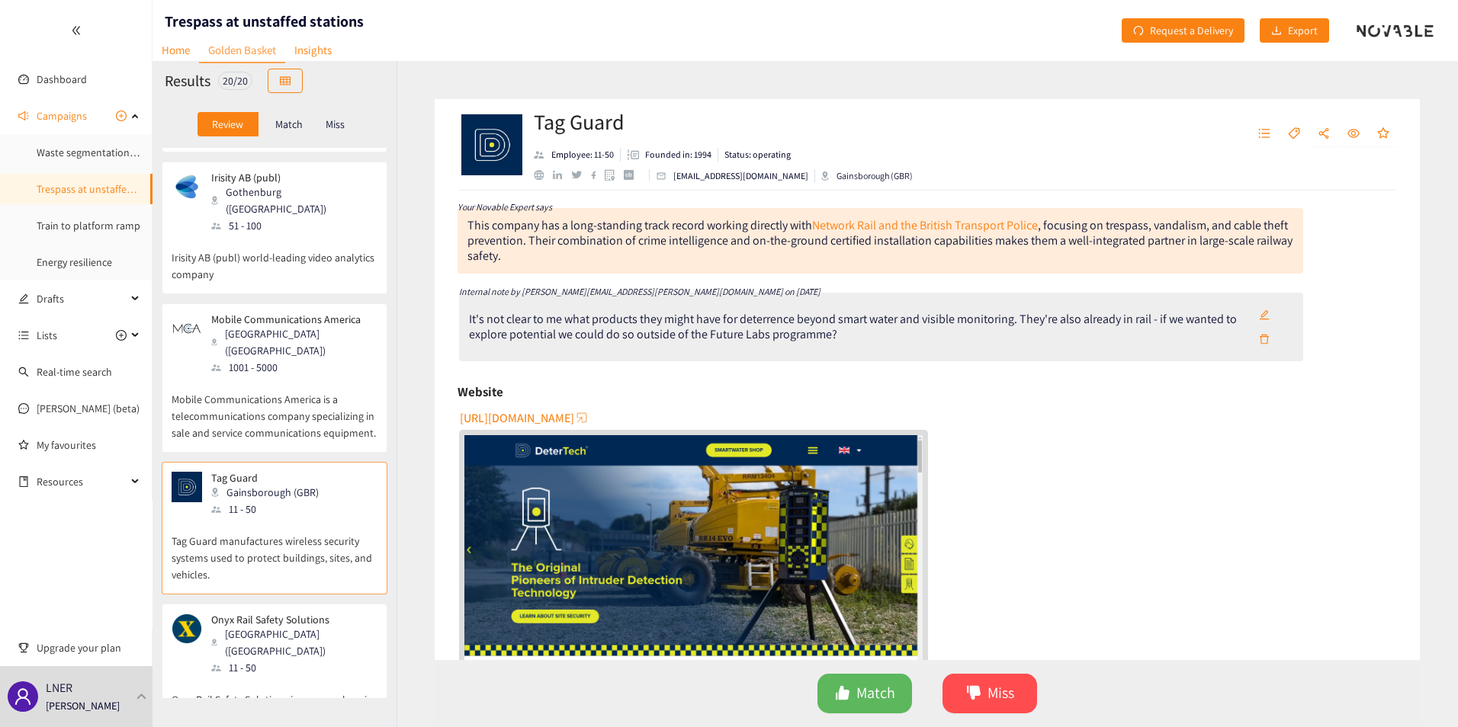
click at [252, 589] on div "[GEOGRAPHIC_DATA] ([GEOGRAPHIC_DATA])" at bounding box center [293, 643] width 165 height 34
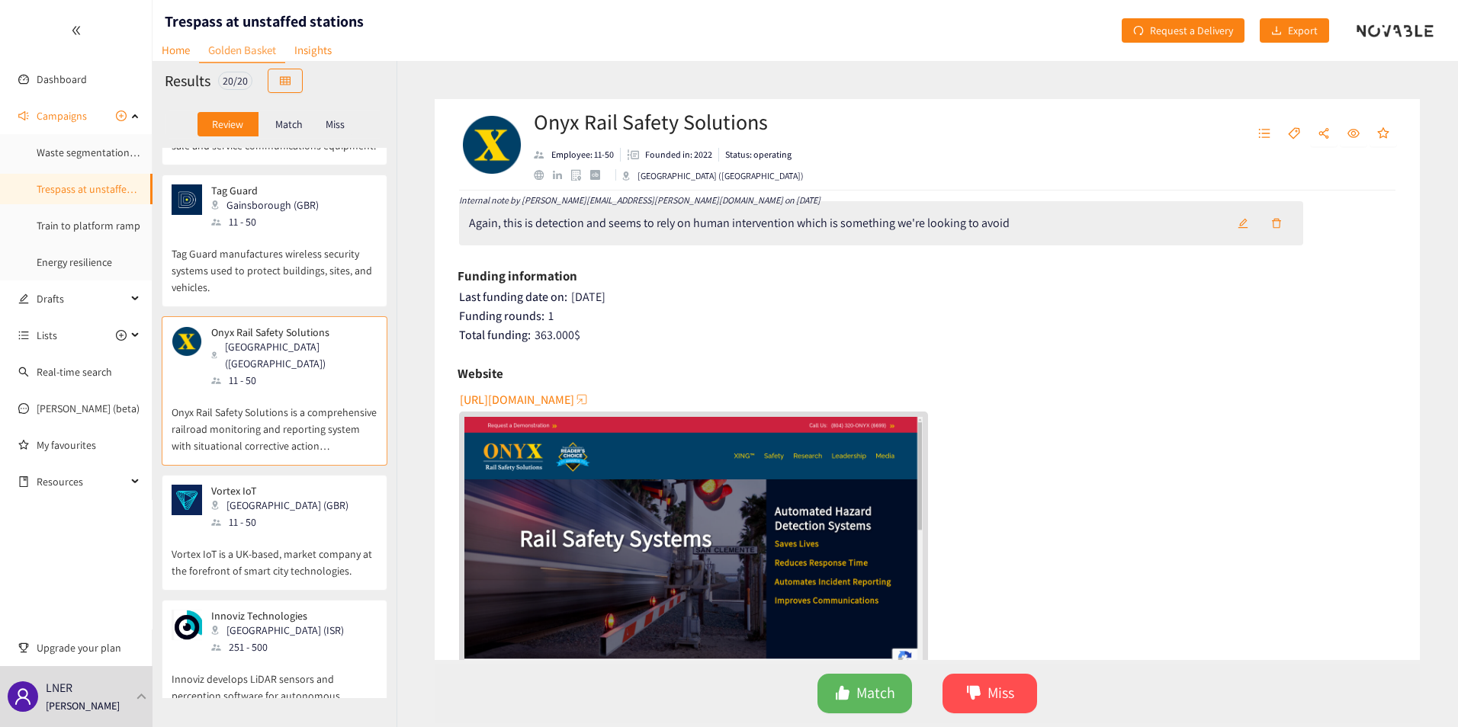
scroll to position [686, 0]
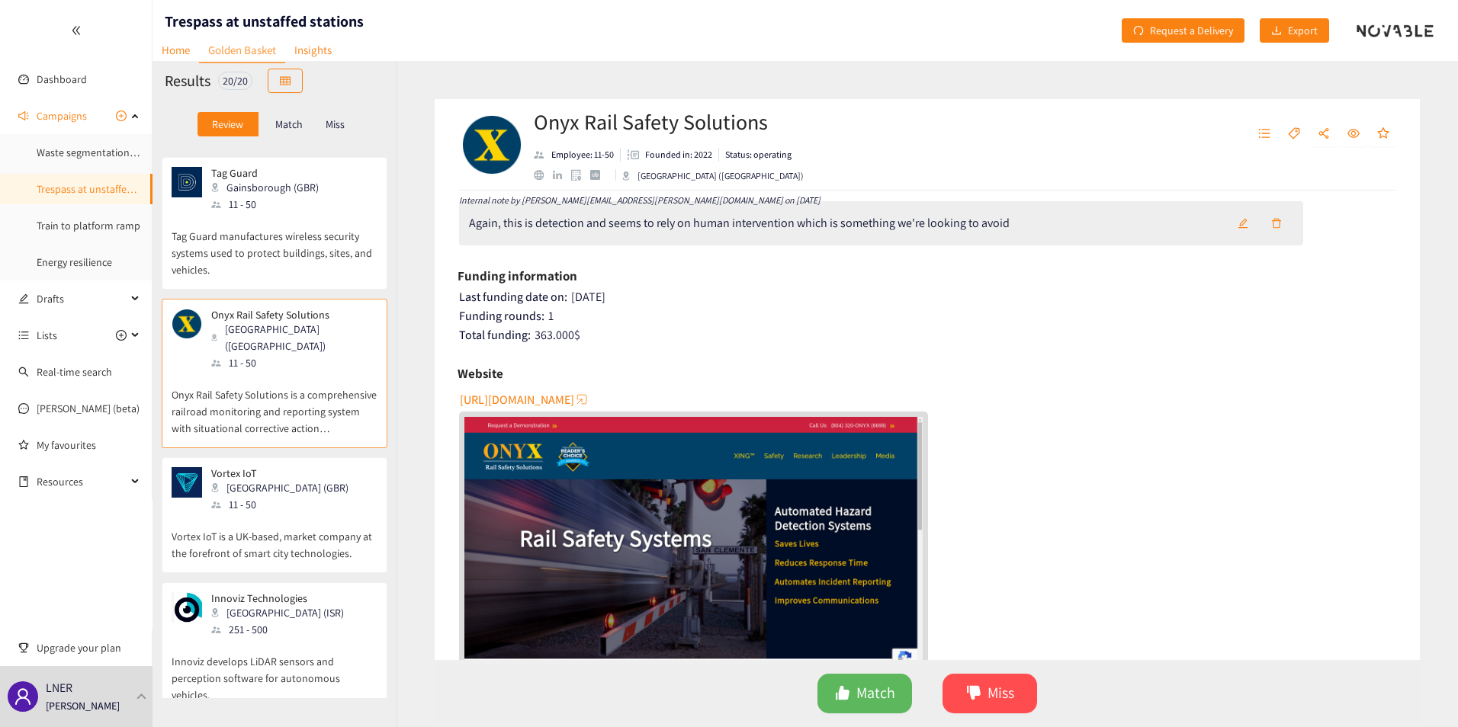
click at [255, 513] on p "Vortex IoT is a UK-based, market company at the forefront of smart city technol…" at bounding box center [275, 537] width 206 height 49
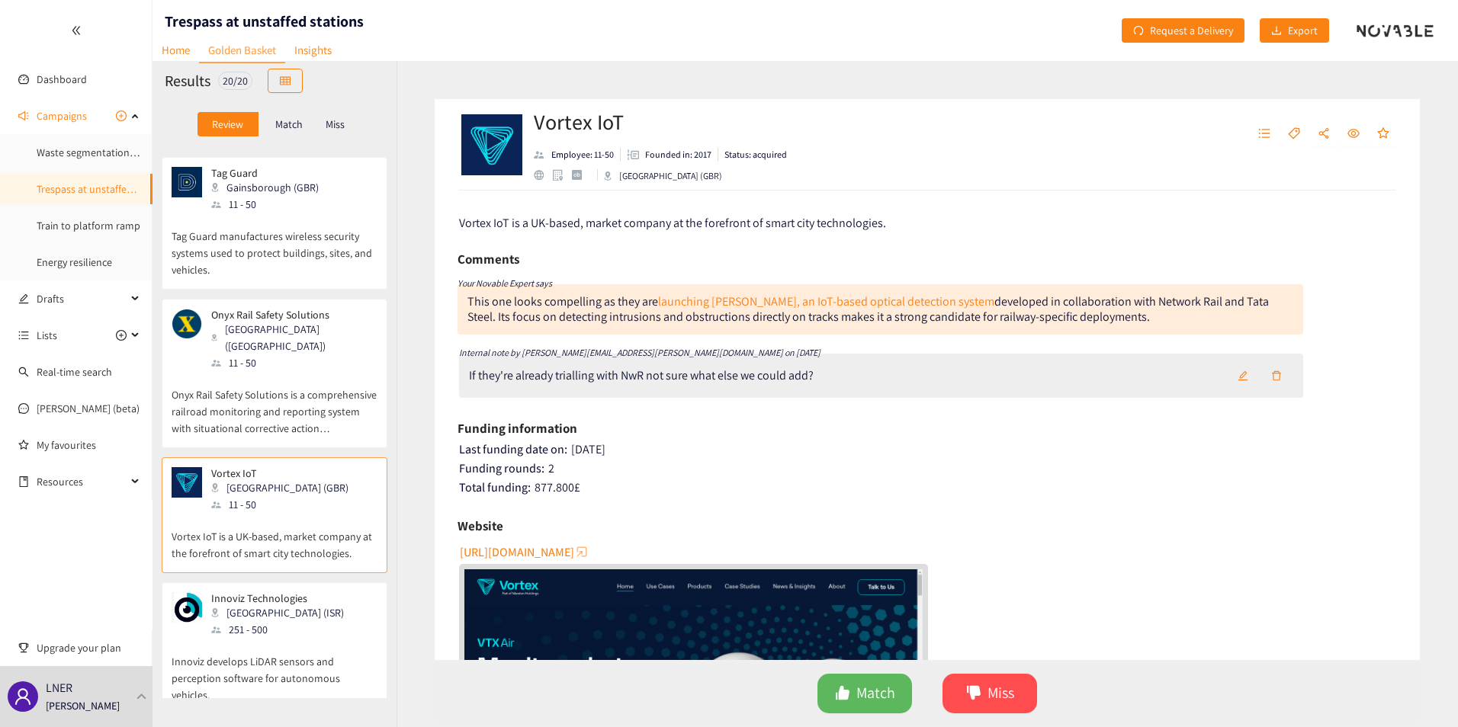
click at [1085, 378] on button "button" at bounding box center [1243, 376] width 34 height 24
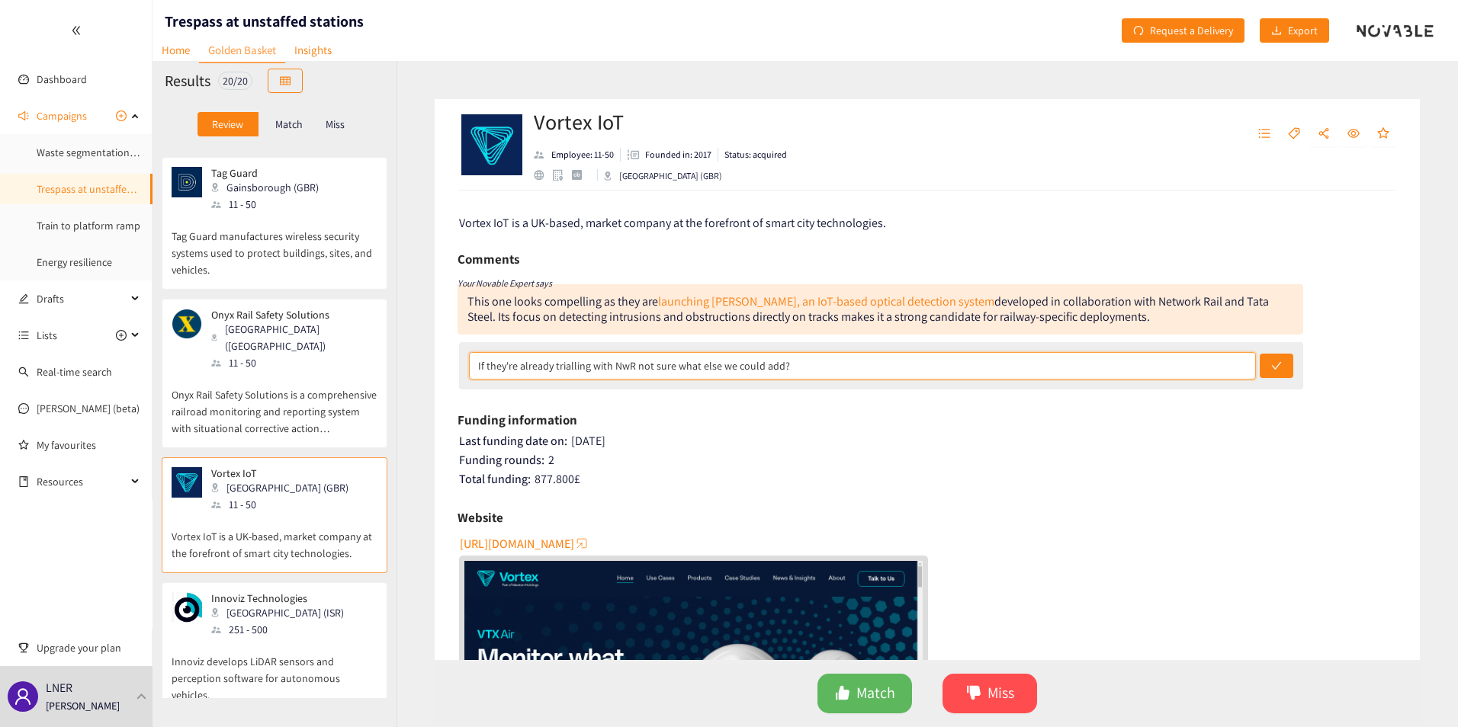
click at [1031, 362] on input "If they're already trialling with NwR not sure what else we could add?" at bounding box center [862, 365] width 787 height 27
type input "If they're already trialling with NwR not sure what else we could add? RW - Hav…"
click at [1085, 354] on button "submit" at bounding box center [1277, 366] width 34 height 24
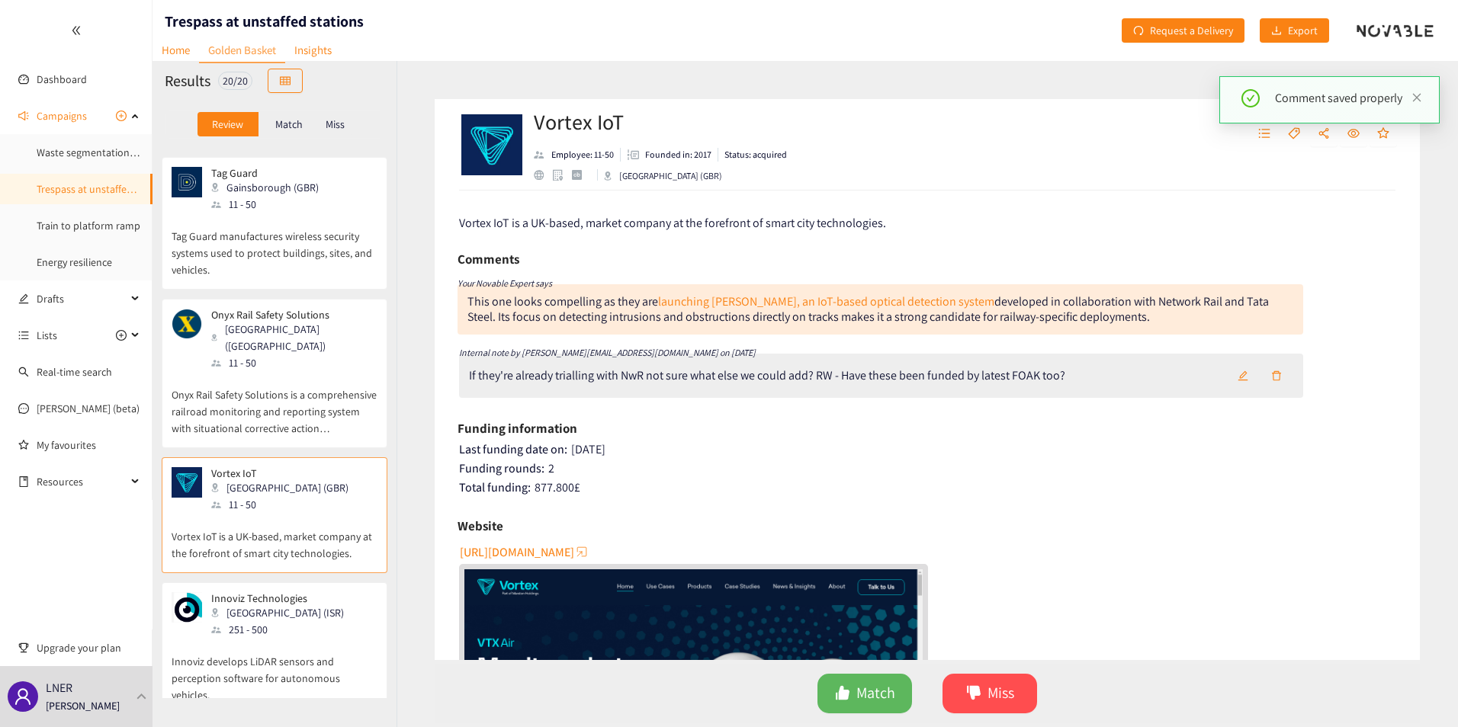
click at [272, 589] on p "Innoviz develops LiDAR sensors and perception software for autonomous vehicles." at bounding box center [275, 671] width 206 height 66
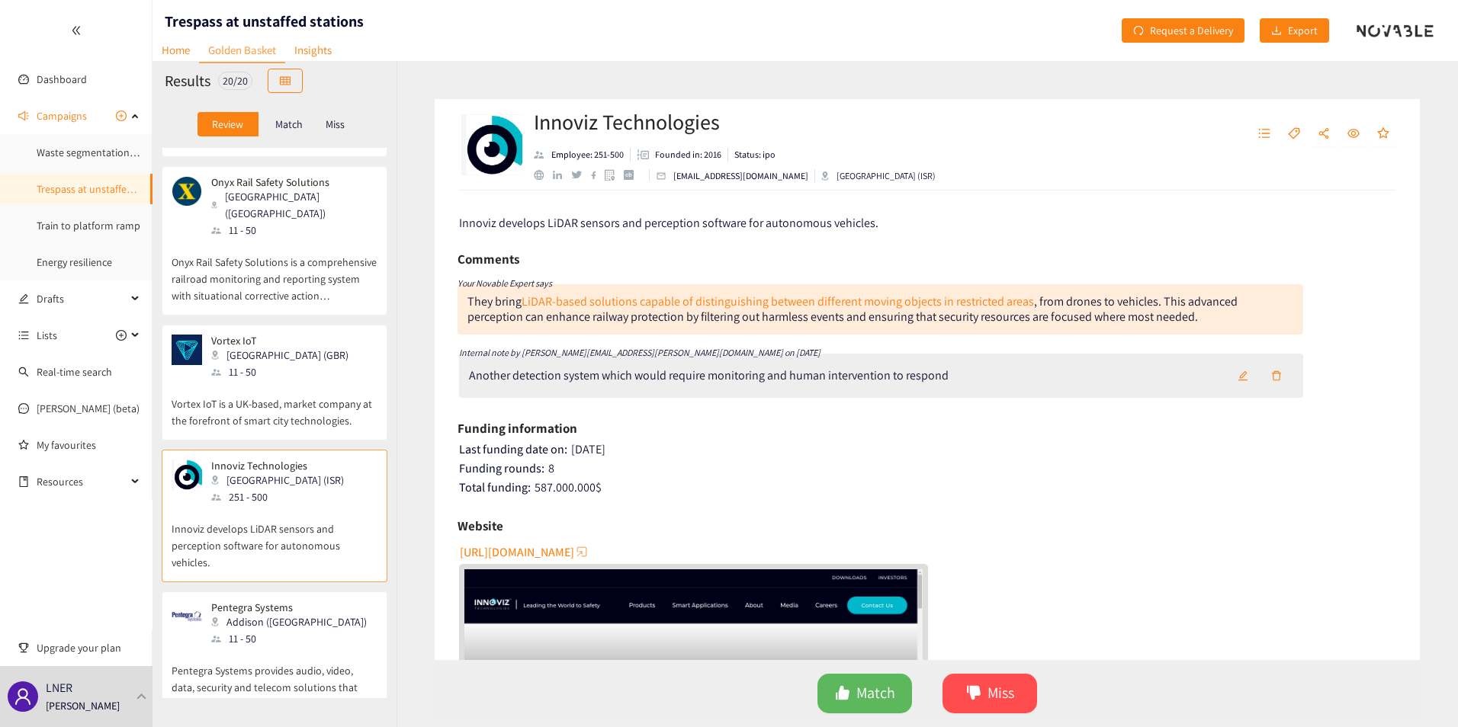
scroll to position [839, 0]
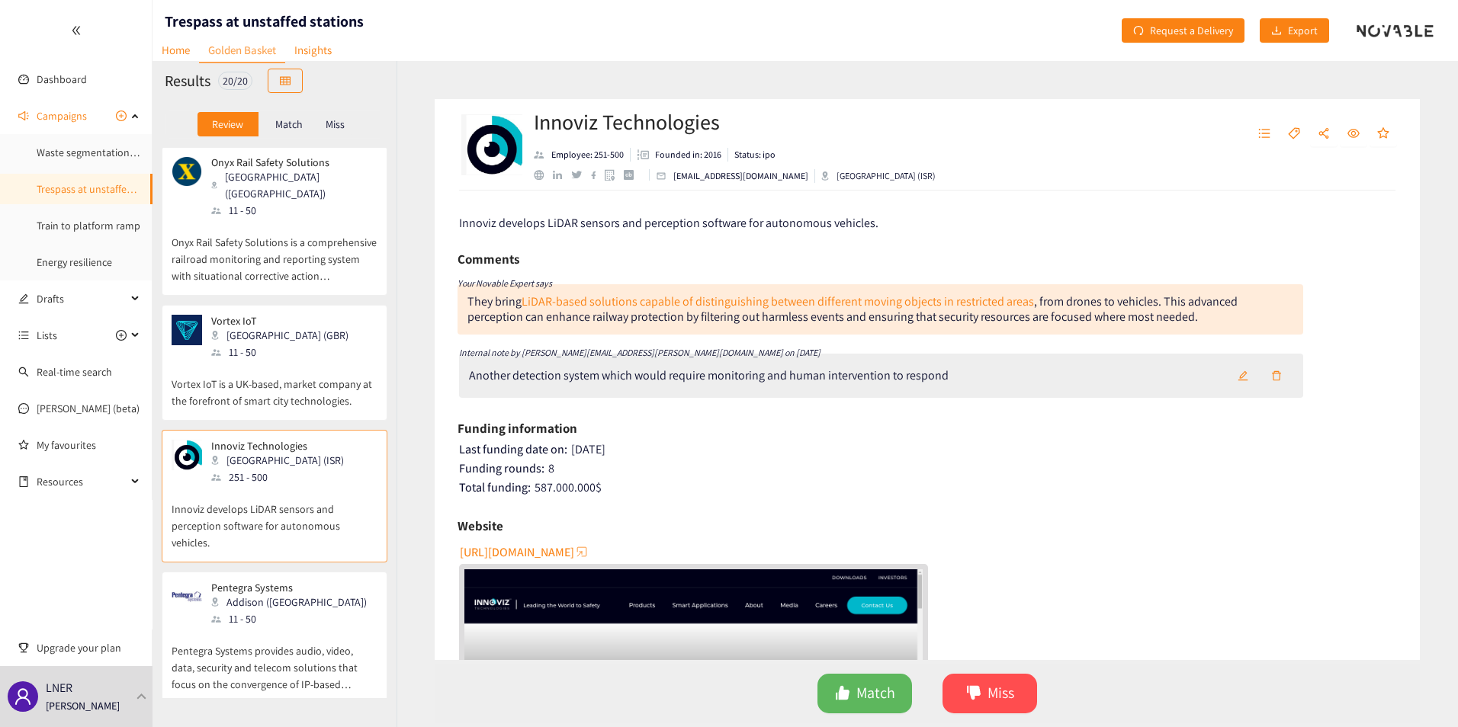
click at [297, 582] on div "Pentegra Systems Addison ([GEOGRAPHIC_DATA]) 11 - 50" at bounding box center [275, 605] width 206 height 46
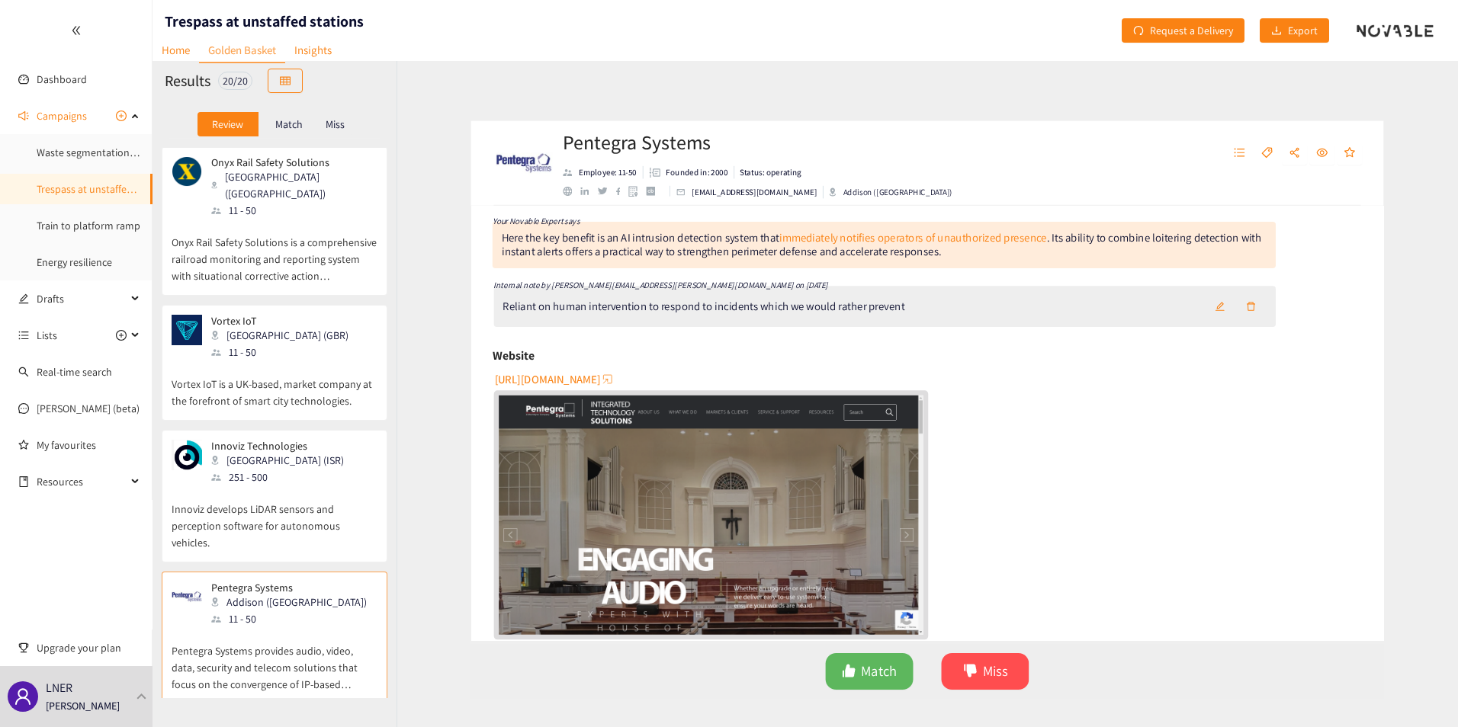
scroll to position [0, 0]
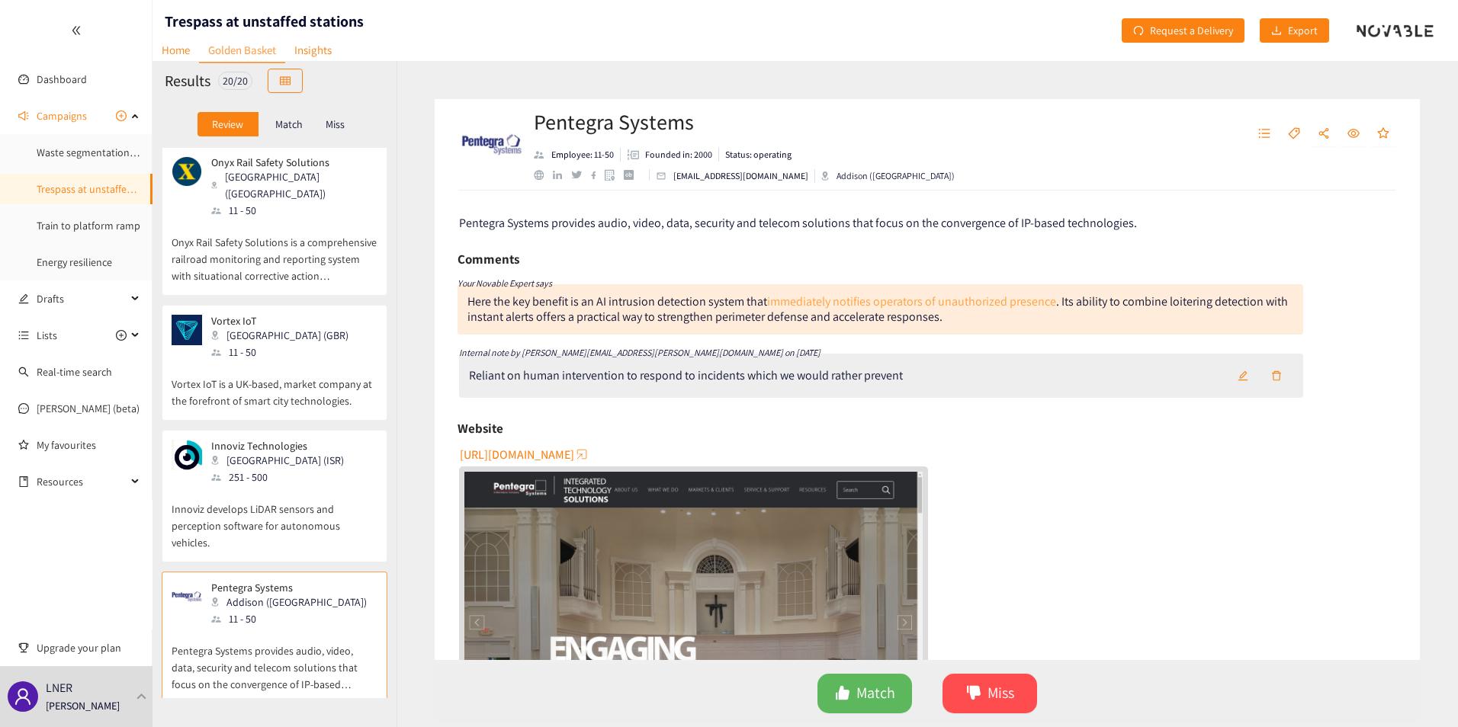
click at [832, 301] on link "immediately notifies operators of unauthorized presence" at bounding box center [911, 302] width 289 height 16
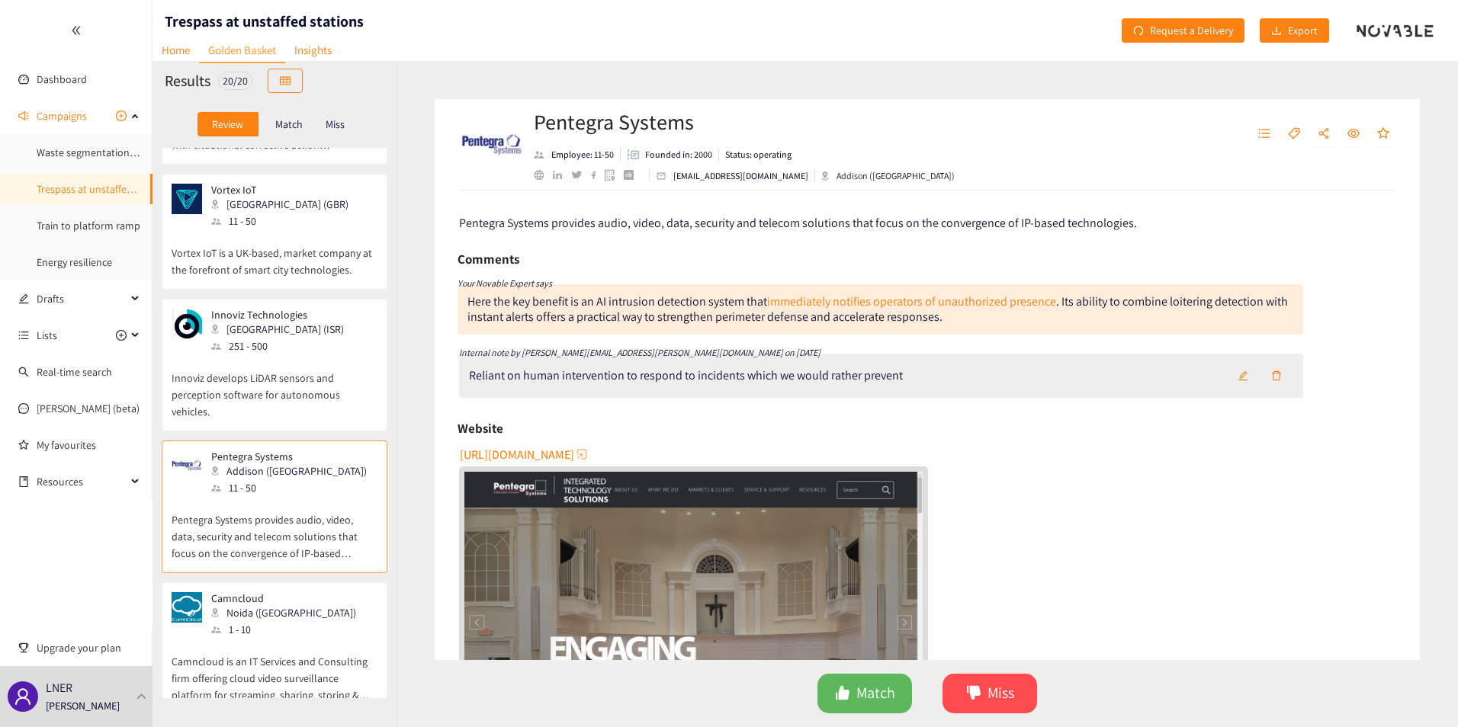
scroll to position [991, 0]
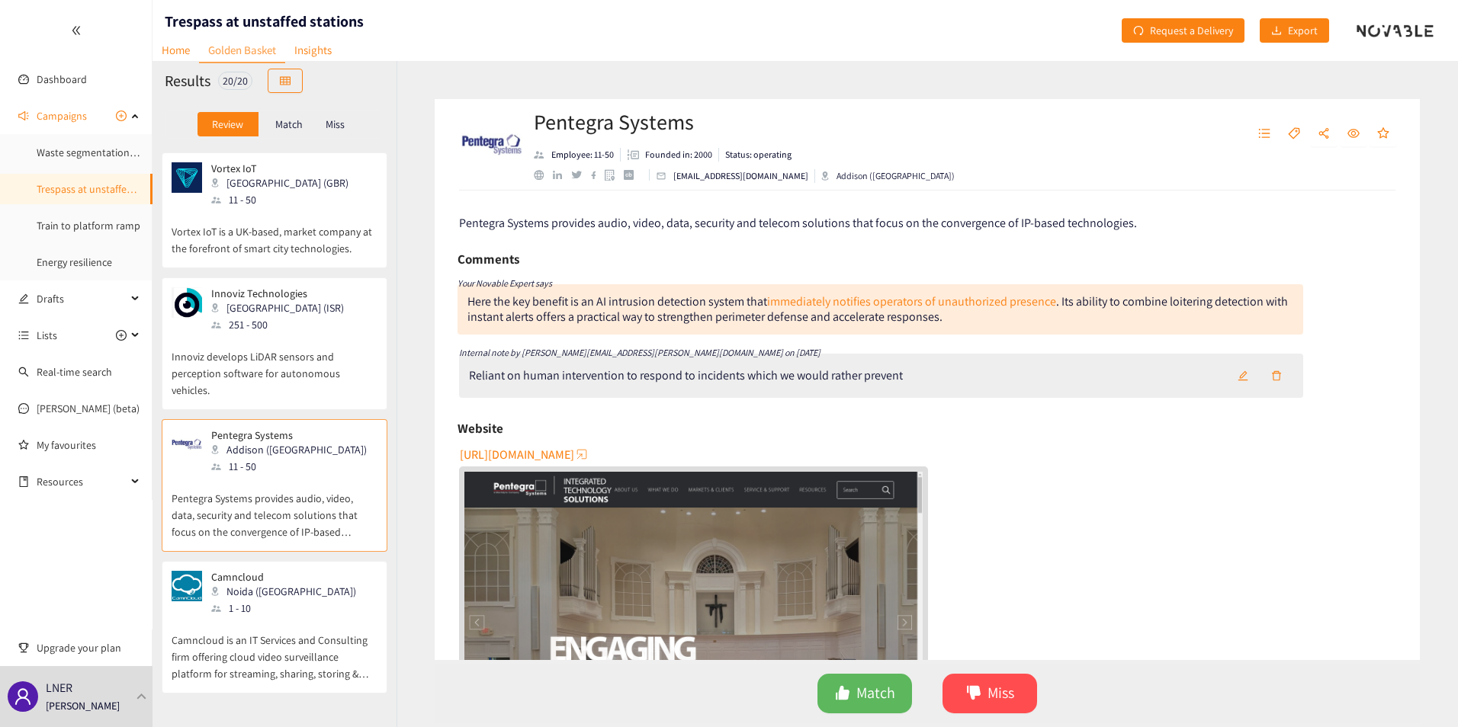
click at [271, 589] on div "1 - 10" at bounding box center [288, 608] width 154 height 17
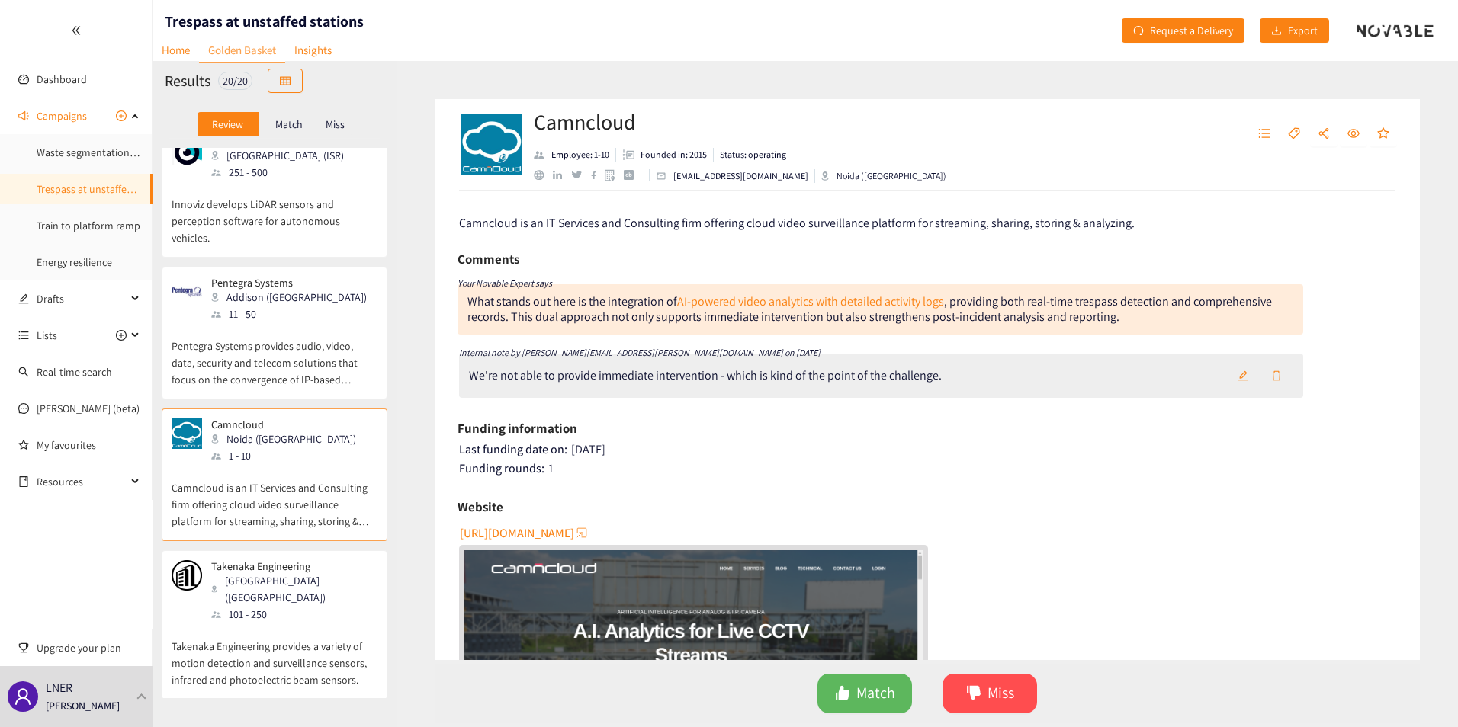
scroll to position [1220, 0]
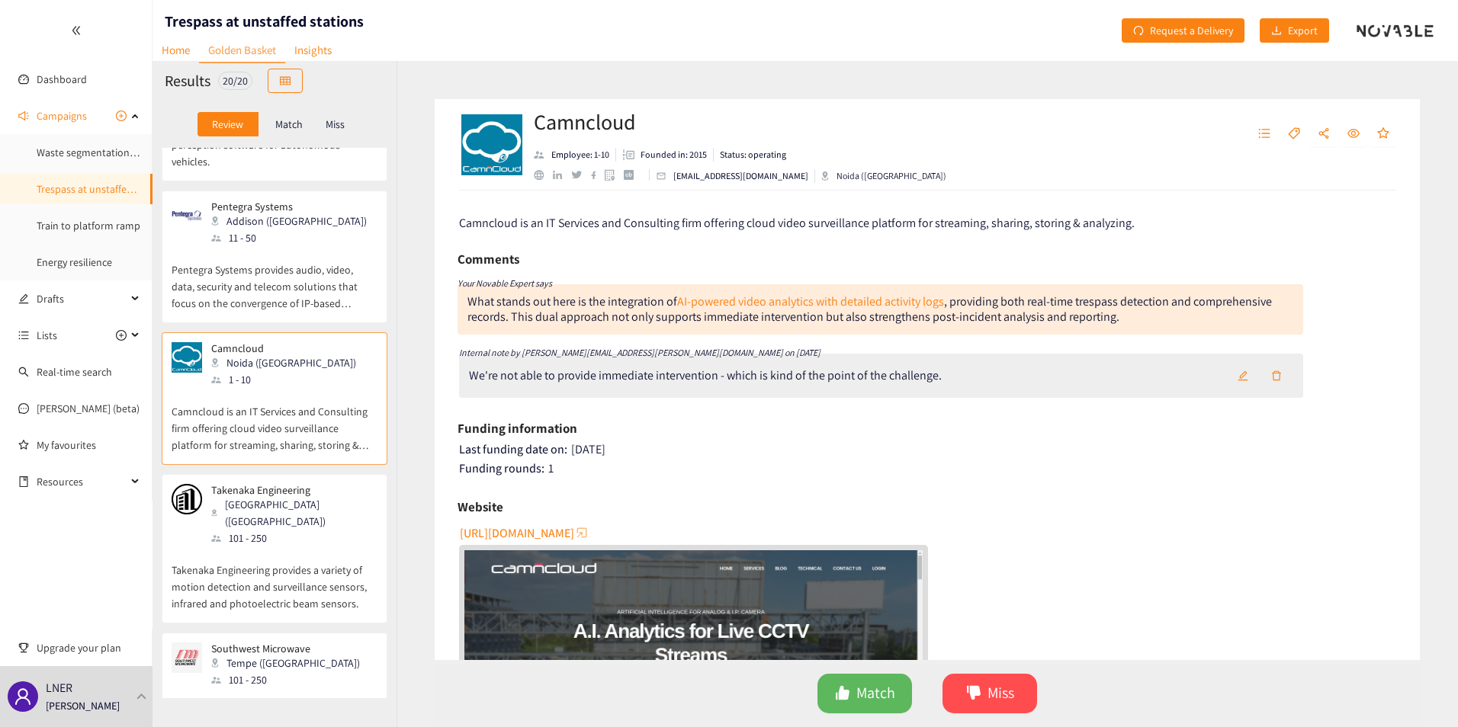
click at [278, 547] on p "Takenaka Engineering provides a variety of motion detection and surveillance se…" at bounding box center [275, 580] width 206 height 66
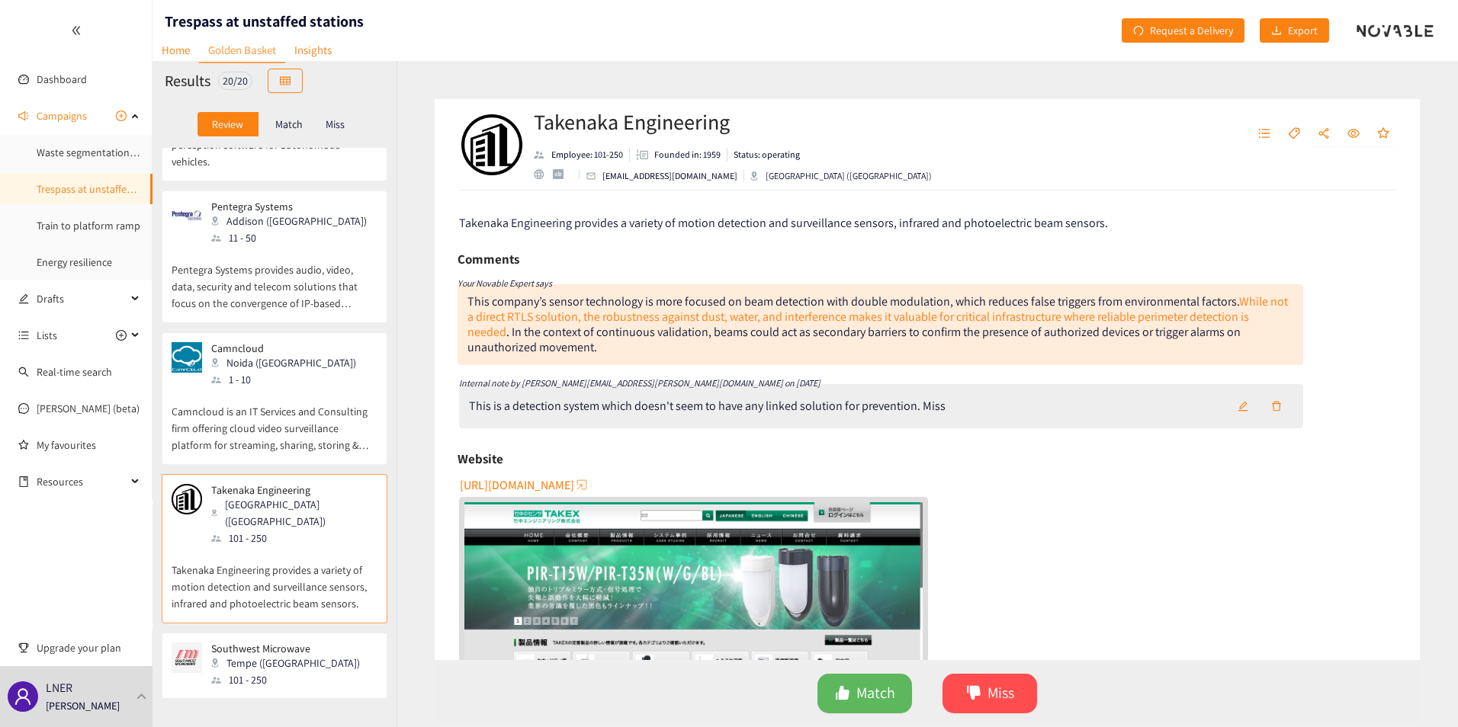
click at [259, 388] on p "Camncloud is an IT Services and Consulting firm offering cloud video surveillan…" at bounding box center [275, 421] width 206 height 66
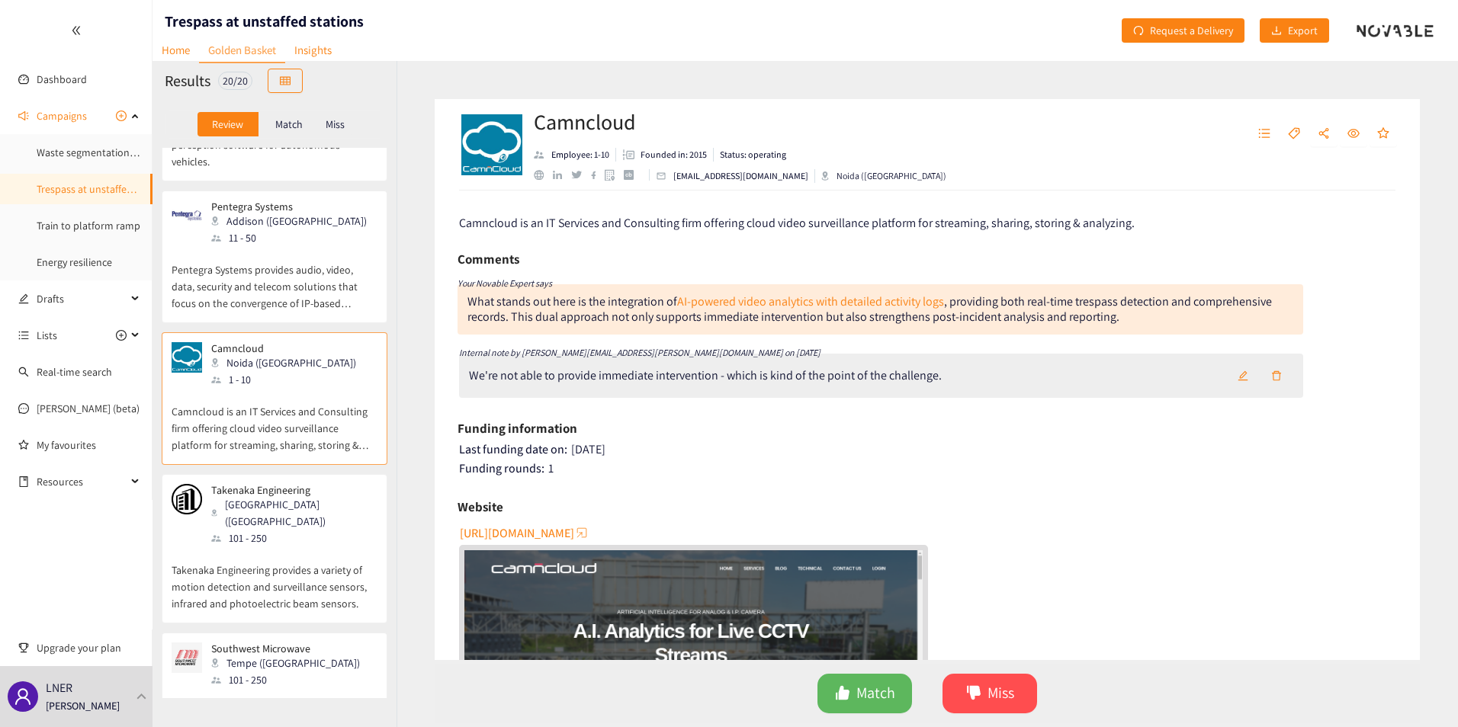
click at [276, 496] on div "[GEOGRAPHIC_DATA] ([GEOGRAPHIC_DATA])" at bounding box center [293, 513] width 165 height 34
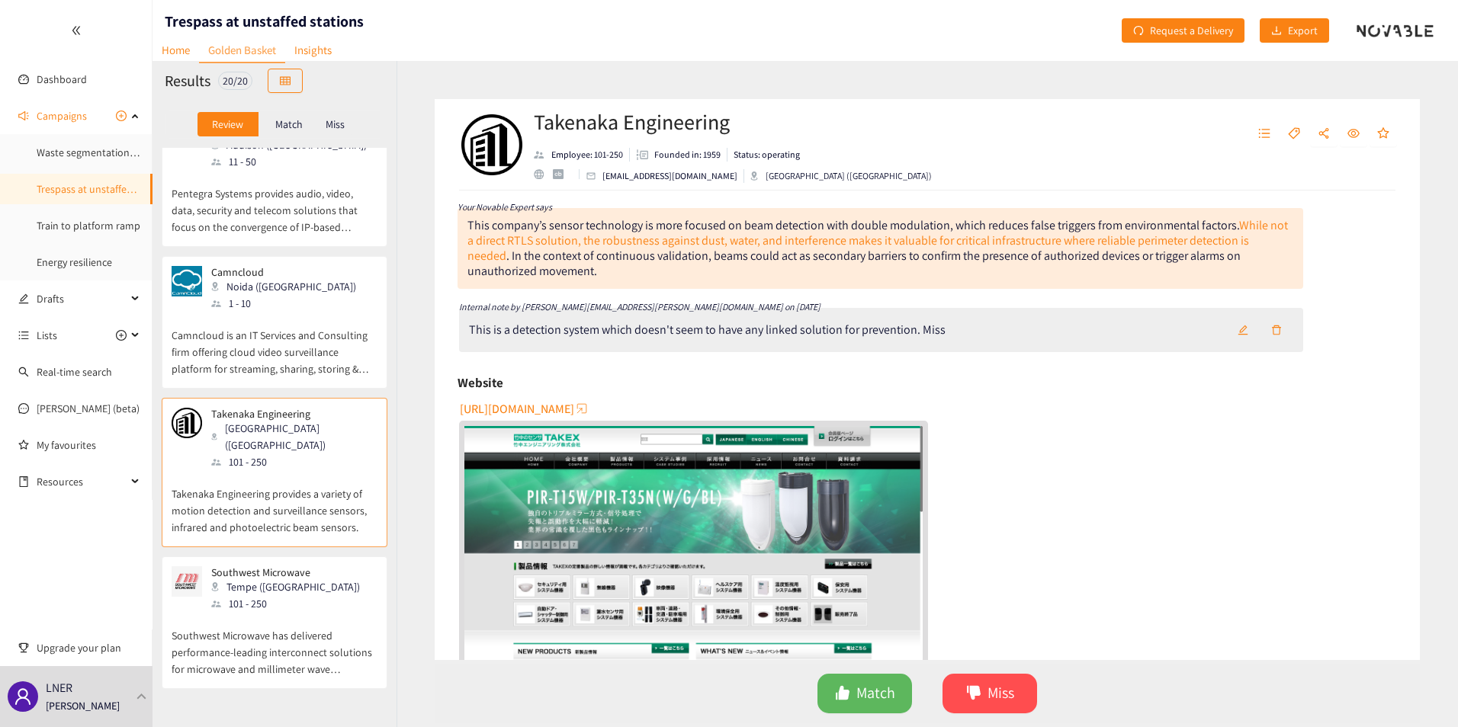
scroll to position [153, 0]
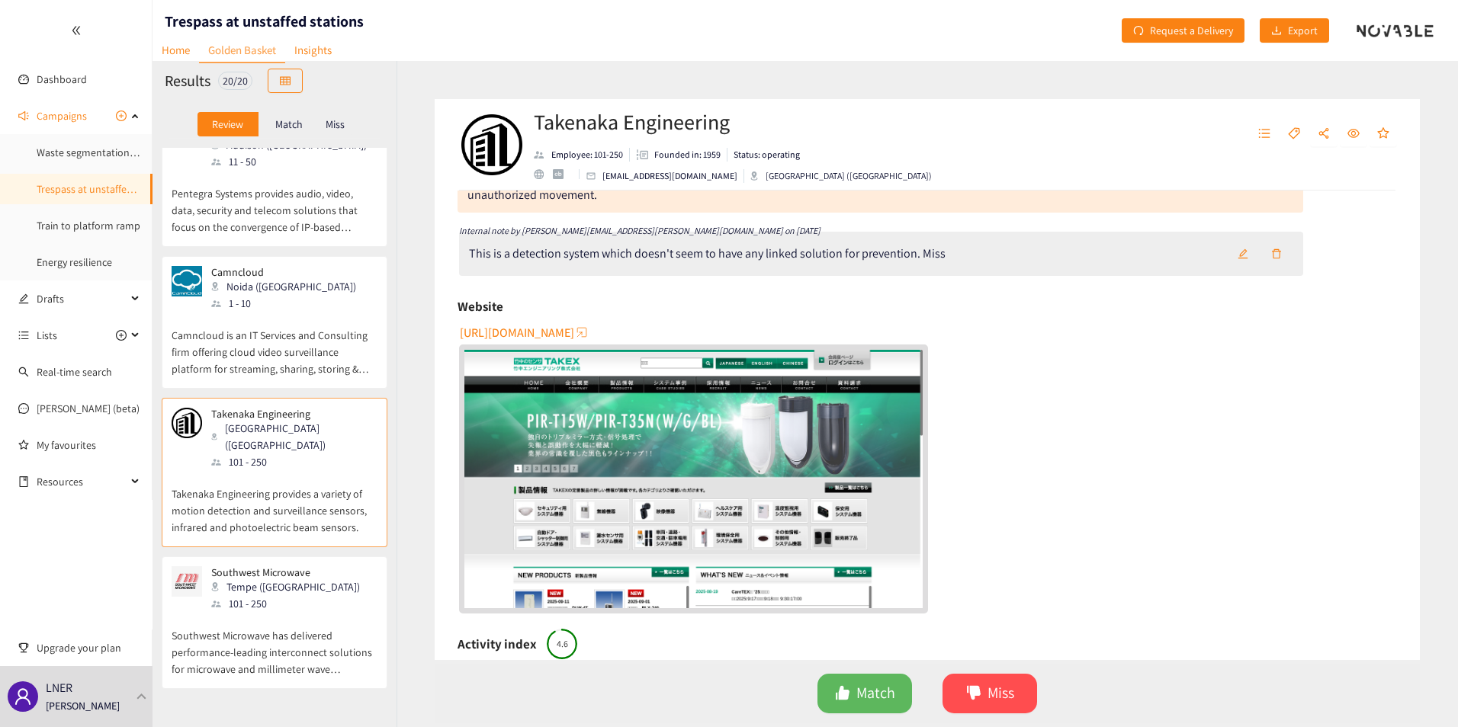
click at [278, 589] on p "Southwest Microwave has delivered performance-leading interconnect solutions fo…" at bounding box center [275, 645] width 206 height 66
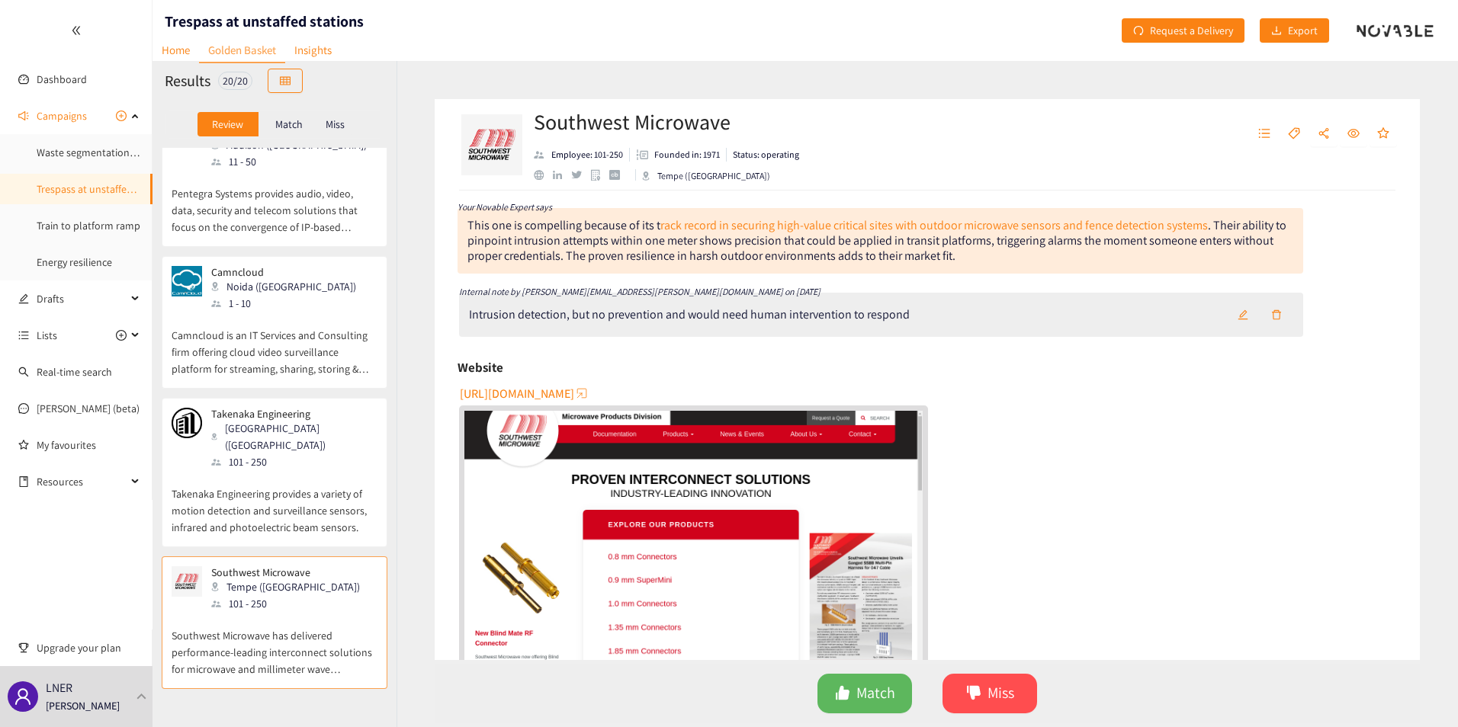
scroll to position [1373, 0]
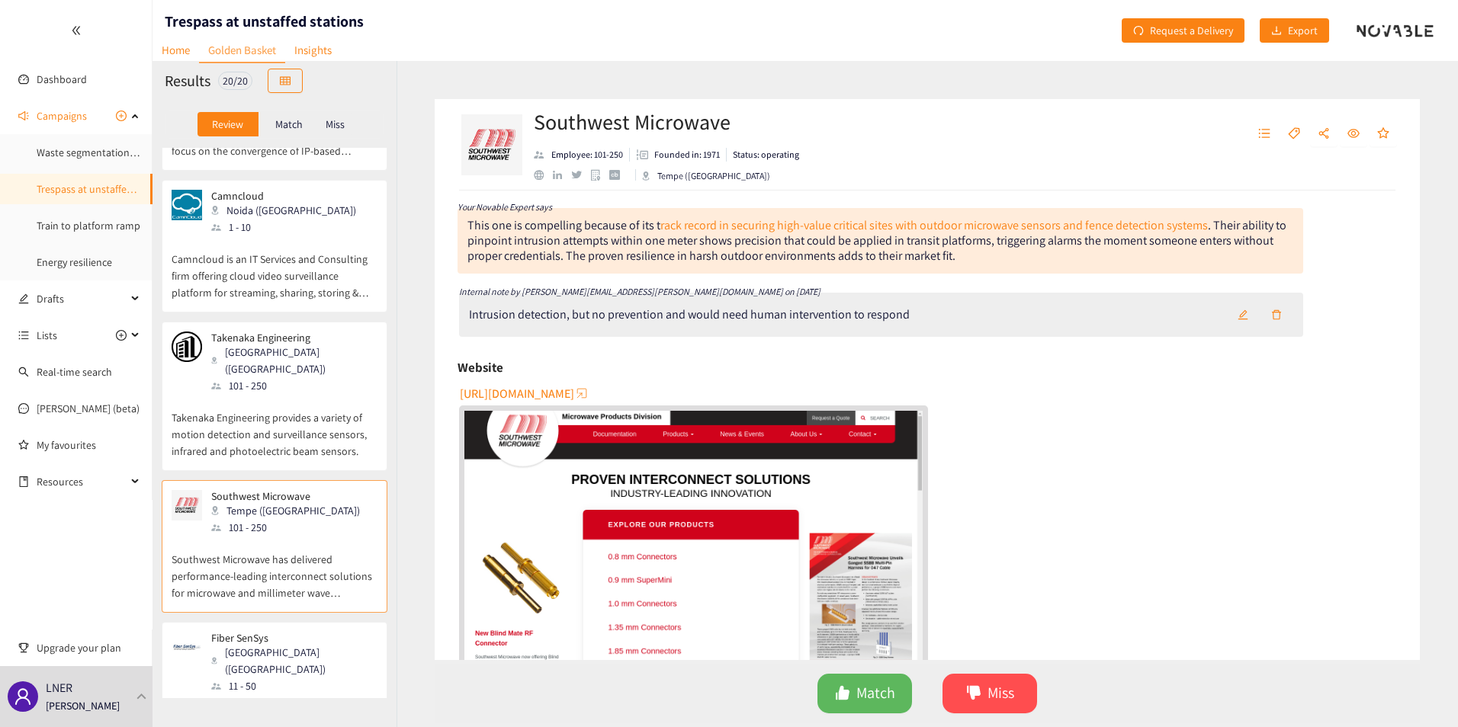
click at [315, 589] on div "Fiber SenSys [GEOGRAPHIC_DATA] ([GEOGRAPHIC_DATA]) 11 - 50" at bounding box center [275, 663] width 206 height 63
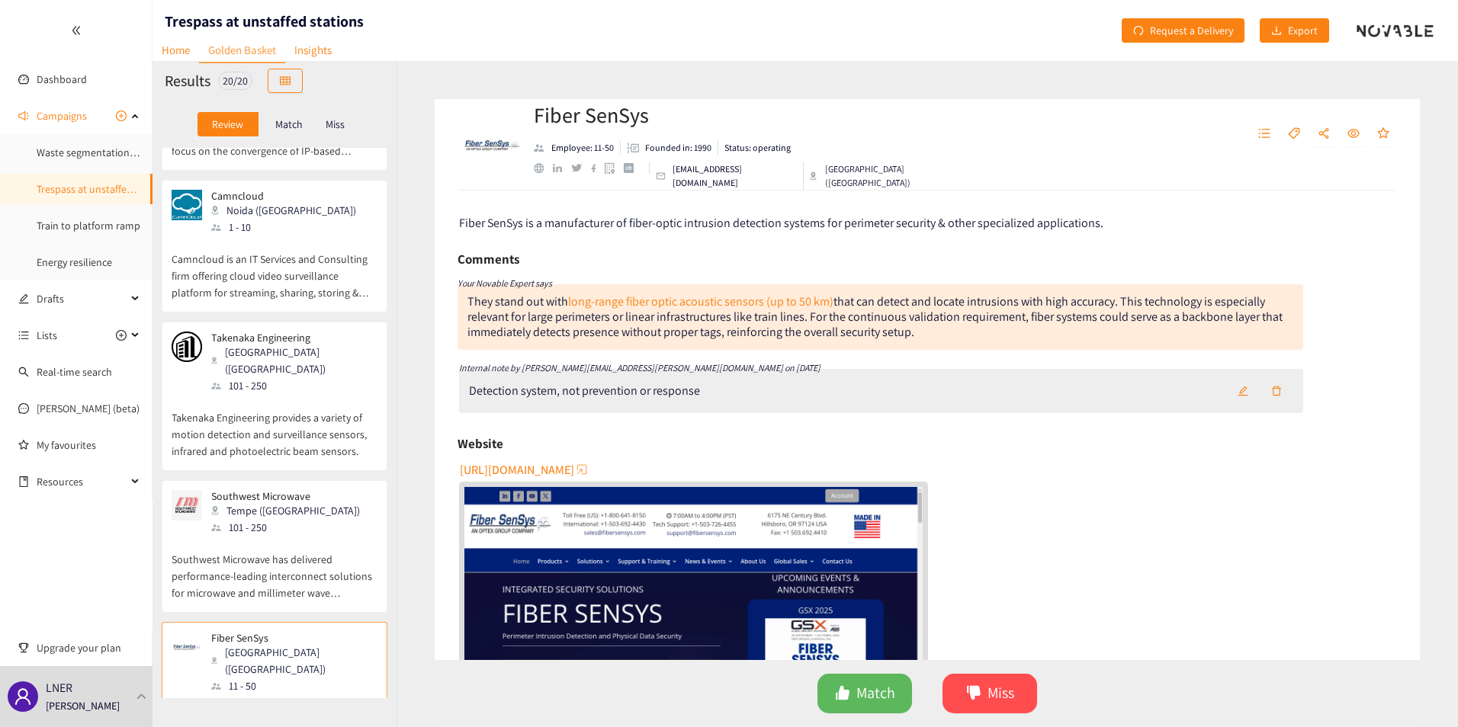
click at [276, 536] on p "Southwest Microwave has delivered performance-leading interconnect solutions fo…" at bounding box center [275, 569] width 206 height 66
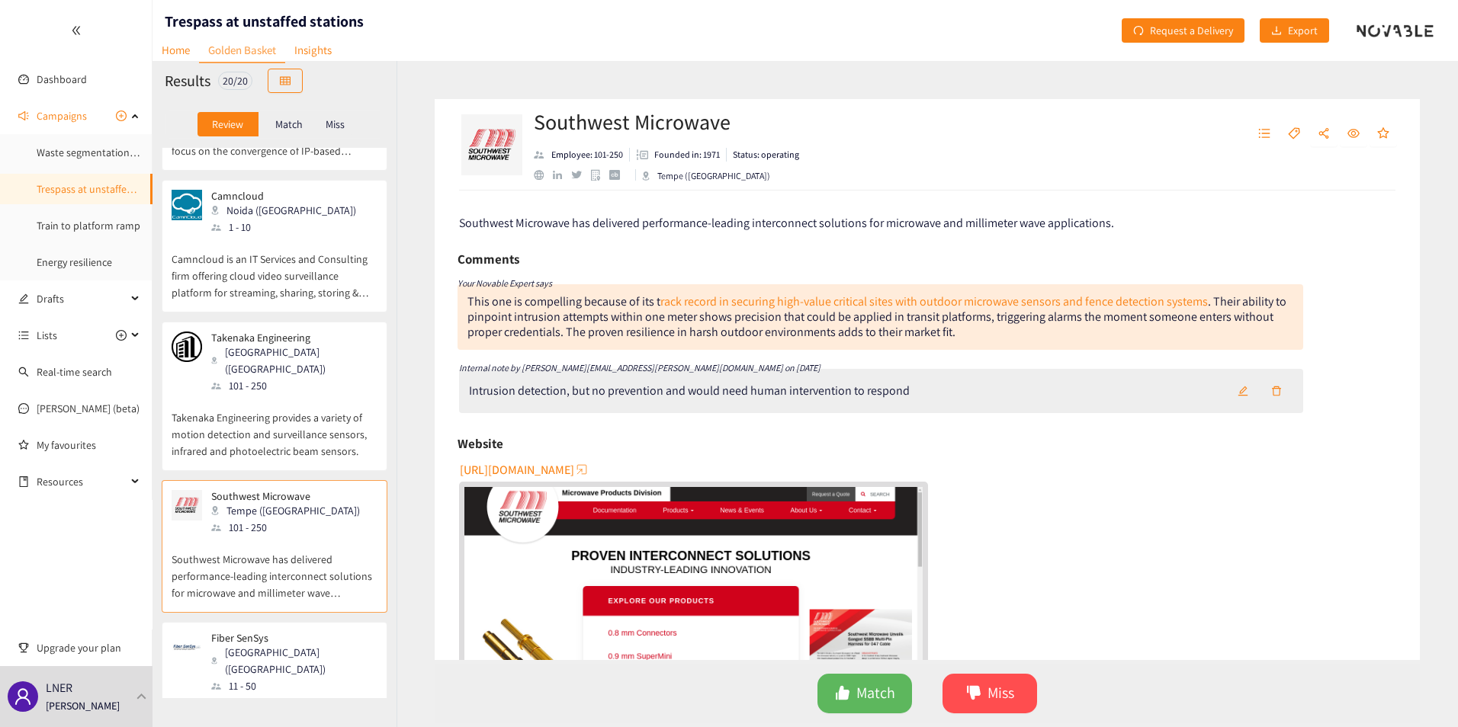
click at [304, 589] on div "Fiber SenSys [GEOGRAPHIC_DATA] ([GEOGRAPHIC_DATA]) 11 - 50" at bounding box center [275, 663] width 206 height 63
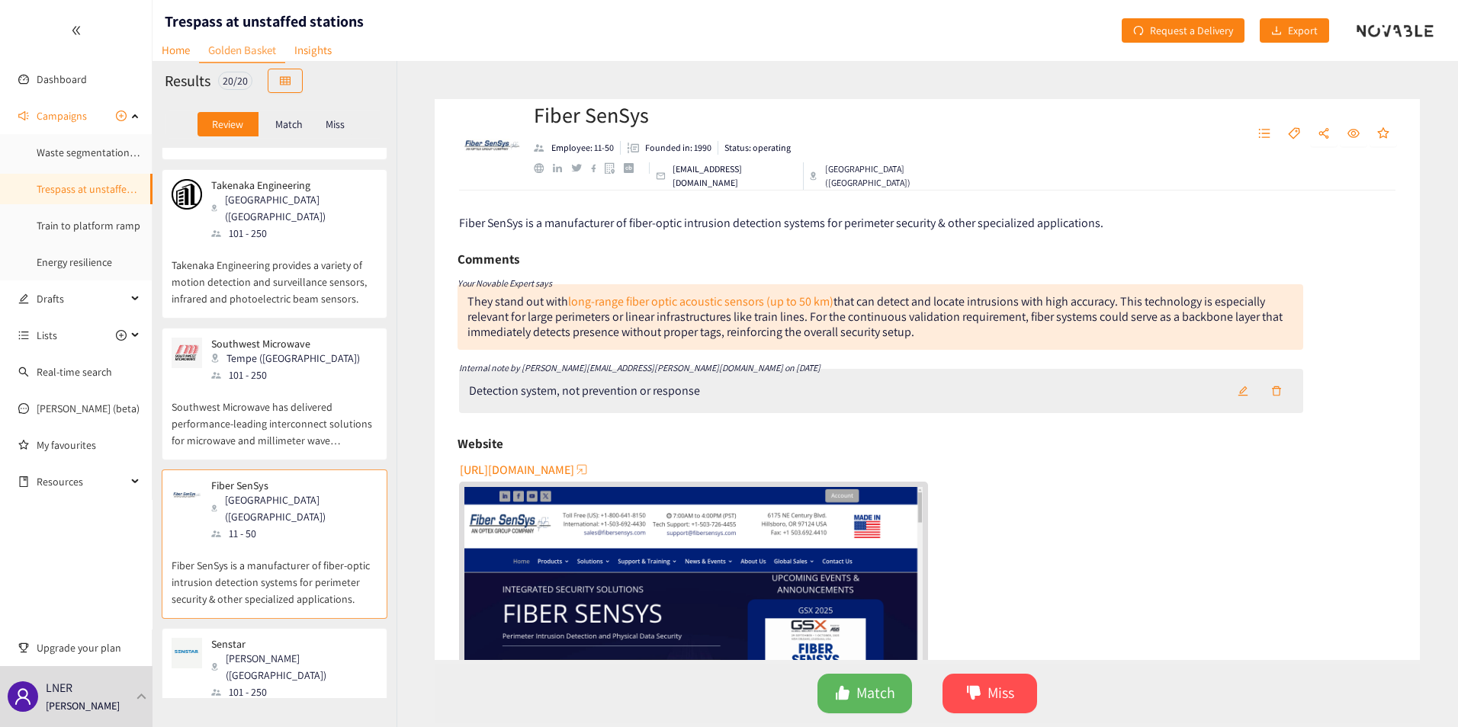
scroll to position [1601, 0]
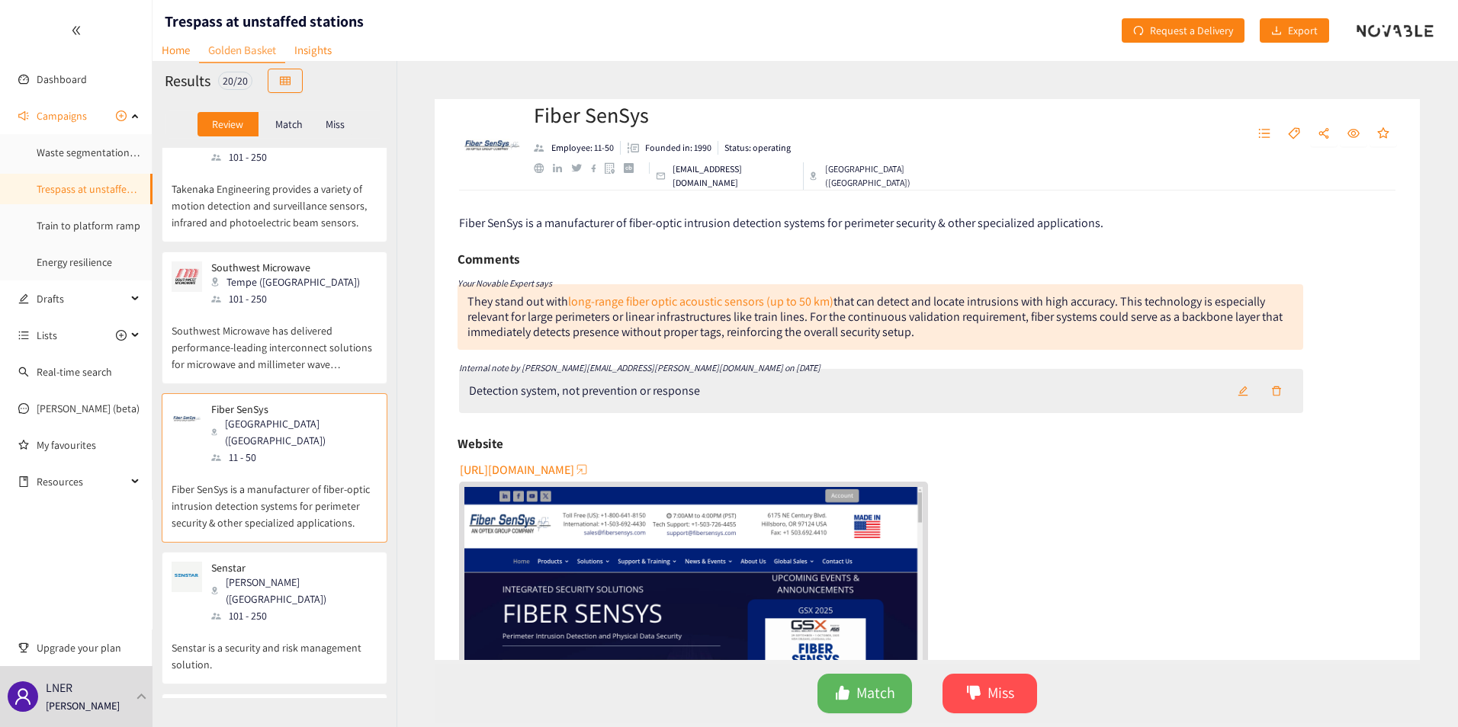
click at [242, 589] on p "Senstar is a security and risk management solution." at bounding box center [275, 649] width 206 height 49
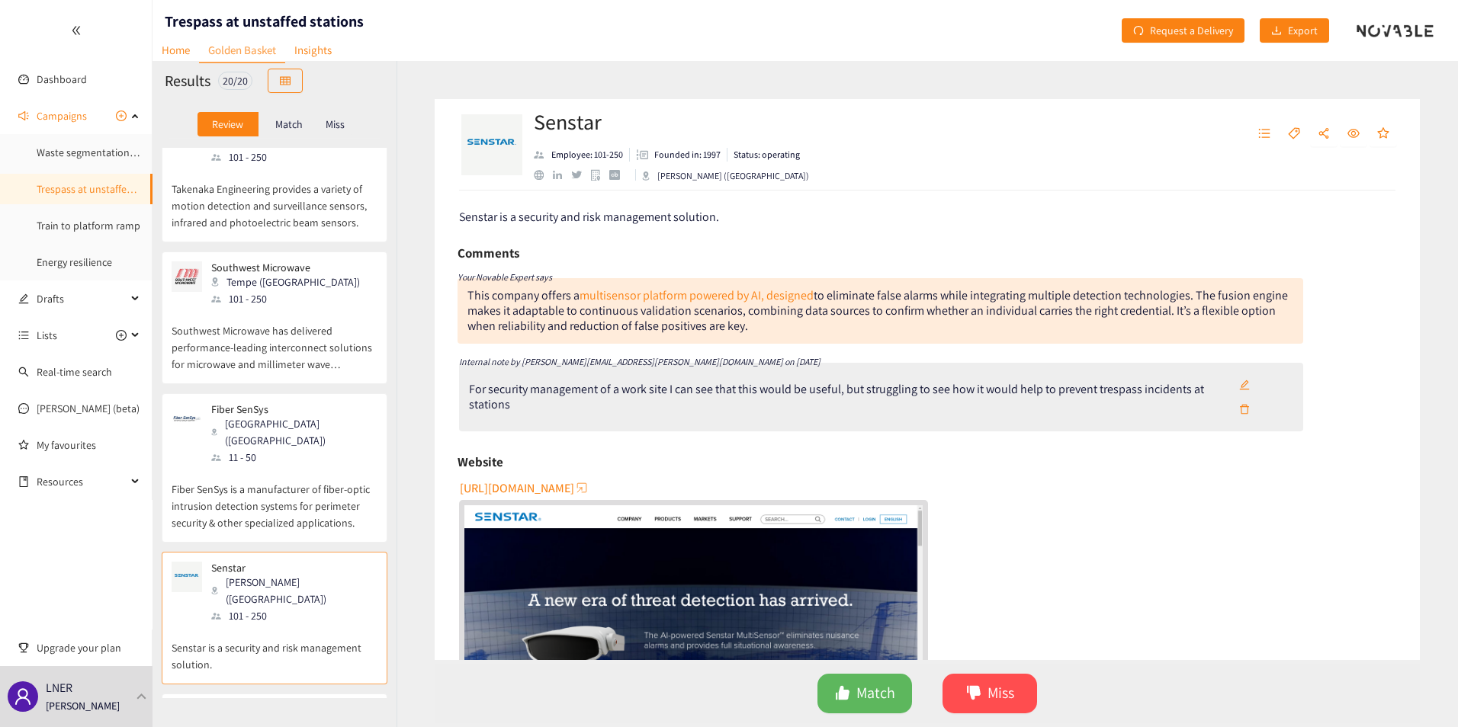
scroll to position [0, 0]
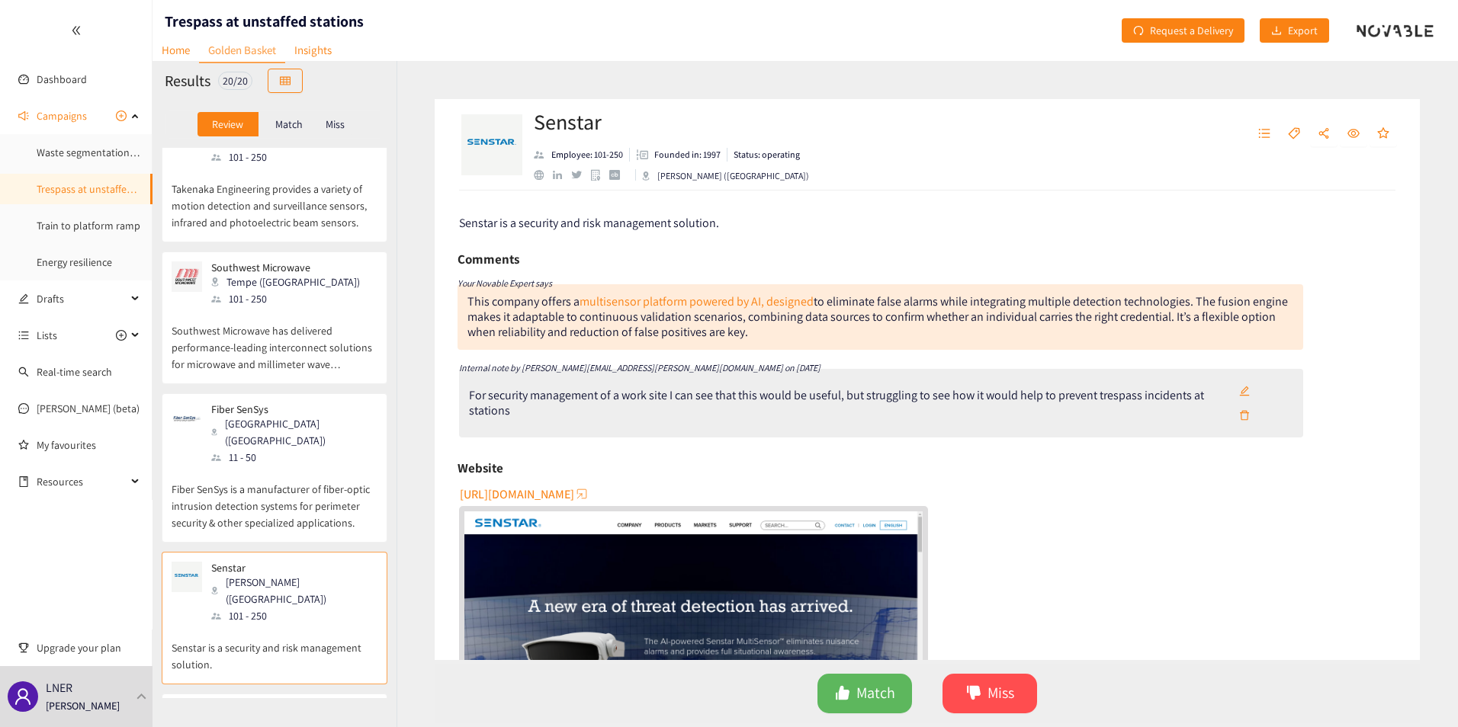
click at [517, 494] on span "[URL][DOMAIN_NAME]" at bounding box center [517, 494] width 114 height 19
click at [1085, 386] on icon "edit" at bounding box center [1244, 391] width 11 height 11
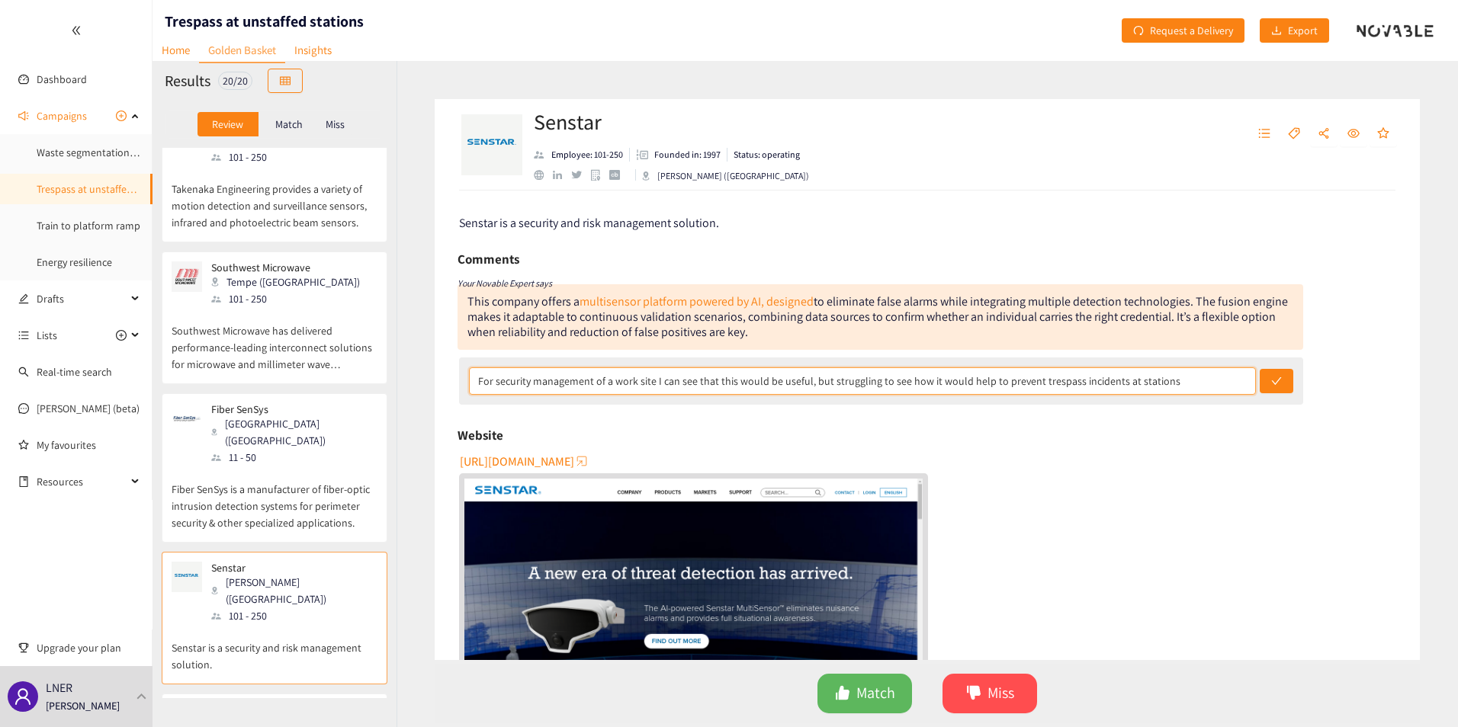
click at [1085, 380] on input "For security management of a work site I can see that this would be useful, but…" at bounding box center [862, 381] width 787 height 27
type input "For security management of a work site I can see that this would be useful, but…"
click at [1085, 369] on button "submit" at bounding box center [1277, 381] width 34 height 24
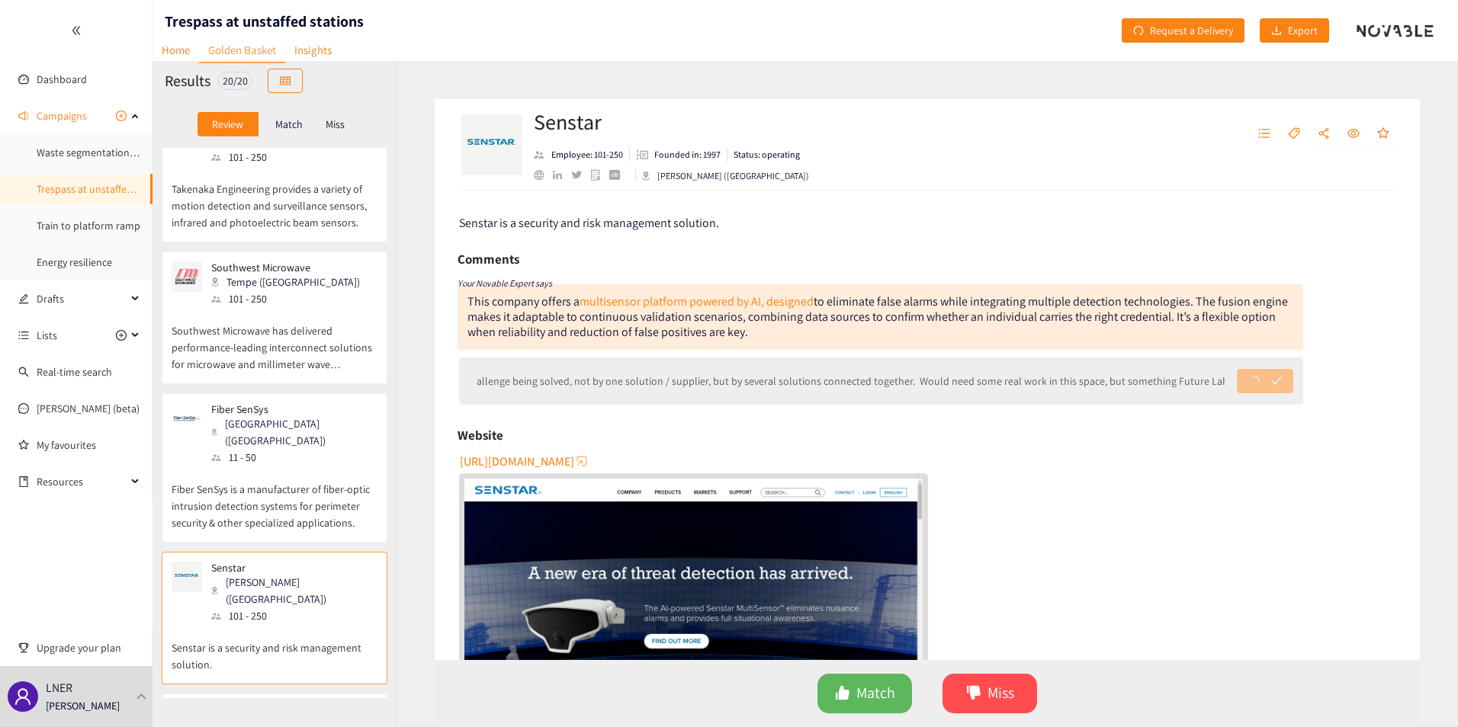
scroll to position [0, 0]
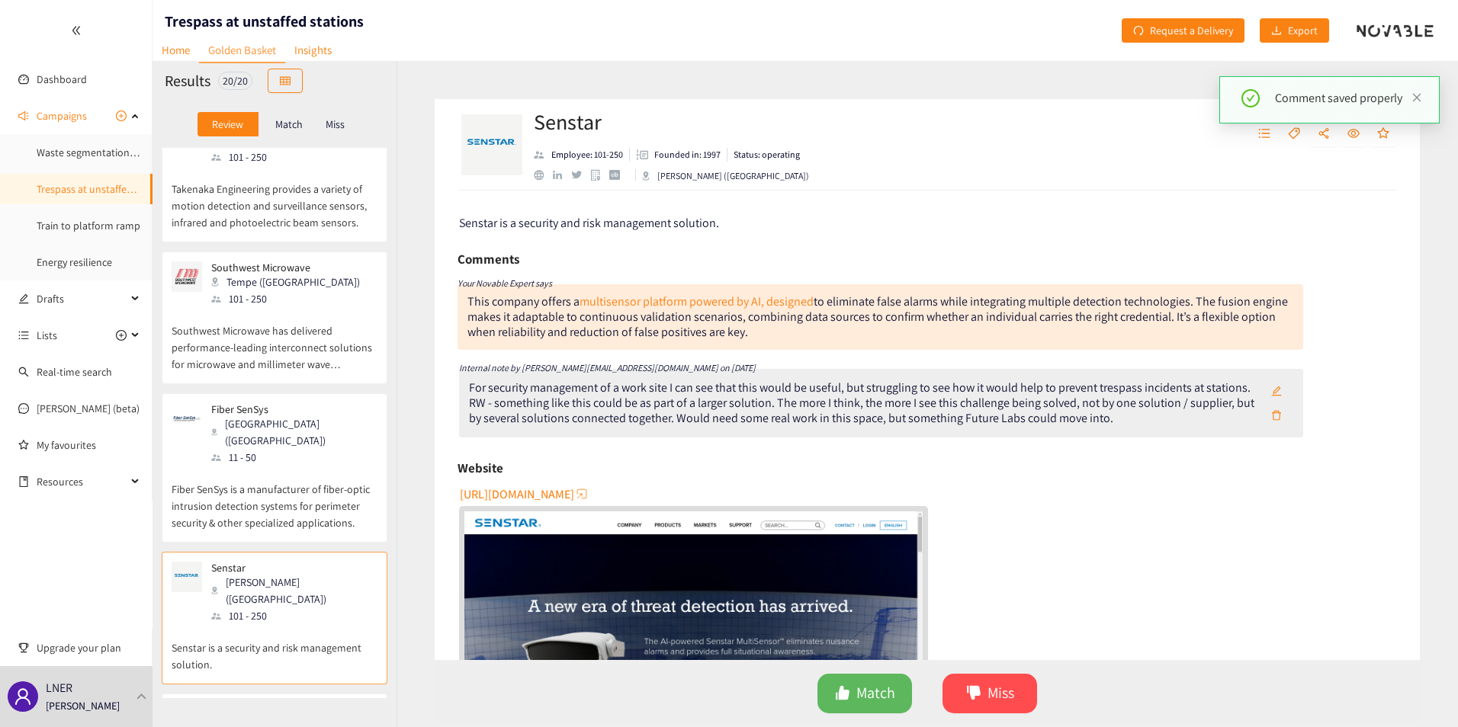
click at [249, 589] on div "51 - 100" at bounding box center [293, 741] width 165 height 17
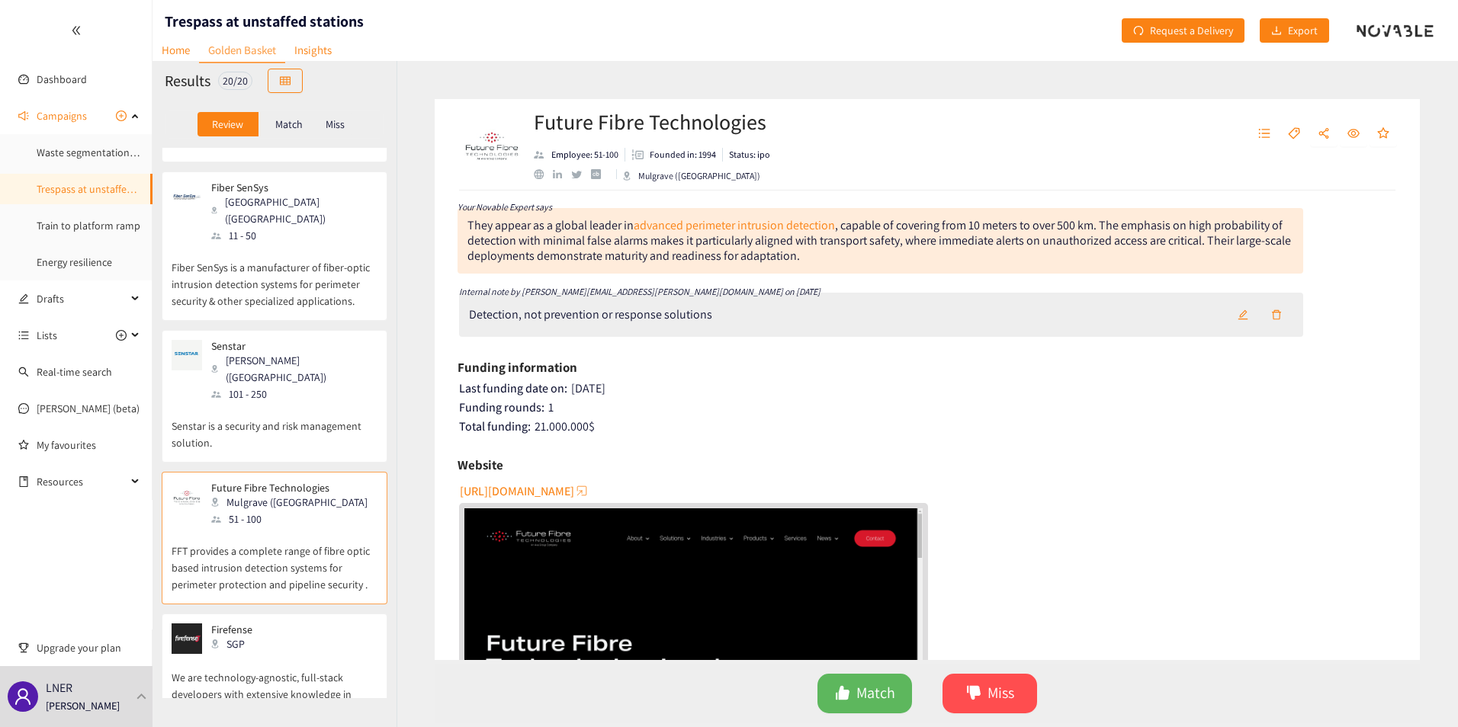
scroll to position [1830, 0]
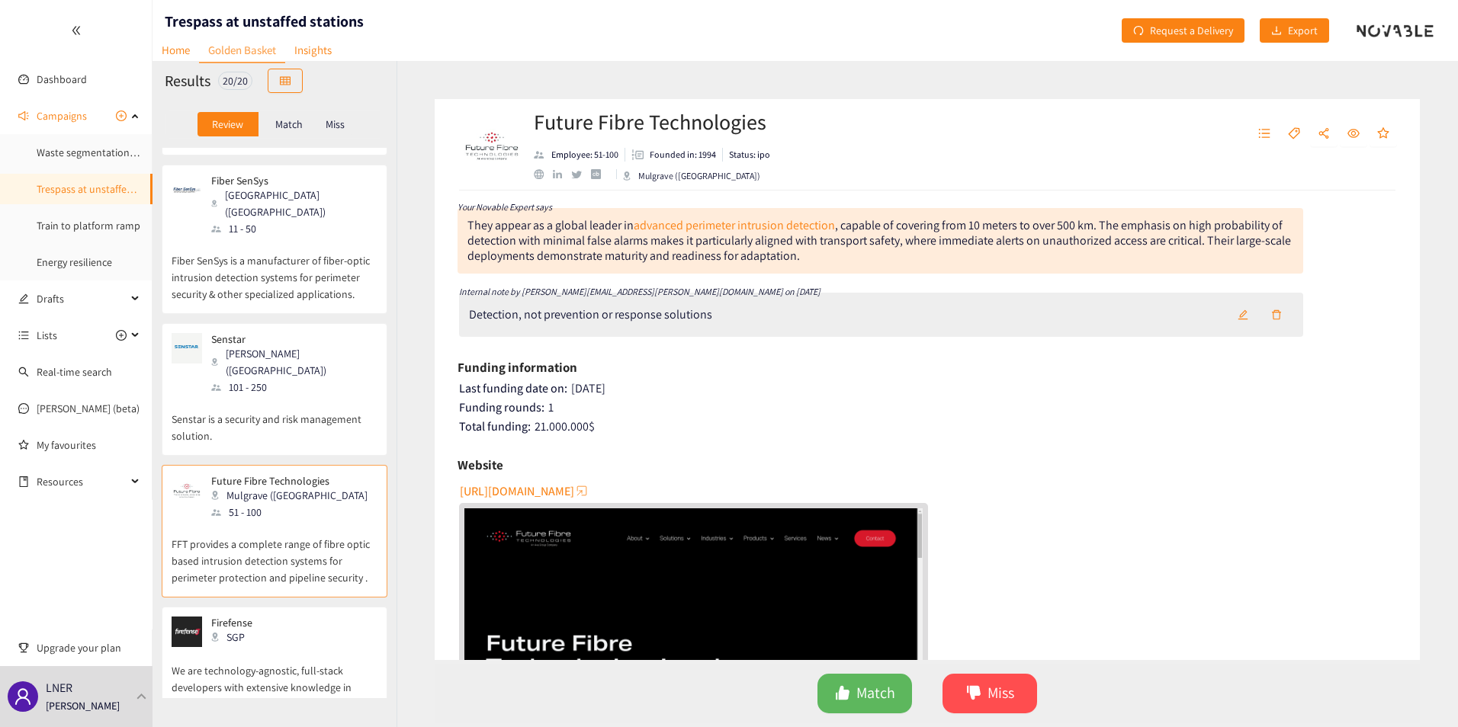
click at [226, 589] on p "We are technology-agnostic, full-stack developers with extensive knowledge in m…" at bounding box center [275, 680] width 206 height 66
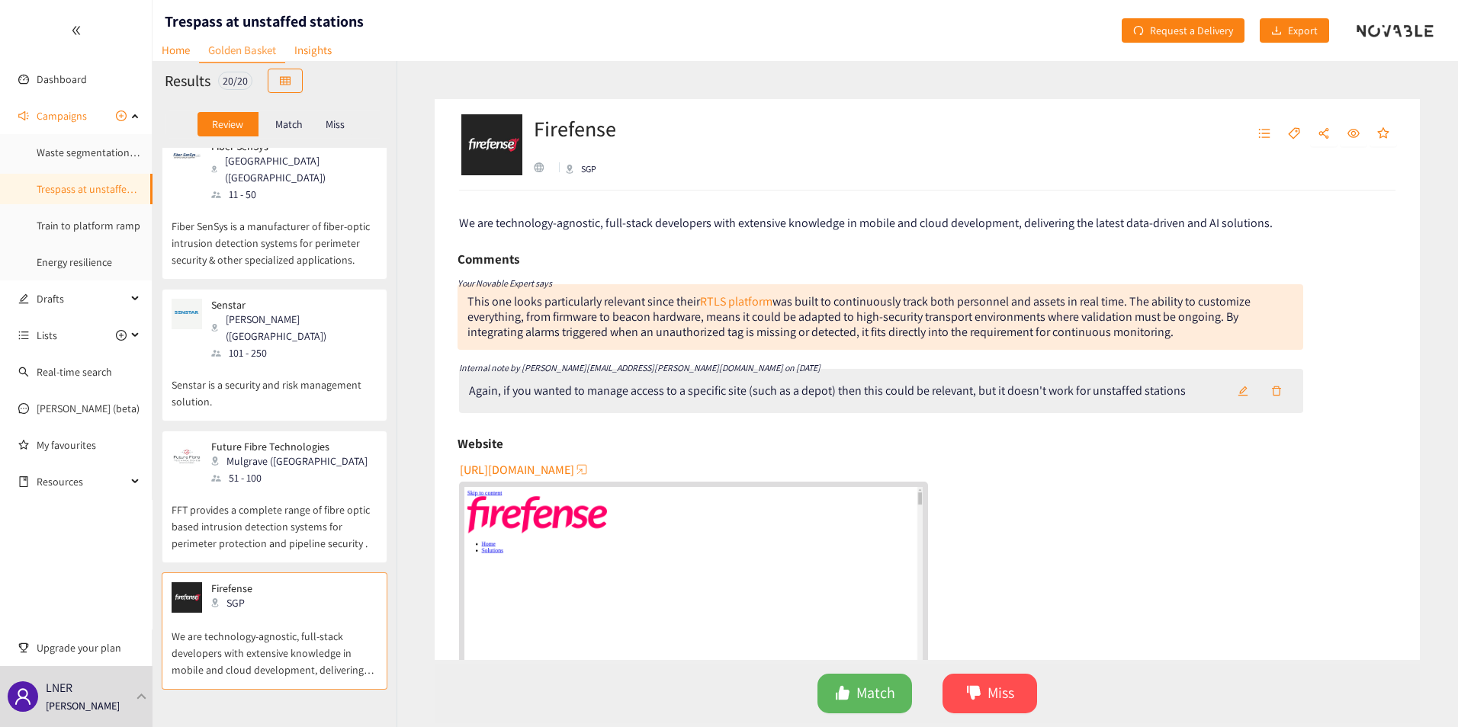
scroll to position [1983, 0]
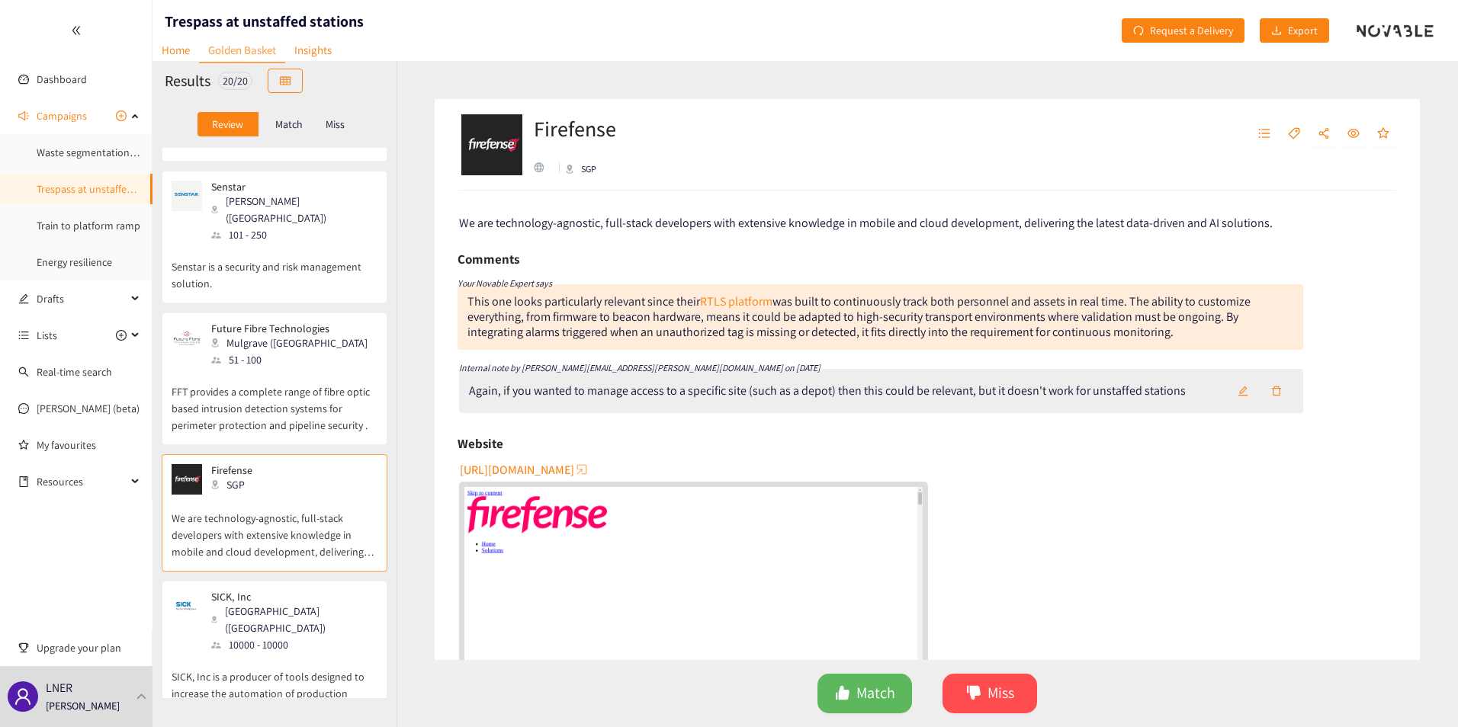
click at [233, 589] on p "SICK, Inc is a producer of tools designed to increase the automation of product…" at bounding box center [275, 686] width 206 height 66
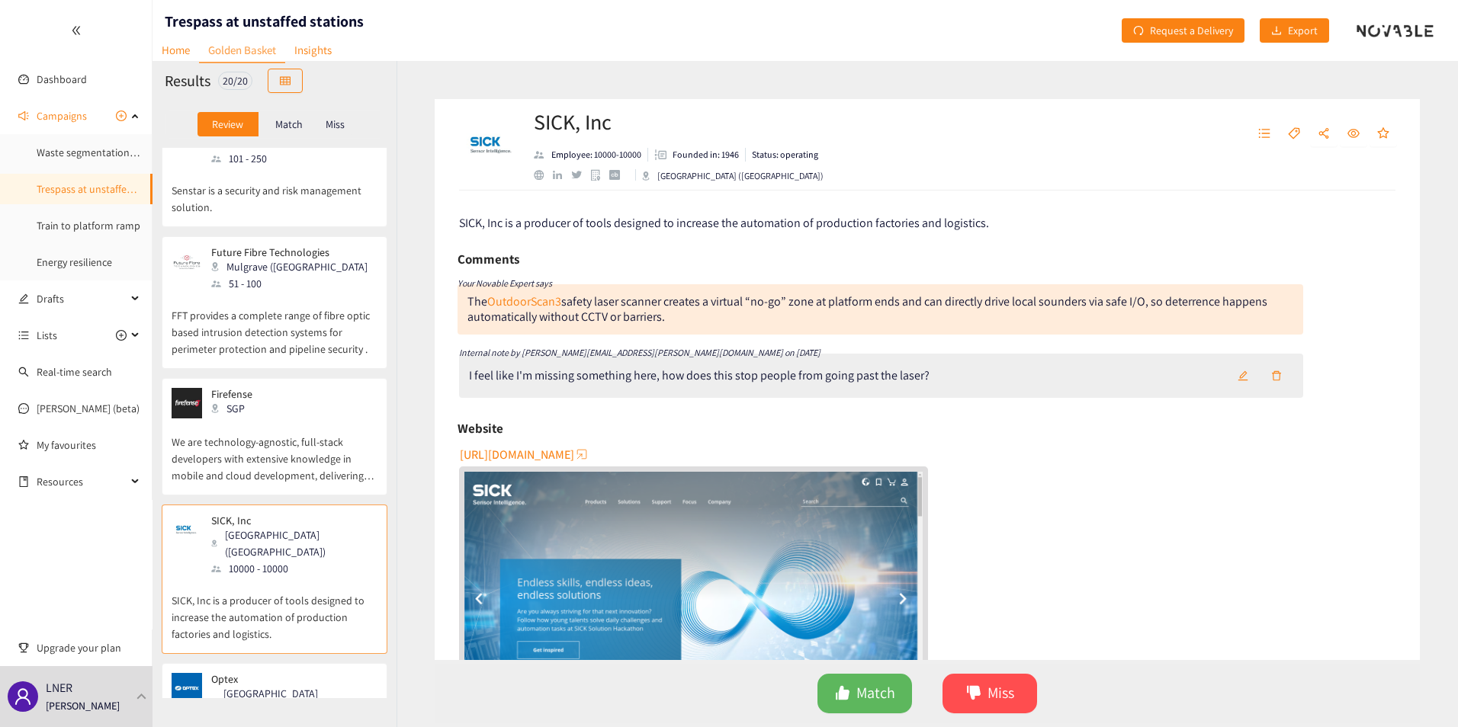
scroll to position [2135, 0]
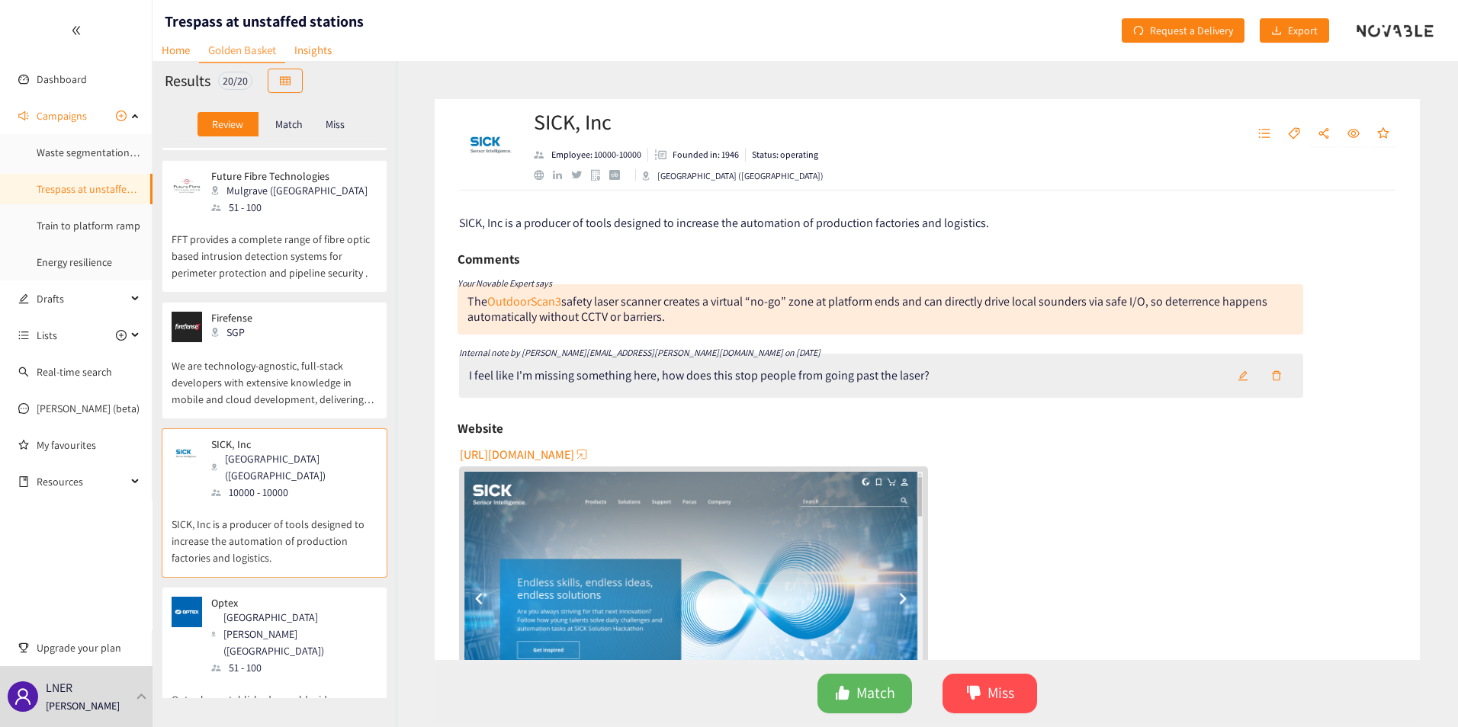
click at [249, 589] on div "51 - 100" at bounding box center [293, 668] width 165 height 17
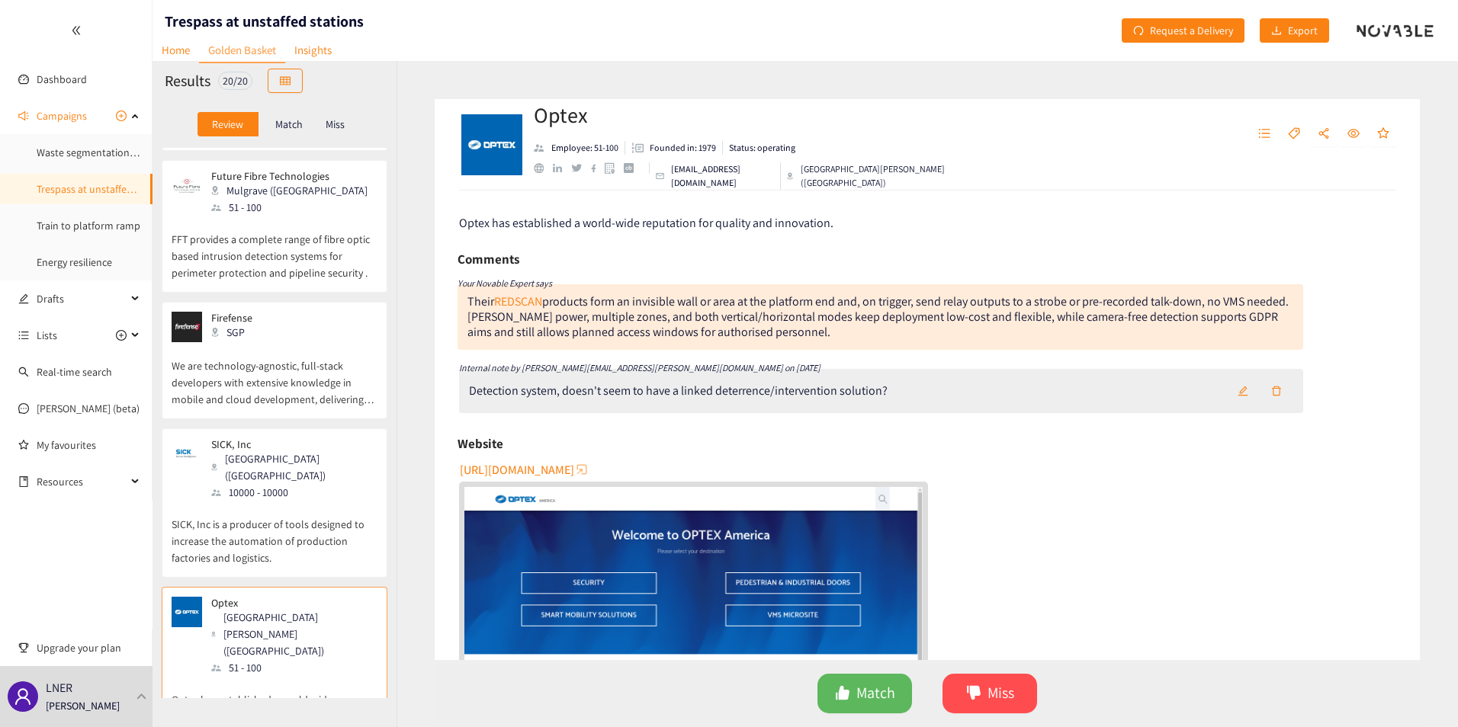
click at [274, 501] on p "SICK, Inc is a producer of tools designed to increase the automation of product…" at bounding box center [275, 534] width 206 height 66
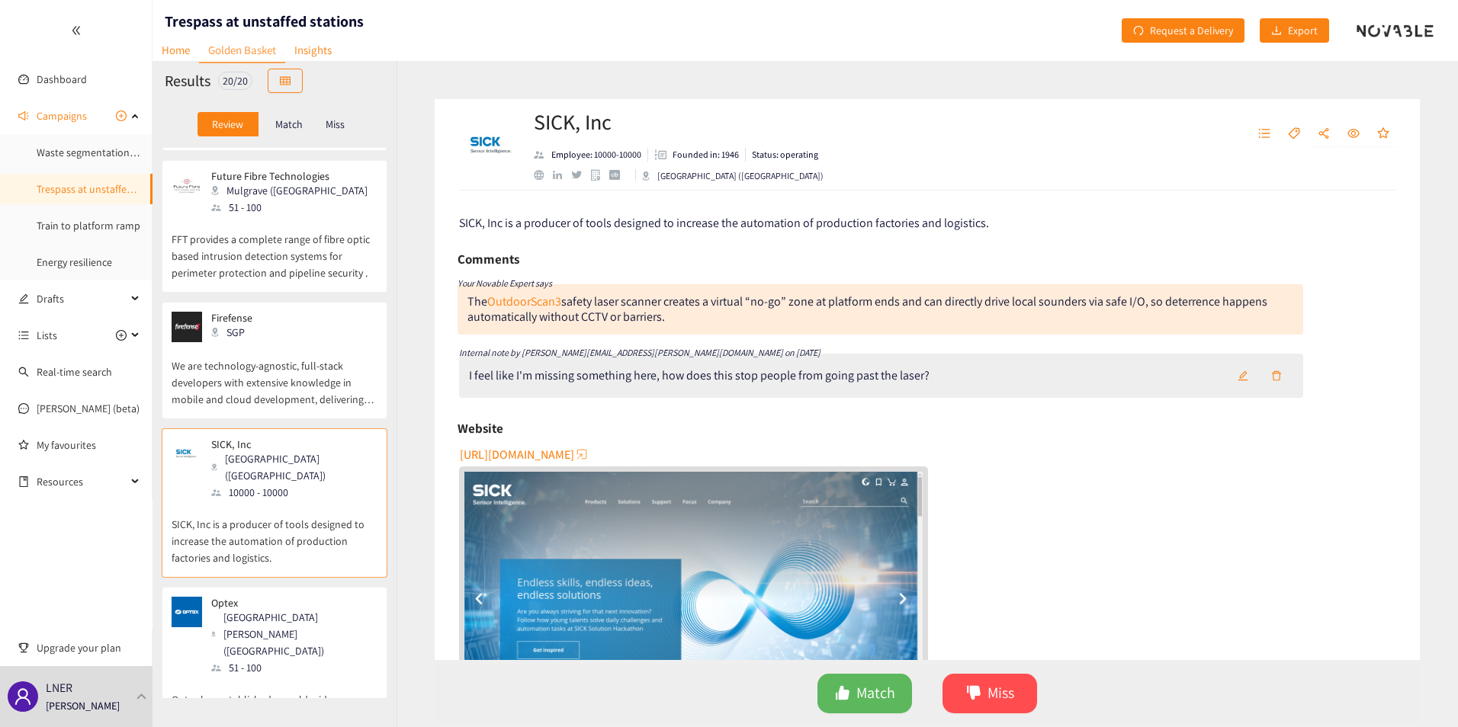
click at [1085, 378] on icon "edit" at bounding box center [1243, 376] width 11 height 11
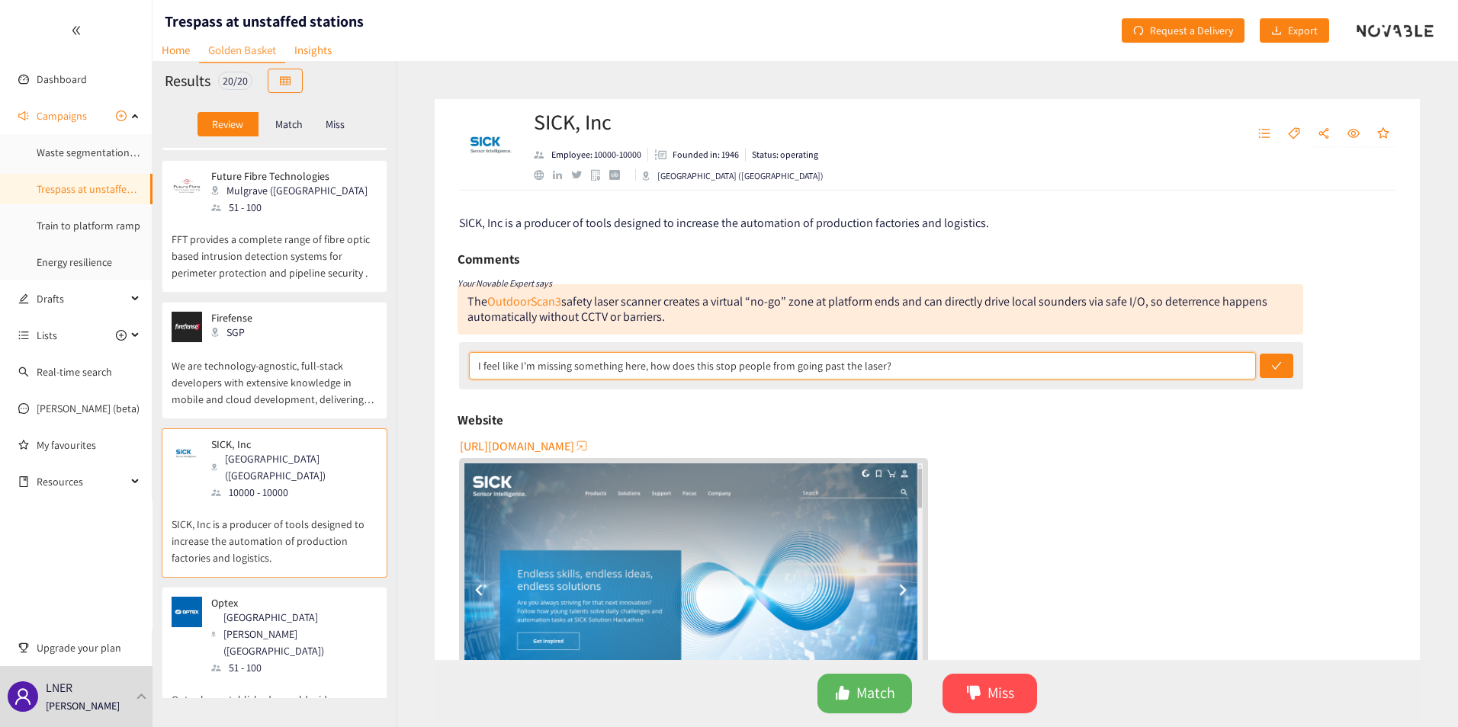
click at [1085, 367] on input "I feel like I'm missing something here, how does this stop people from going pa…" at bounding box center [862, 365] width 787 height 27
type input "I feel like I'm missing something here, how does this stop people from going pa…"
click at [1085, 354] on button "submit" at bounding box center [1277, 366] width 34 height 24
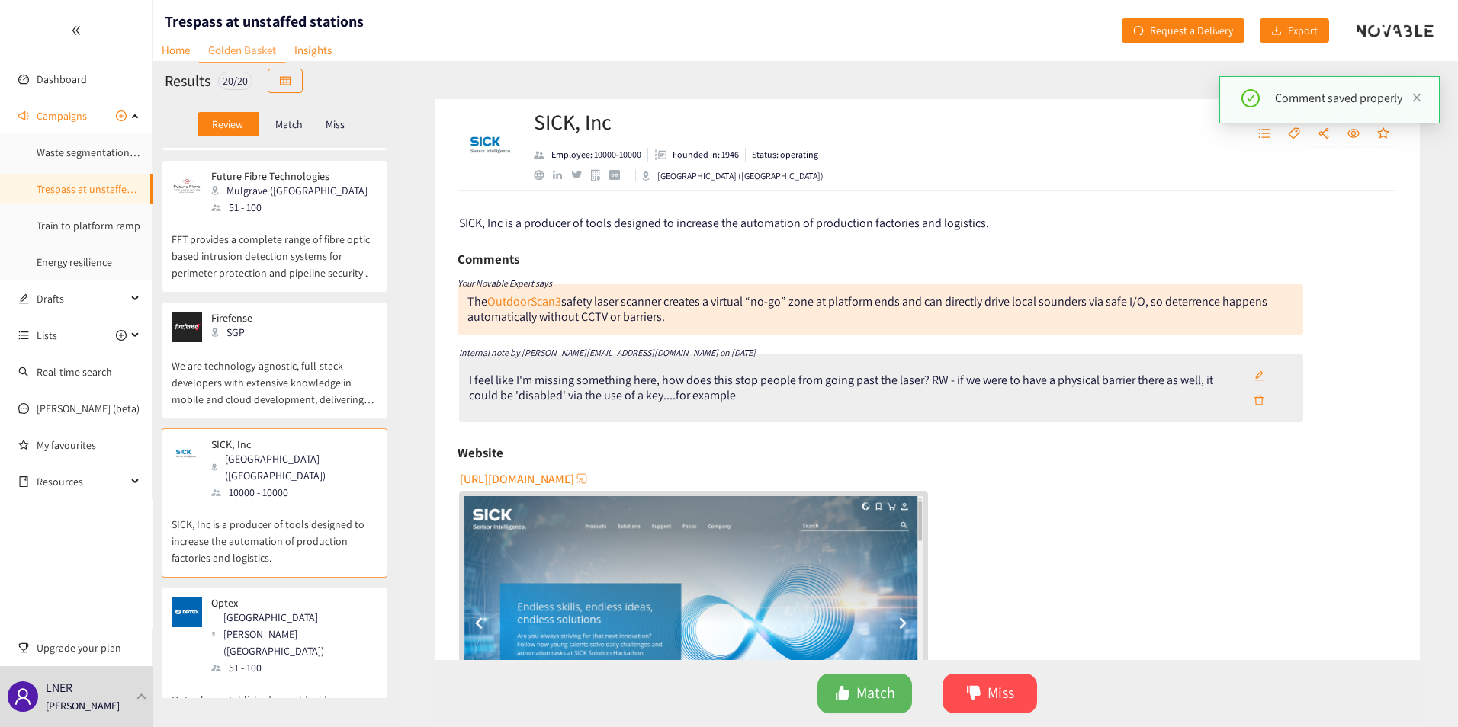
click at [268, 589] on p "Optex has established a world-wide reputation for quality and innovation." at bounding box center [275, 700] width 206 height 49
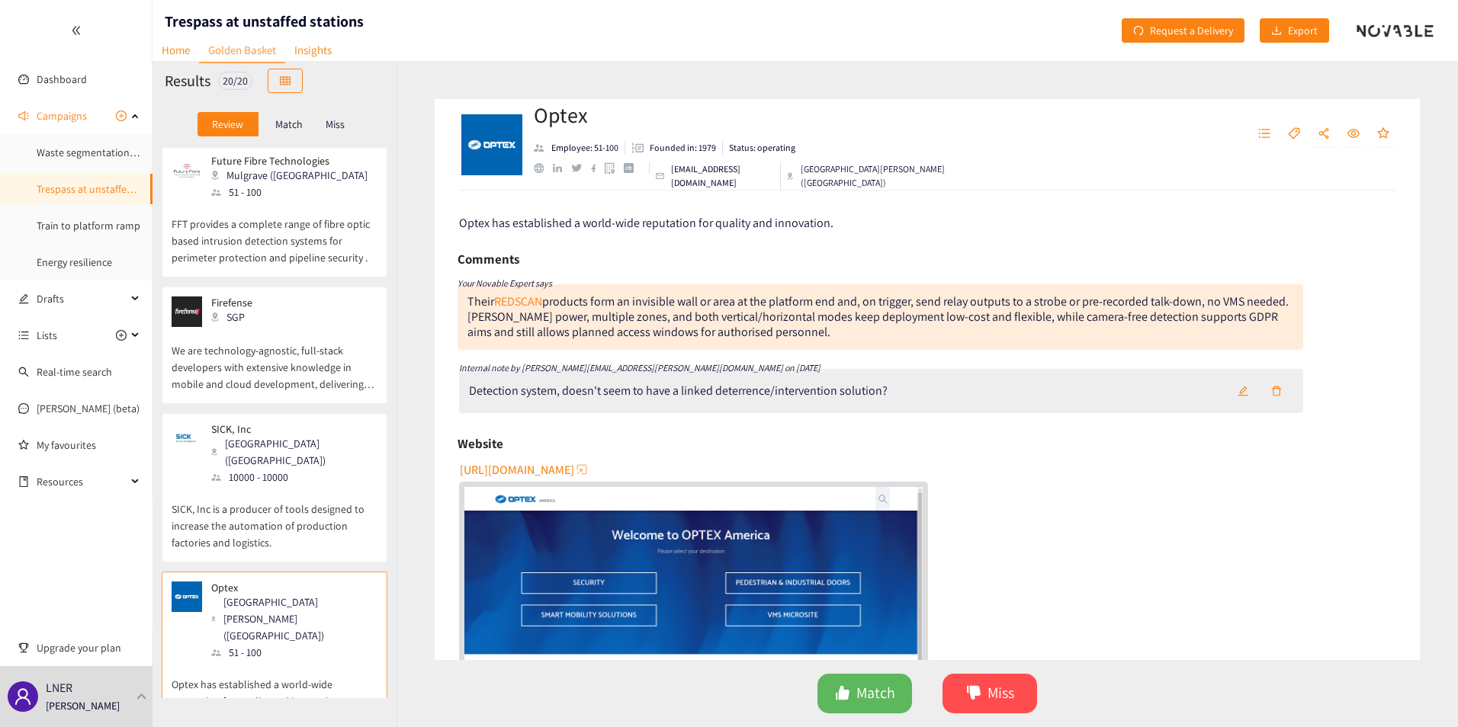
scroll to position [2156, 0]
click at [1085, 391] on icon "edit" at bounding box center [1243, 391] width 11 height 11
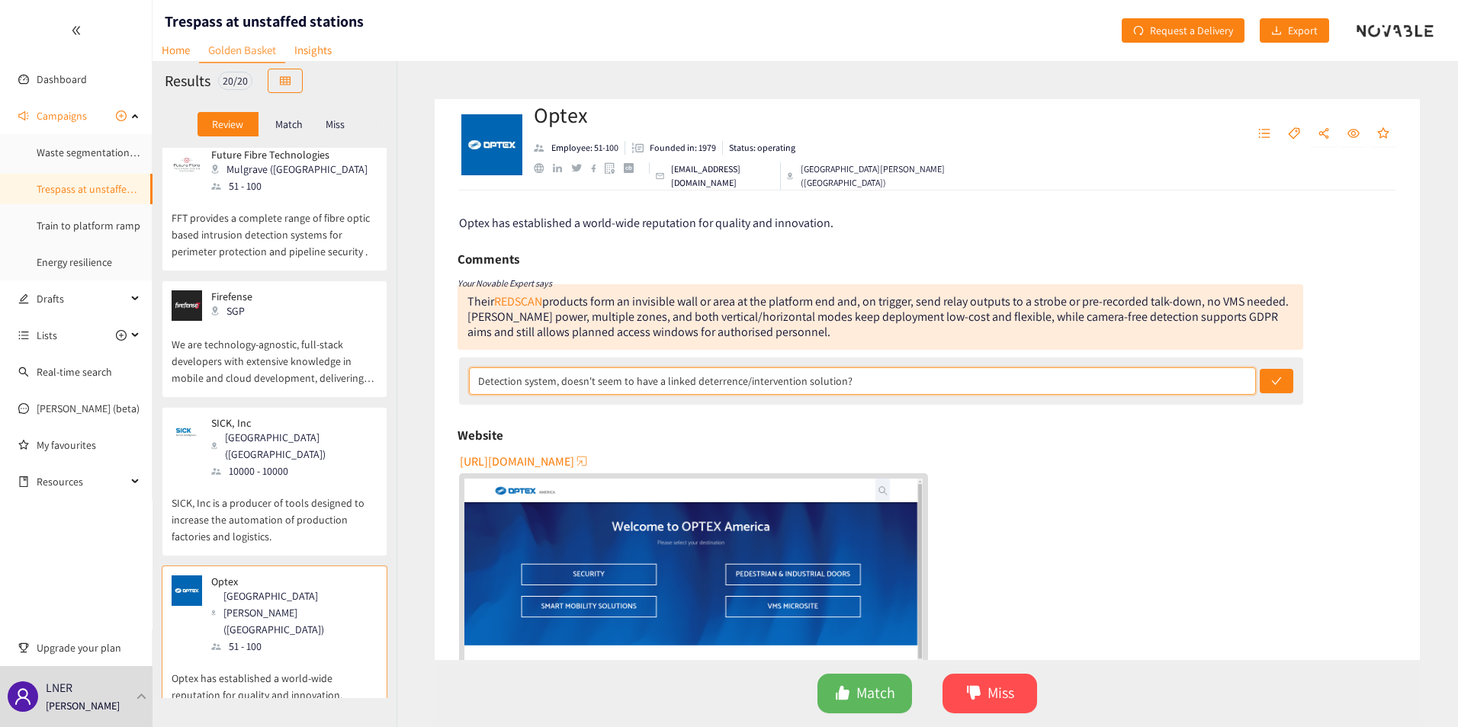
click at [1029, 390] on input "Detection system, doesn't seem to have a linked deterrence/intervention solutio…" at bounding box center [862, 381] width 787 height 27
click at [1053, 381] on input "Detection system, doesn't seem to have a linked deterrence/intervention solutio…" at bounding box center [862, 381] width 787 height 27
click at [1039, 384] on input "Detection system, doesn't seem to have a linked deterrence/intervention solutio…" at bounding box center [862, 381] width 787 height 27
click at [1046, 381] on input "Detection system, doesn't seem to have a linked deterrence/intervention solutio…" at bounding box center [862, 381] width 787 height 27
click at [1000, 378] on input "Detection system, doesn't seem to have a linked deterrence/intervention solutio…" at bounding box center [862, 381] width 787 height 27
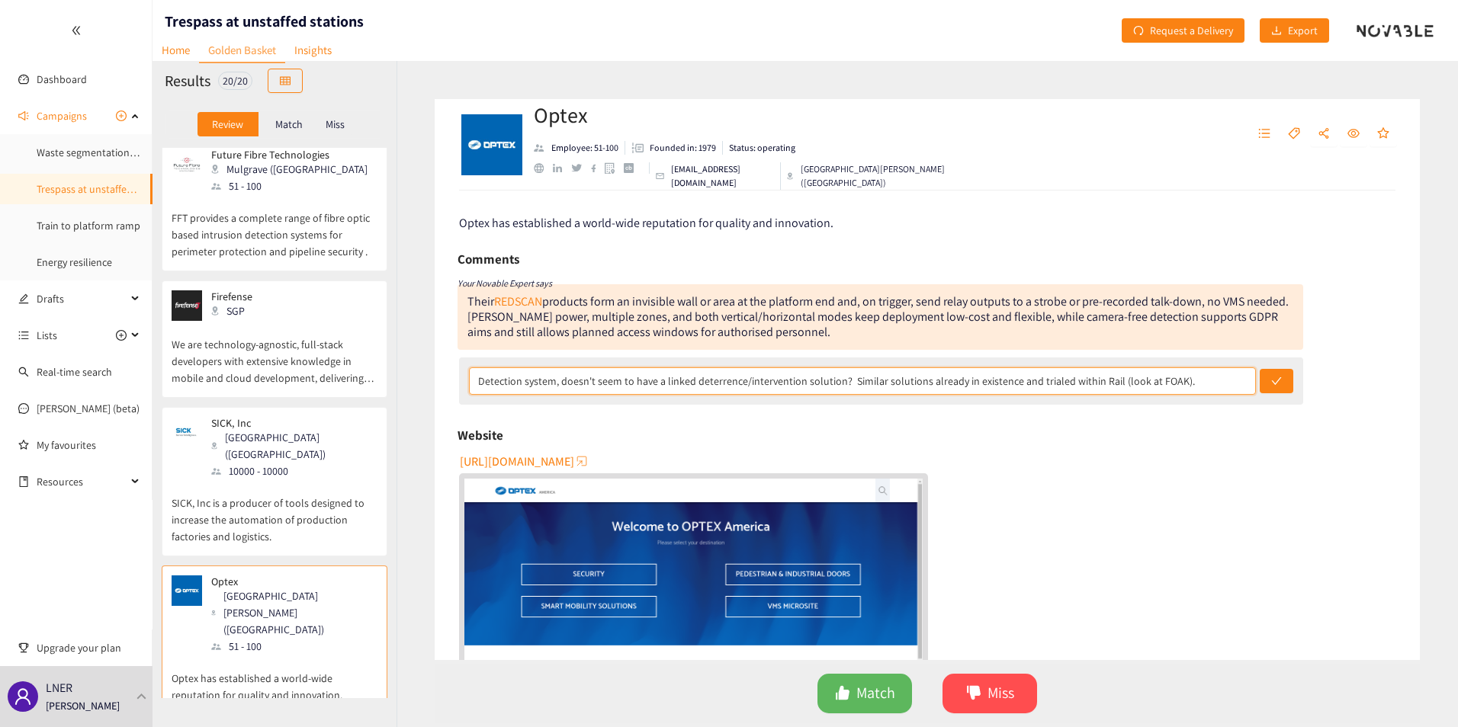
click at [1085, 379] on input "Detection system, doesn't seem to have a linked deterrence/intervention solutio…" at bounding box center [862, 381] width 787 height 27
click at [716, 380] on input "Detection system, doesn't seem to have a linked deterrence/intervention solutio…" at bounding box center [862, 381] width 787 height 27
type input "Detection system, doesn't seem to have a linked deterrence/intervention solutio…"
click at [1085, 369] on button "submit" at bounding box center [1277, 381] width 34 height 24
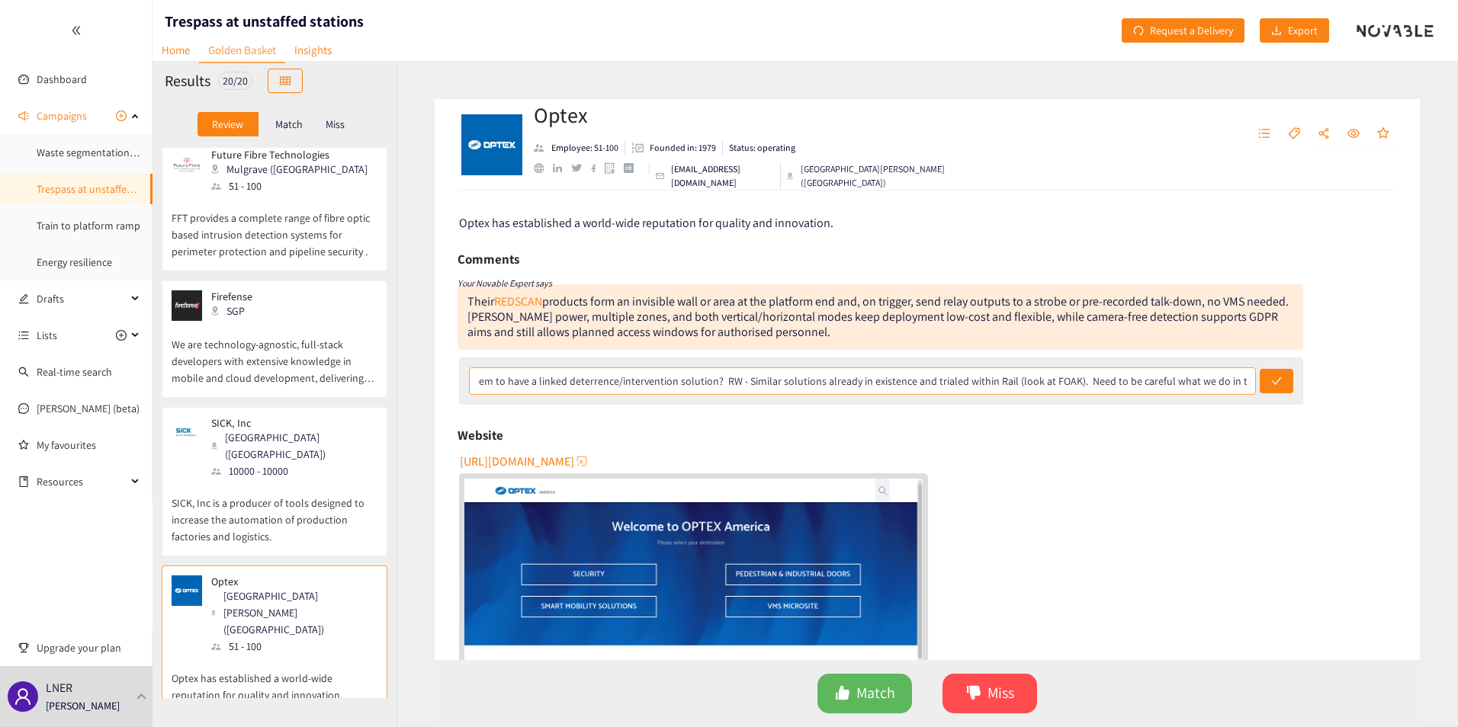
scroll to position [0, 0]
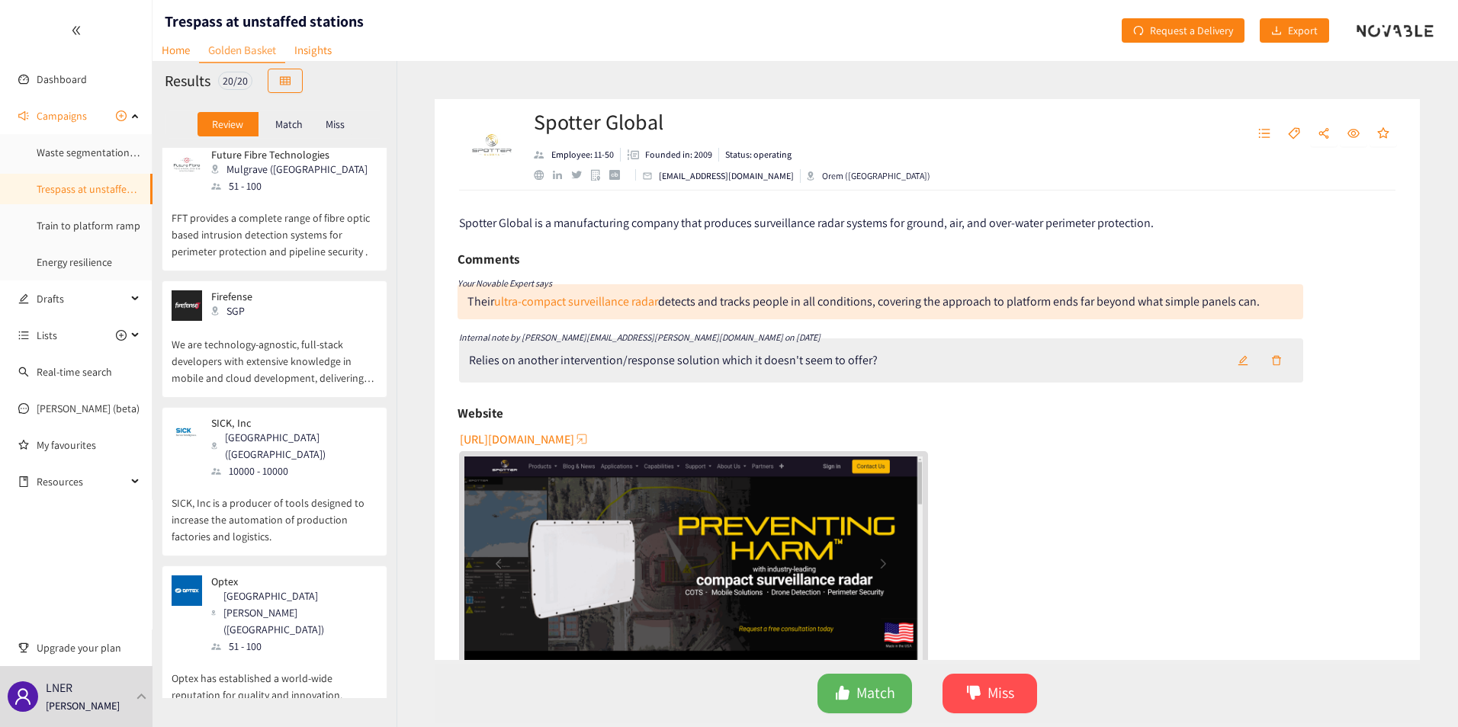
click at [574, 437] on span "[URL][DOMAIN_NAME]" at bounding box center [517, 439] width 114 height 19
click at [79, 224] on link "Train to platform ramp" at bounding box center [89, 226] width 104 height 14
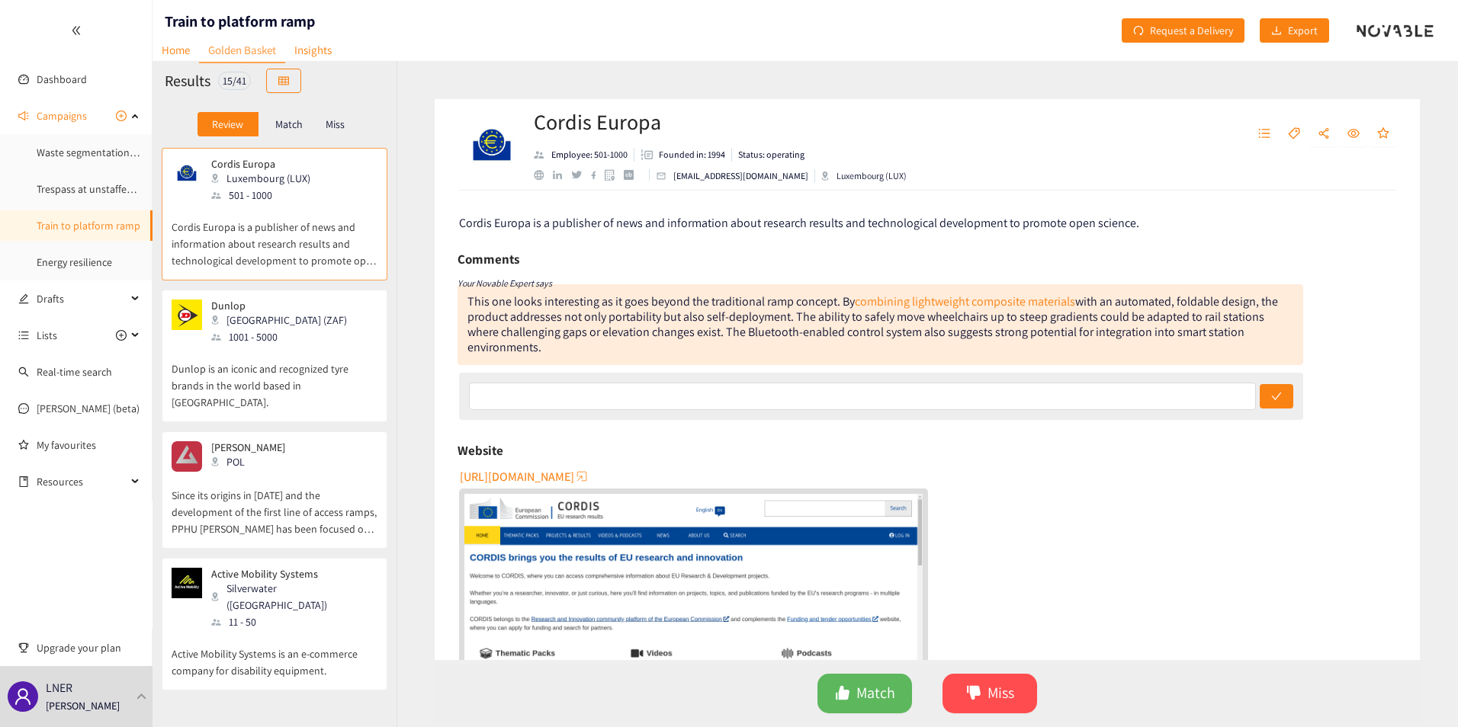
click at [265, 369] on p "Dunlop is an iconic and recognized tyre brands in the world based in [GEOGRAPHI…" at bounding box center [275, 378] width 206 height 66
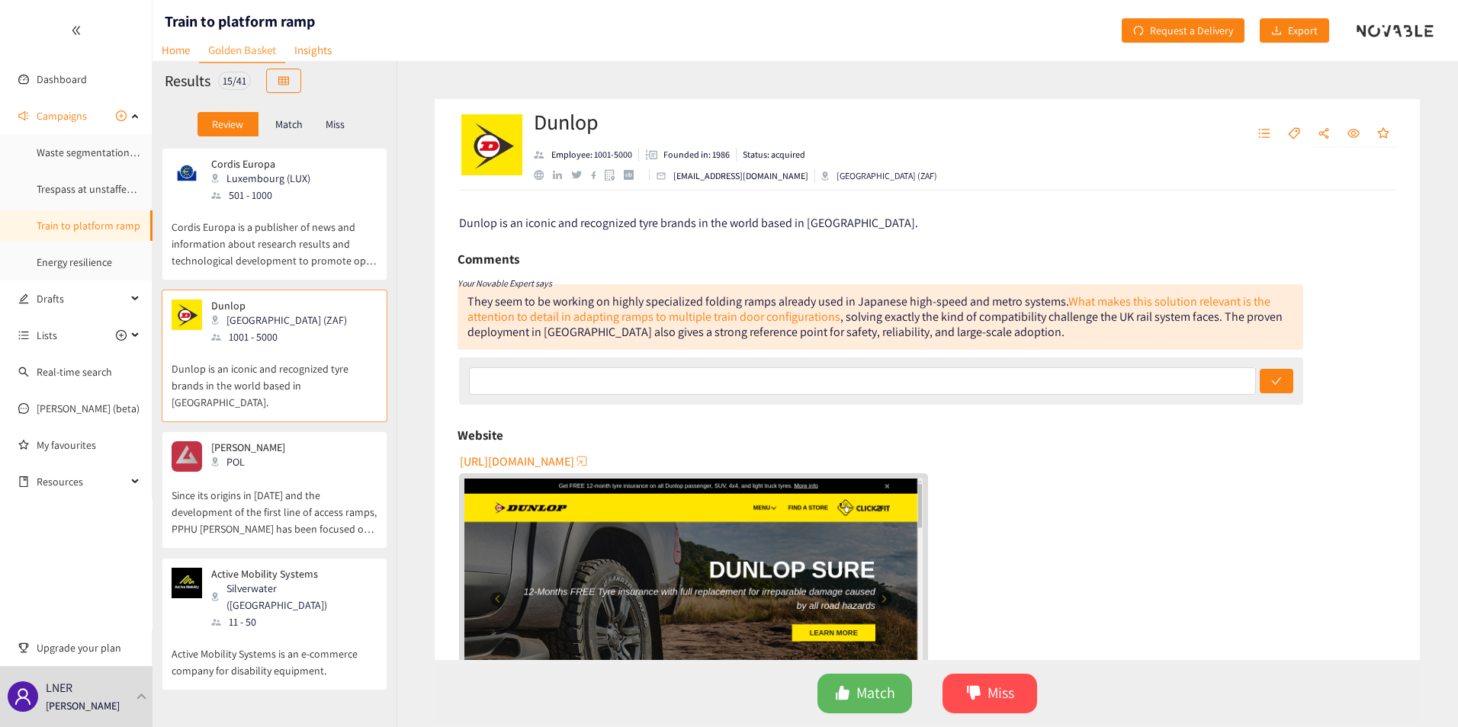
click at [260, 228] on p "Cordis Europa is a publisher of news and information about research results and…" at bounding box center [275, 237] width 206 height 66
